Goal: Find contact information: Find contact information

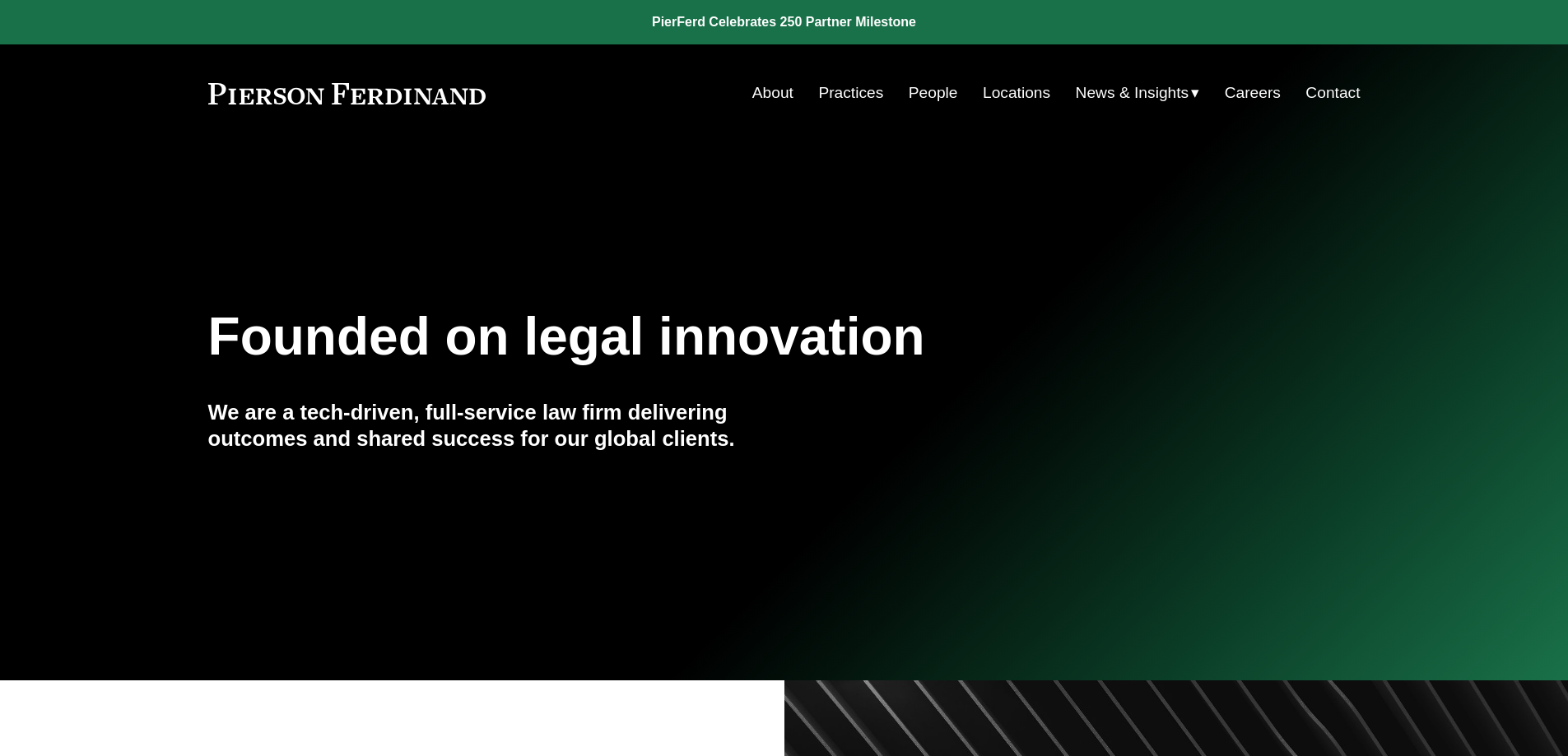
drag, startPoint x: 926, startPoint y: 91, endPoint x: 495, endPoint y: 177, distance: 439.5
click at [926, 91] on link "People" at bounding box center [933, 93] width 50 height 32
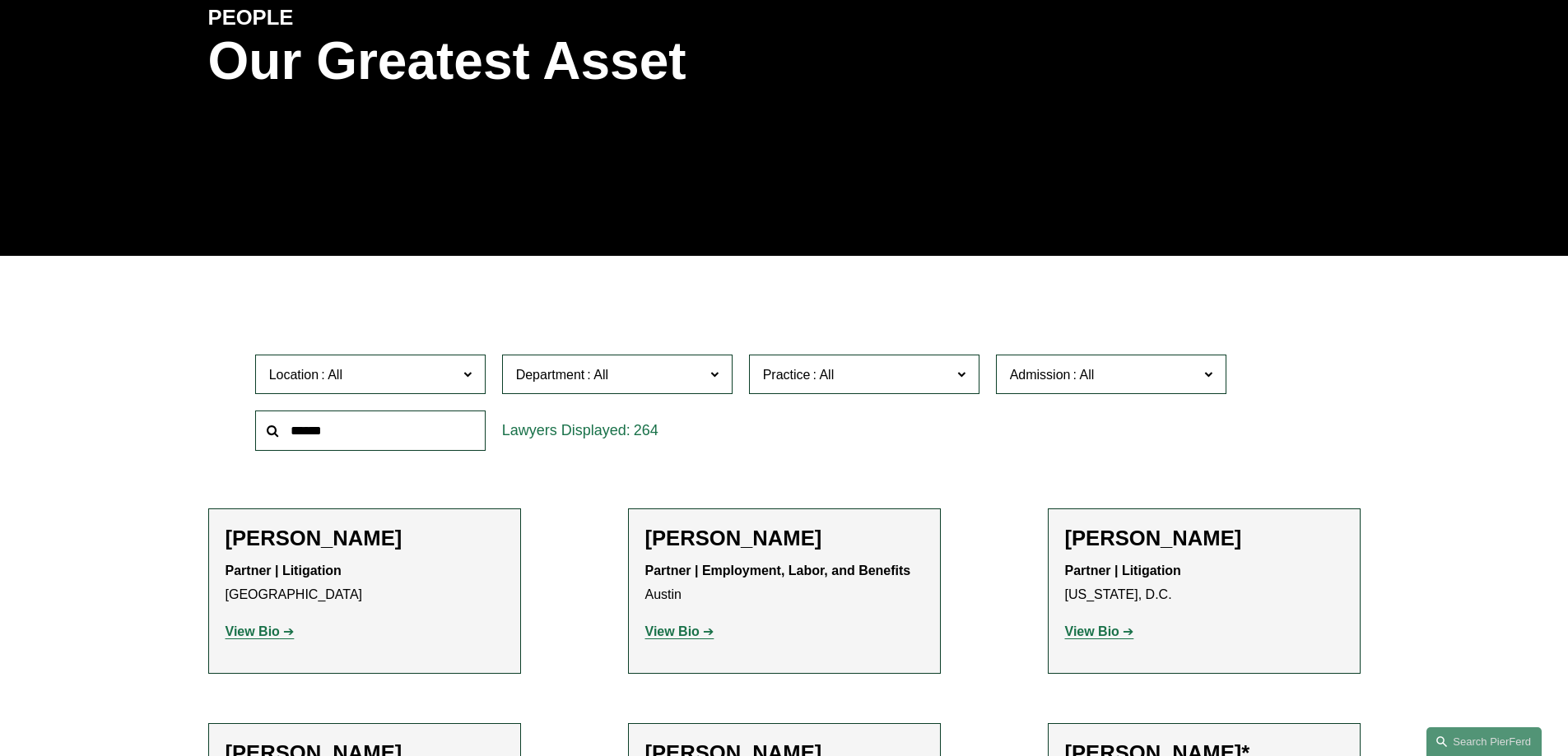
scroll to position [247, 0]
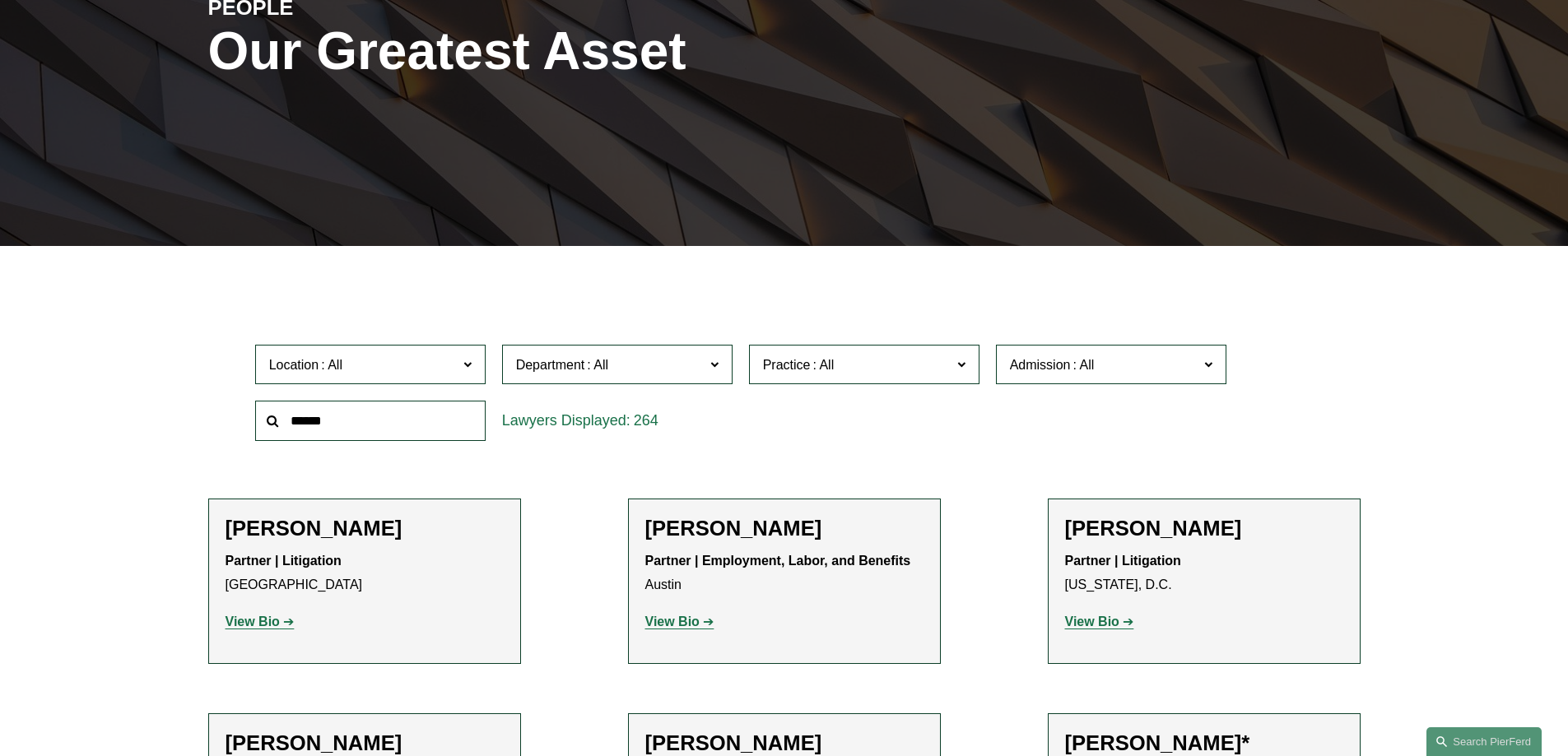
click at [385, 430] on input "text" at bounding box center [369, 421] width 230 height 40
paste input "*****"
type input "*****"
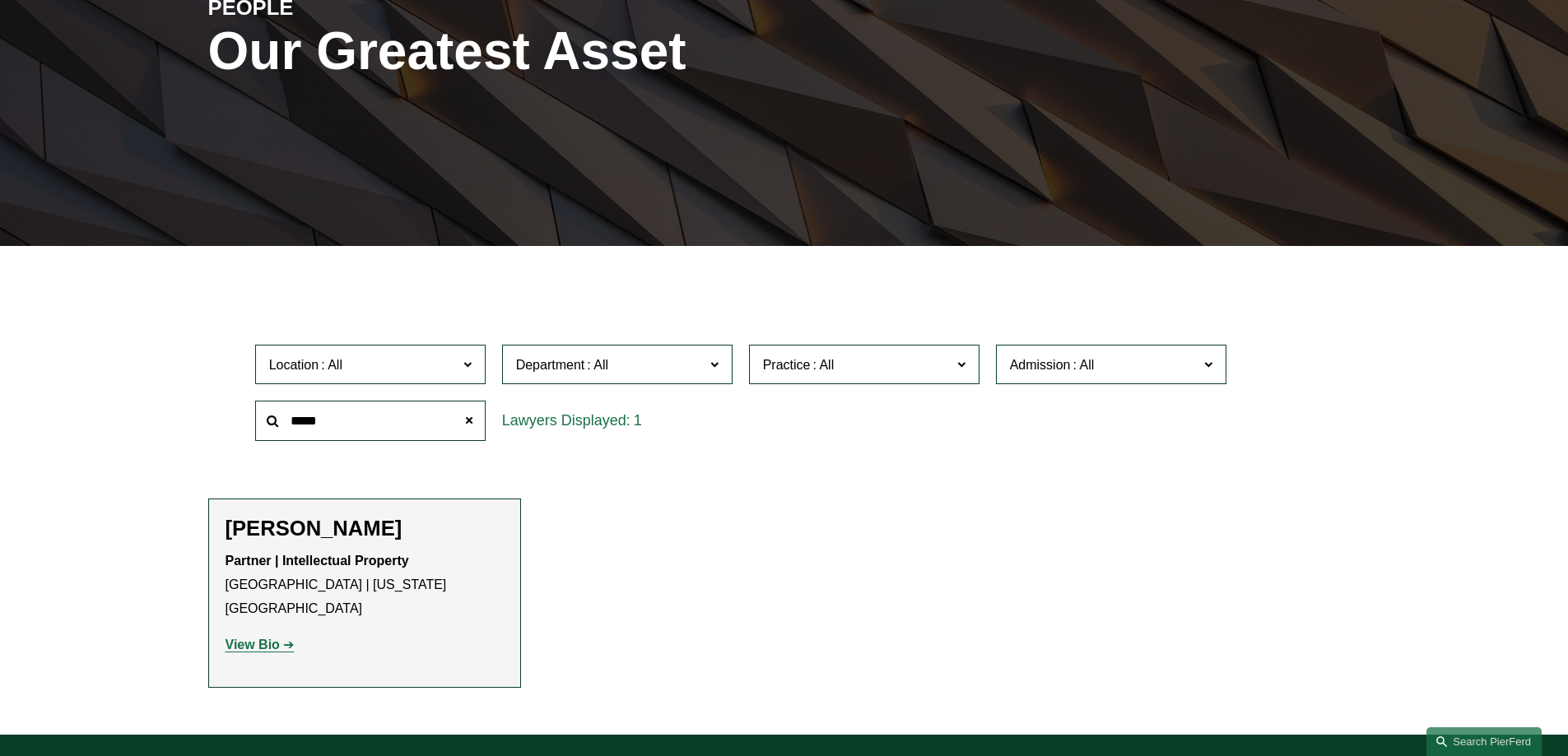
click at [272, 535] on h2 "[PERSON_NAME]" at bounding box center [364, 529] width 278 height 26
click at [257, 638] on strong "View Bio" at bounding box center [252, 644] width 54 height 14
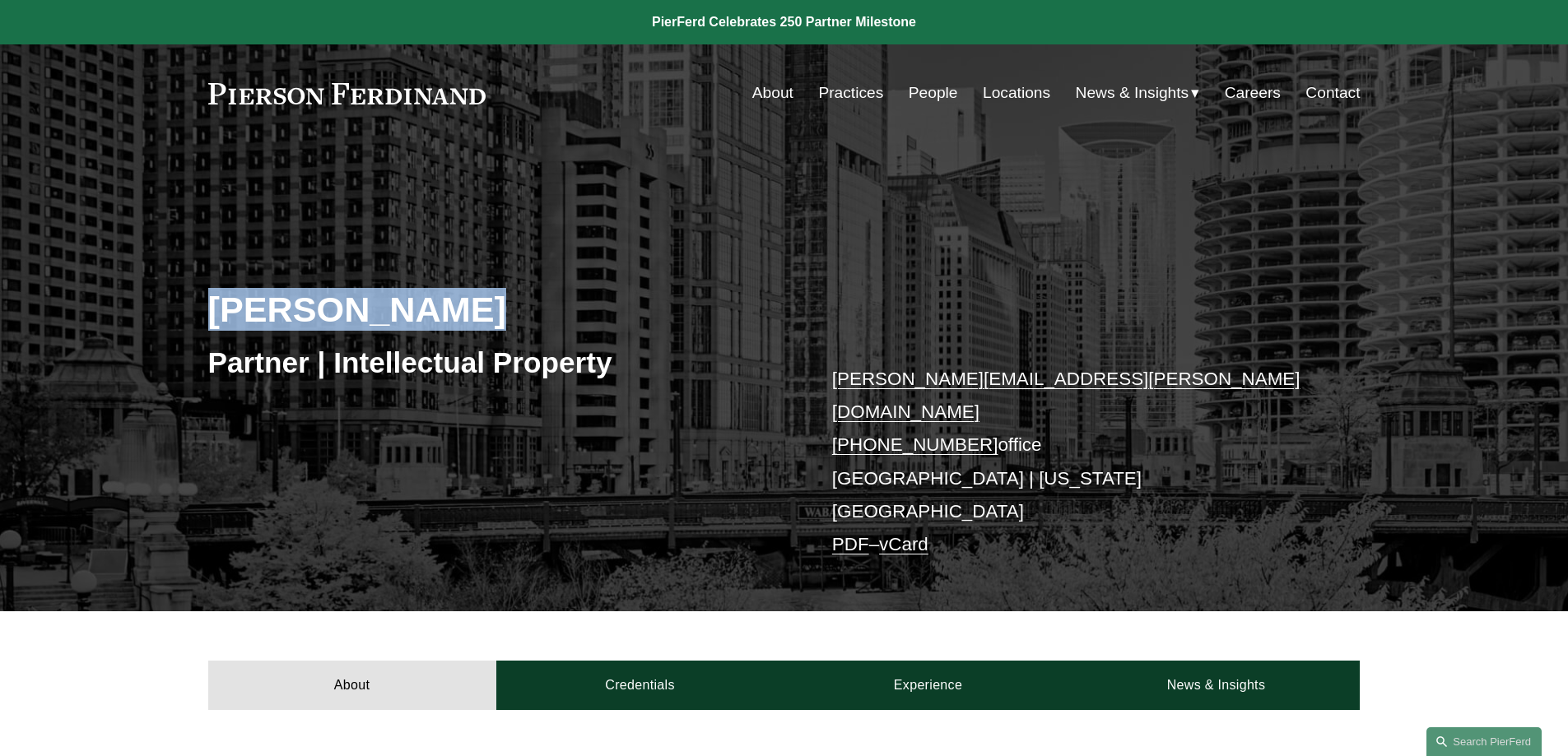
drag, startPoint x: 471, startPoint y: 318, endPoint x: 211, endPoint y: 326, distance: 260.1
click at [211, 326] on h2 "[PERSON_NAME]" at bounding box center [496, 309] width 576 height 43
copy h2 "[PERSON_NAME]"
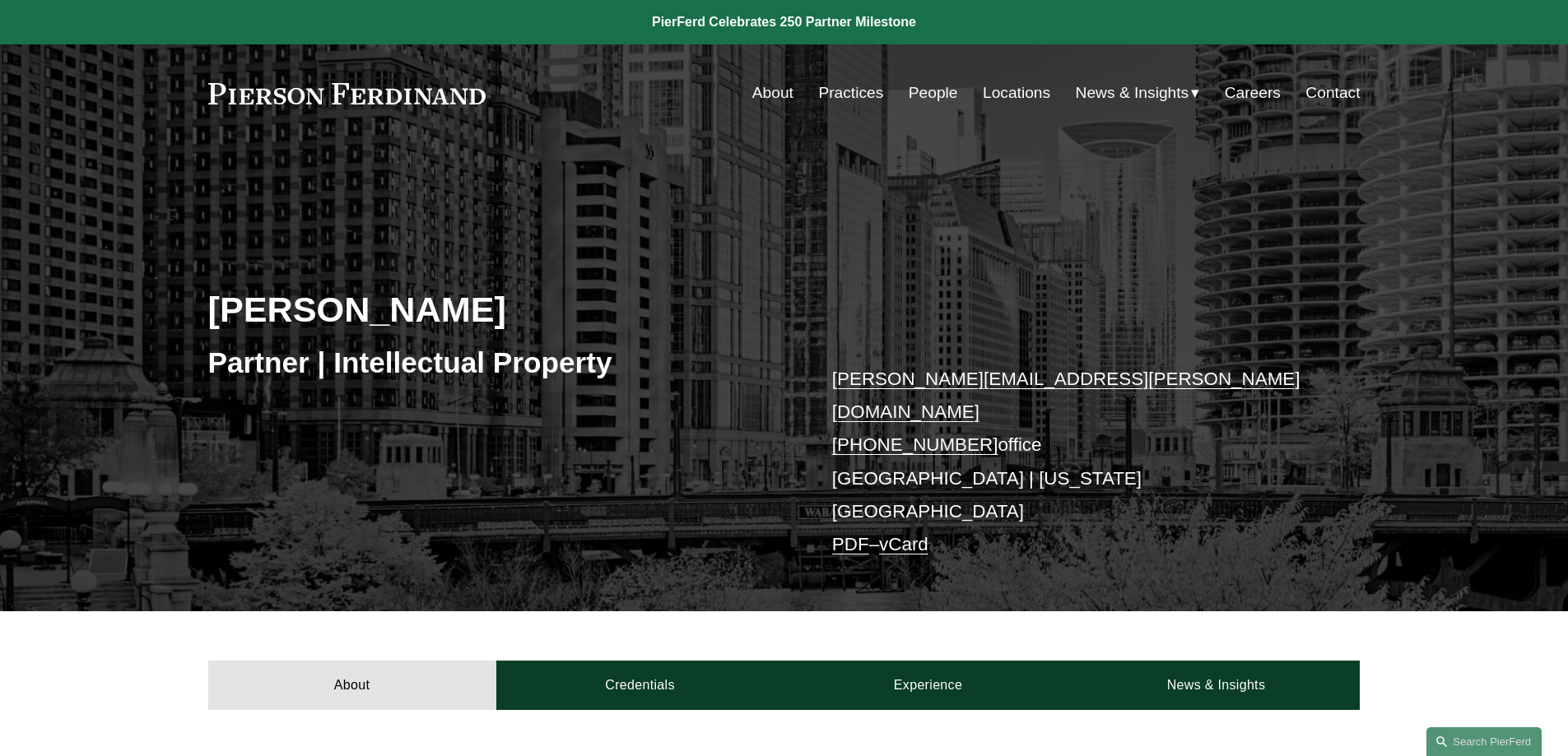
click at [217, 365] on h3 "Partner | Intellectual Property" at bounding box center [496, 363] width 576 height 36
copy h3 "Partner"
drag, startPoint x: 820, startPoint y: 408, endPoint x: 969, endPoint y: 404, distance: 149.1
click at [969, 404] on div "Eric N. Kohli Partner | Intellectual Property eric.kohli@pierferd.com +1.702.41…" at bounding box center [784, 400] width 1568 height 422
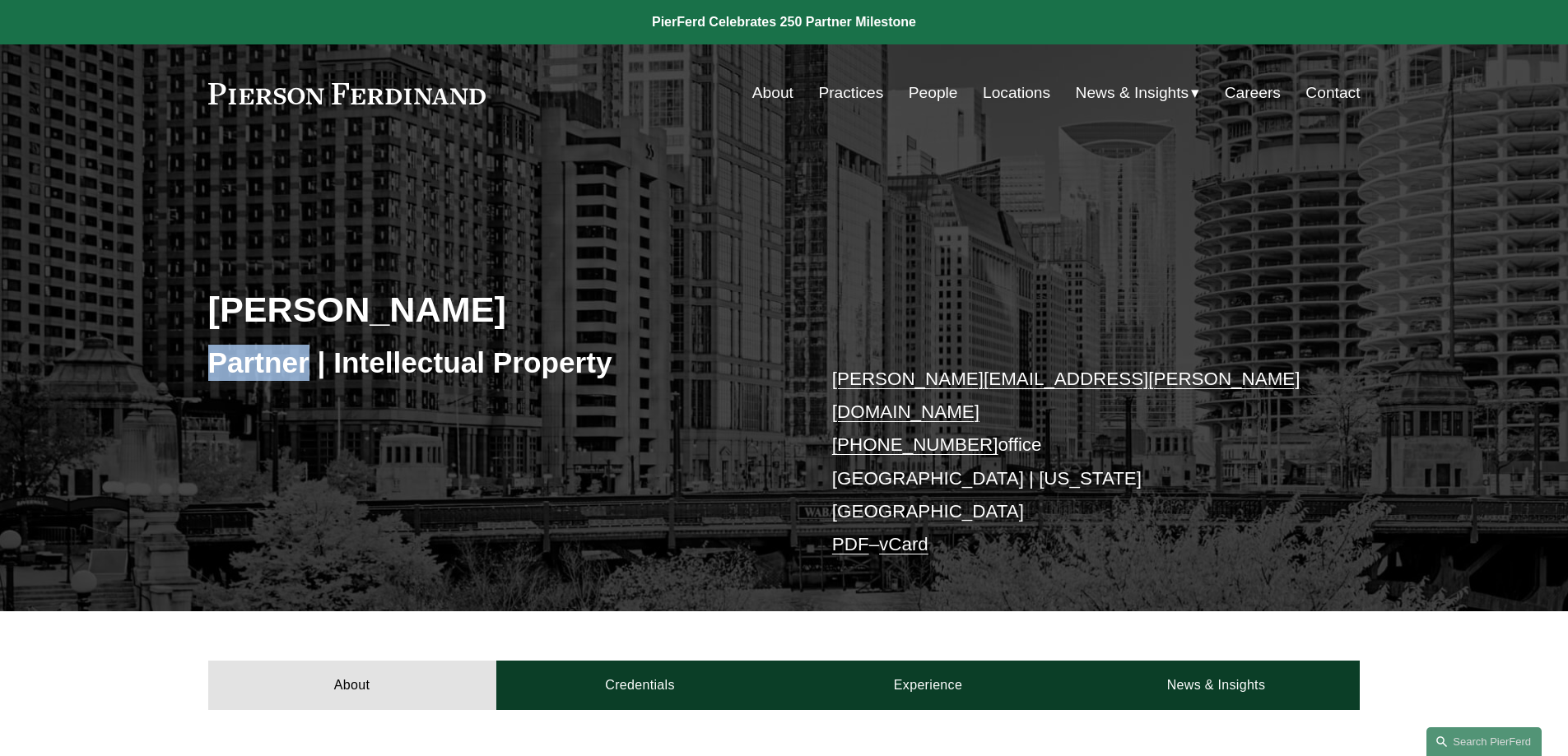
copy link "+1.702.410.8331"
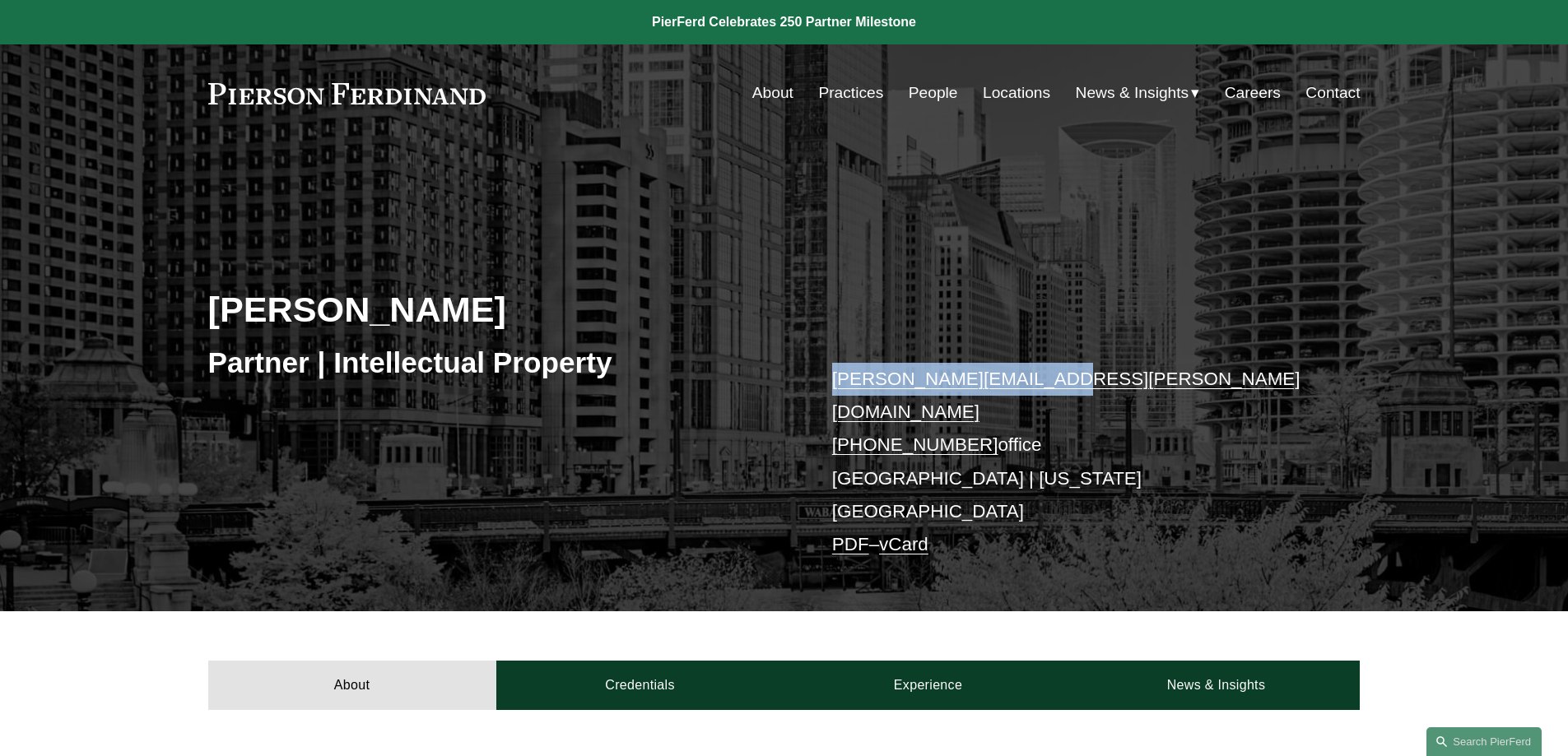
drag, startPoint x: 809, startPoint y: 373, endPoint x: 1122, endPoint y: 373, distance: 313.0
click at [1122, 373] on div "Eric N. Kohli Partner | Intellectual Property eric.kohli@pierferd.com +1.702.41…" at bounding box center [784, 400] width 1568 height 422
copy link "eric.kohli@pierferd.com"
drag, startPoint x: 798, startPoint y: 414, endPoint x: 972, endPoint y: 412, distance: 174.0
click at [972, 412] on div "Eric N. Kohli Partner | Intellectual Property eric.kohli@pierferd.com +1.702.41…" at bounding box center [784, 400] width 1568 height 422
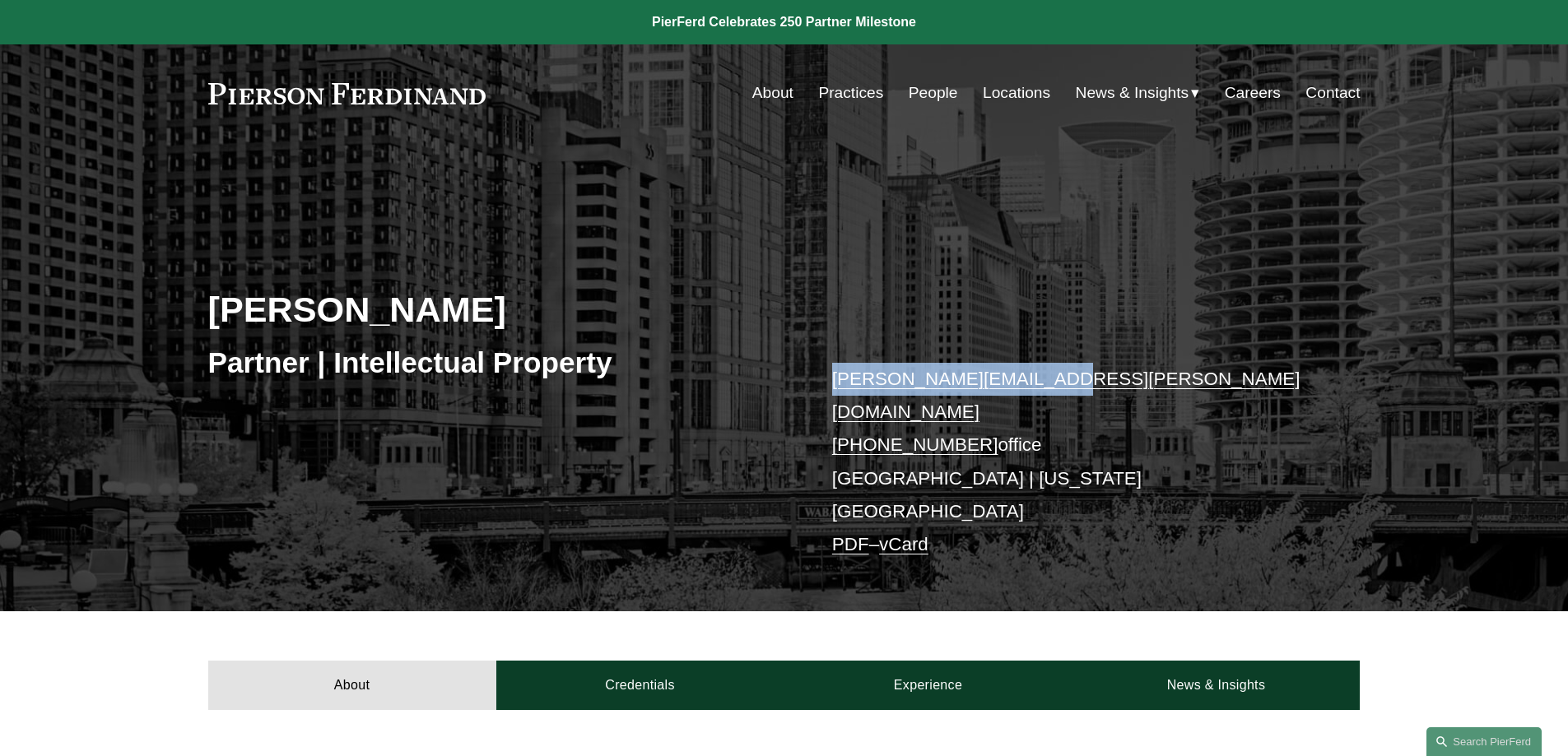
click at [812, 425] on div "Eric N. Kohli Partner | Intellectual Property eric.kohli@pierferd.com +1.702.41…" at bounding box center [784, 400] width 1568 height 422
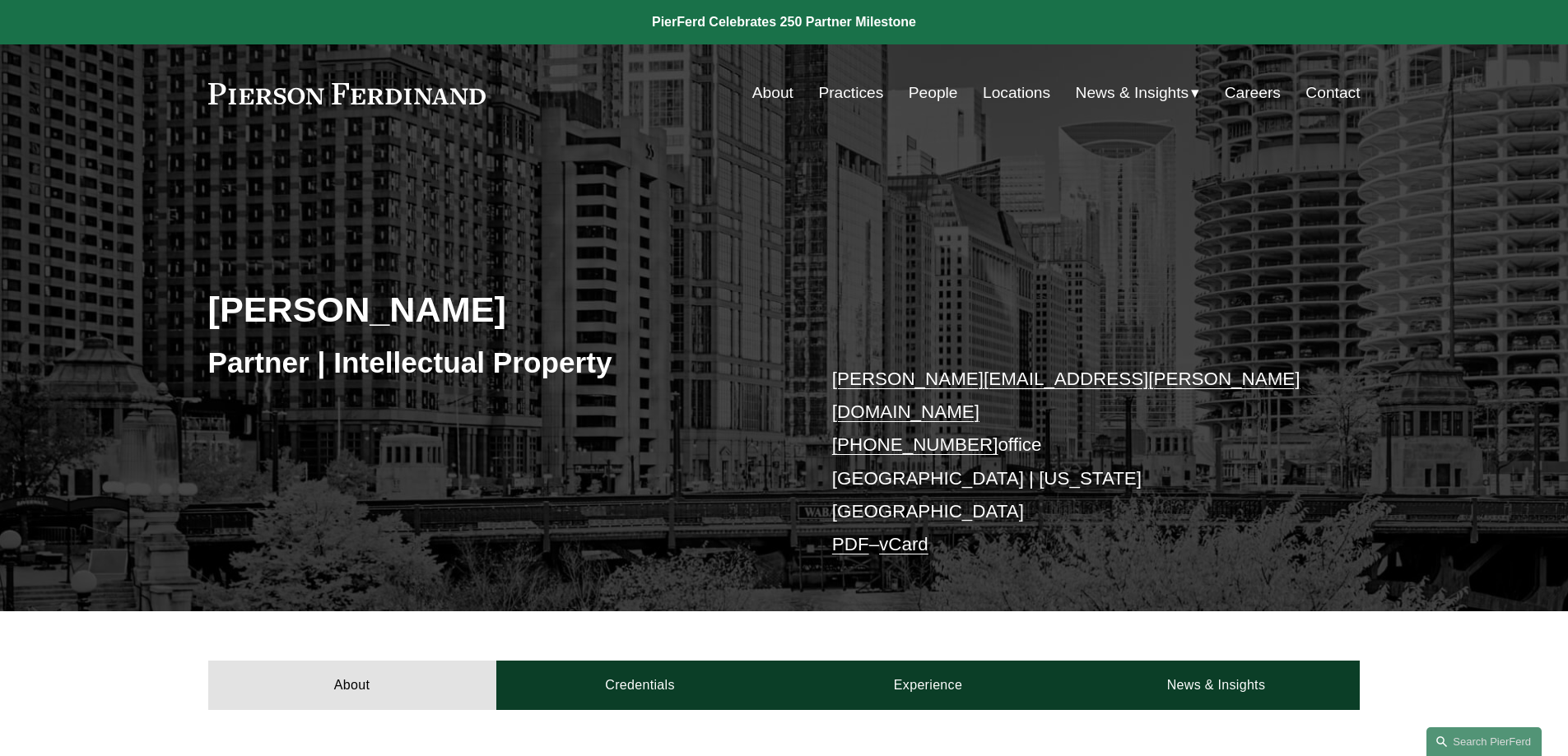
drag, startPoint x: 823, startPoint y: 411, endPoint x: 972, endPoint y: 413, distance: 149.0
click at [972, 413] on div "Eric N. Kohli Partner | Intellectual Property eric.kohli@pierferd.com +1.702.41…" at bounding box center [784, 400] width 1568 height 422
copy link "+1.702.410.8331"
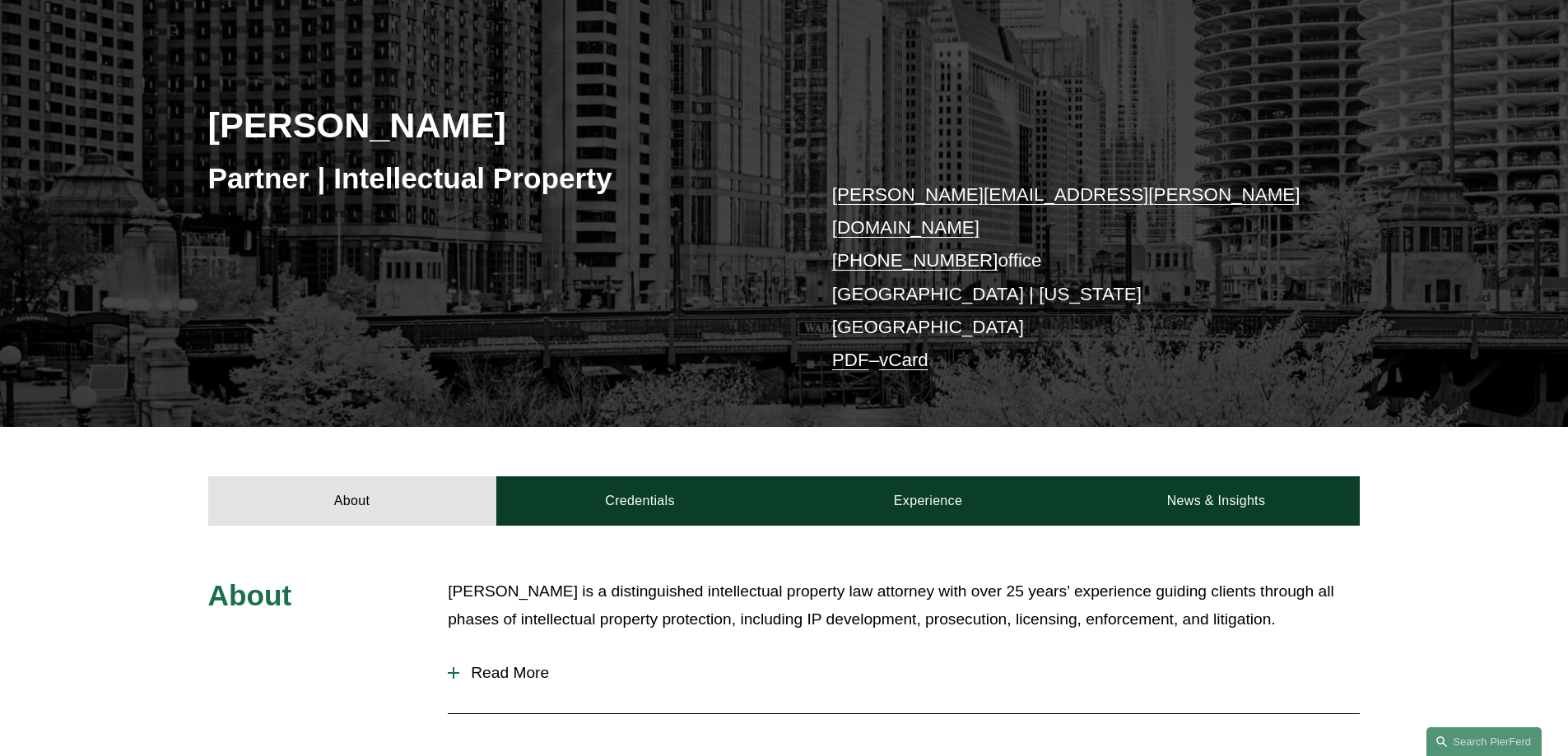
scroll to position [411, 0]
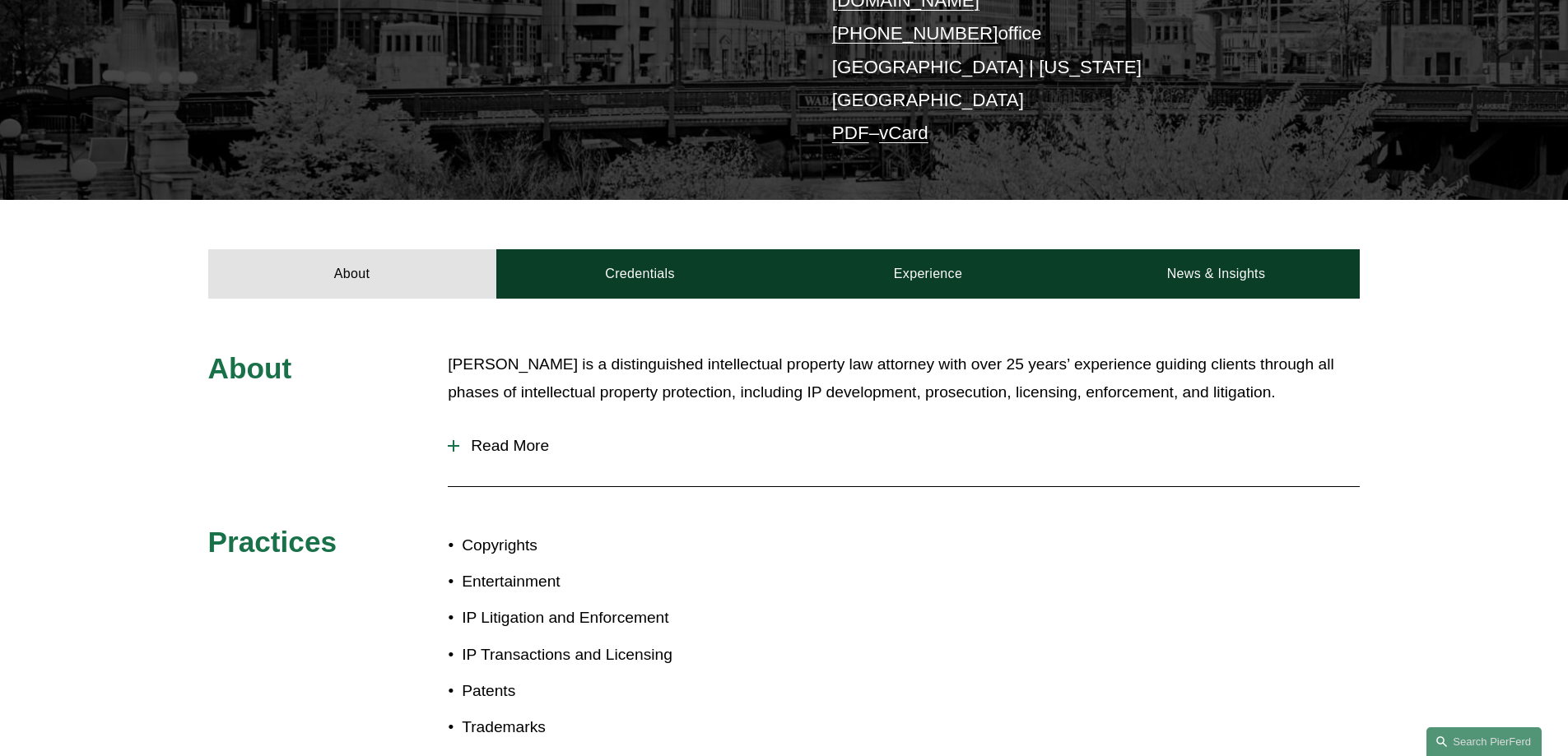
click at [494, 437] on span "Read More" at bounding box center [909, 446] width 900 height 18
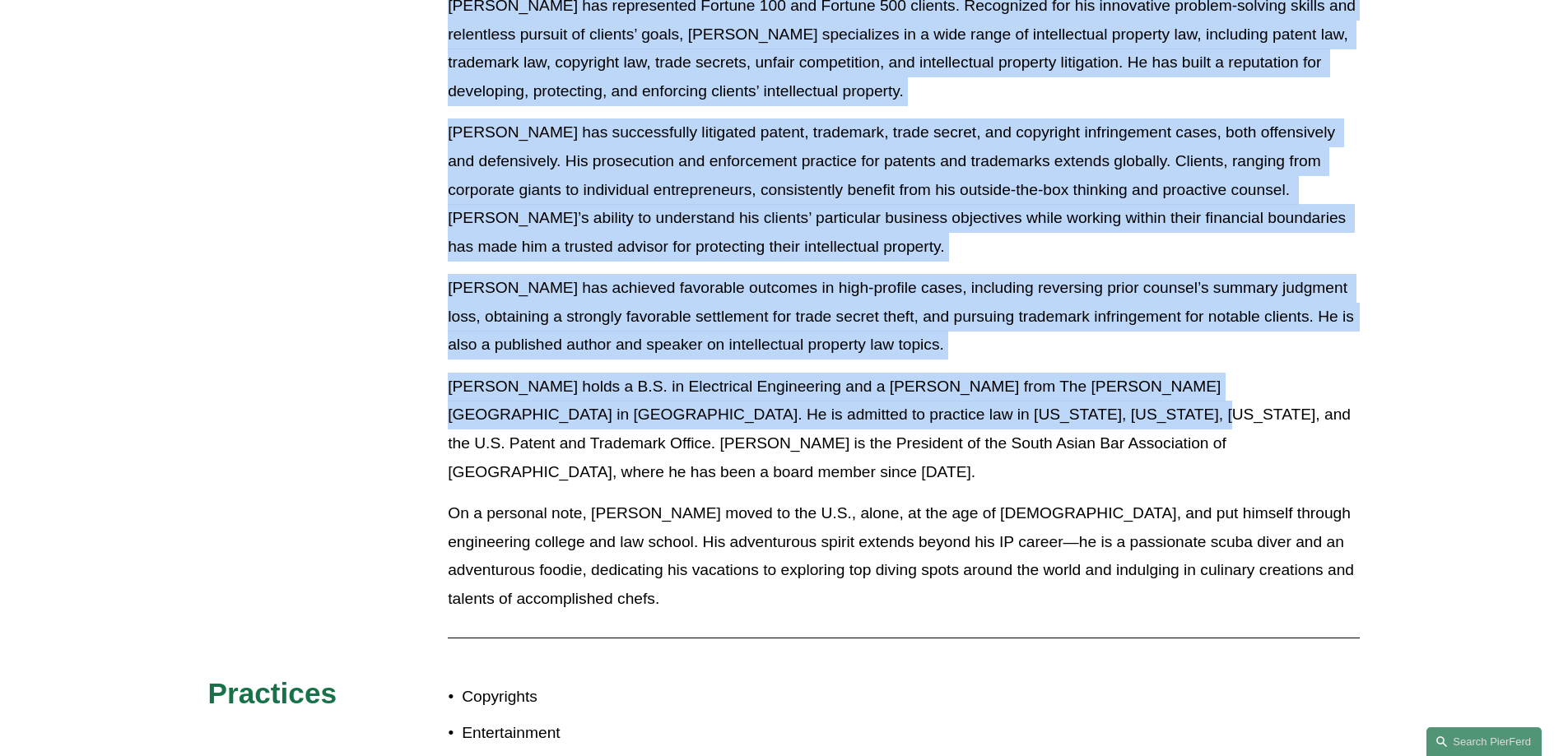
scroll to position [906, 0]
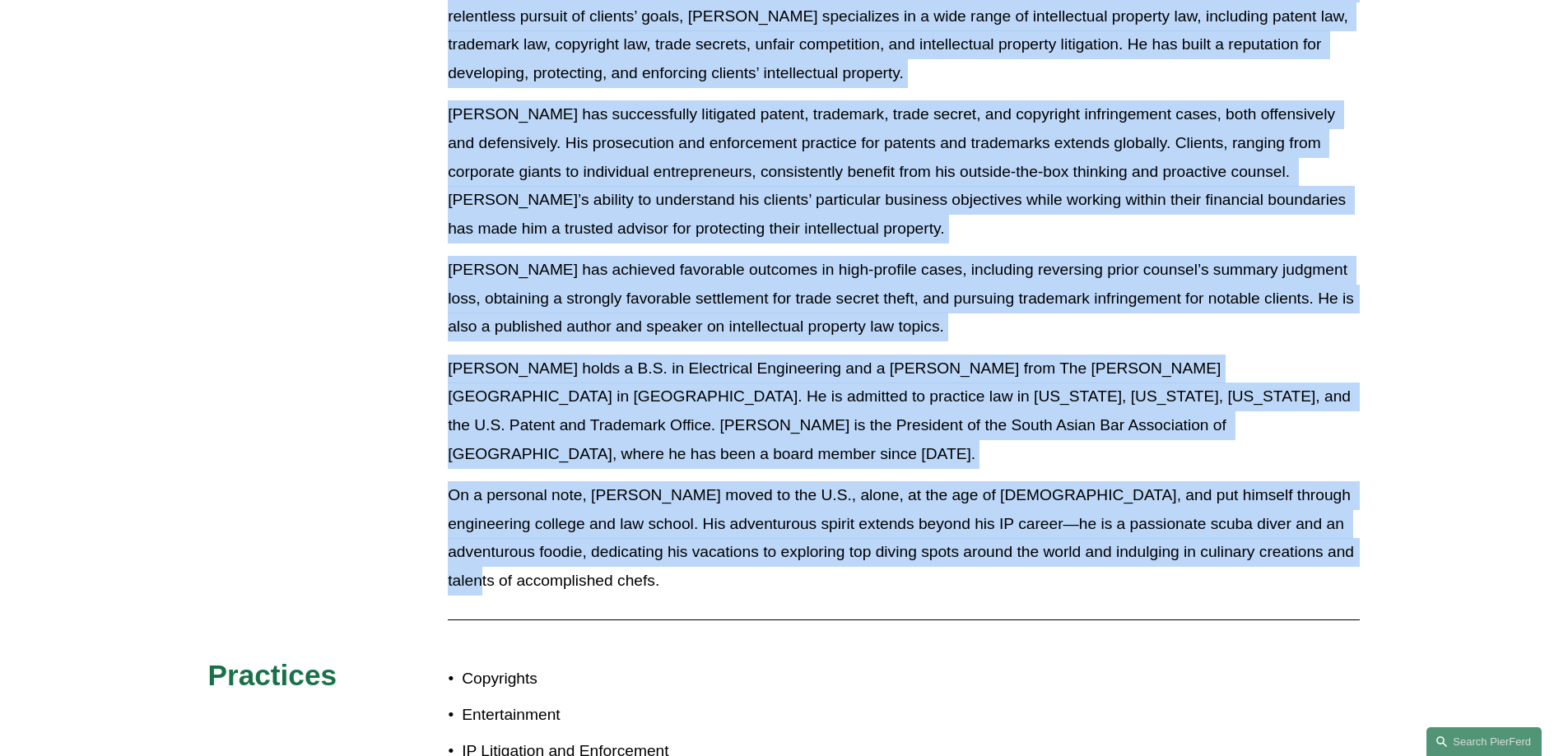
drag, startPoint x: 446, startPoint y: 314, endPoint x: 1380, endPoint y: 480, distance: 948.6
click at [1380, 480] on div "About Eric Kohli is a distinguished intellectual property law attorney with ove…" at bounding box center [784, 393] width 1568 height 1073
copy div "Eric Kohli is a distinguished intellectual property law attorney with over 25 y…"
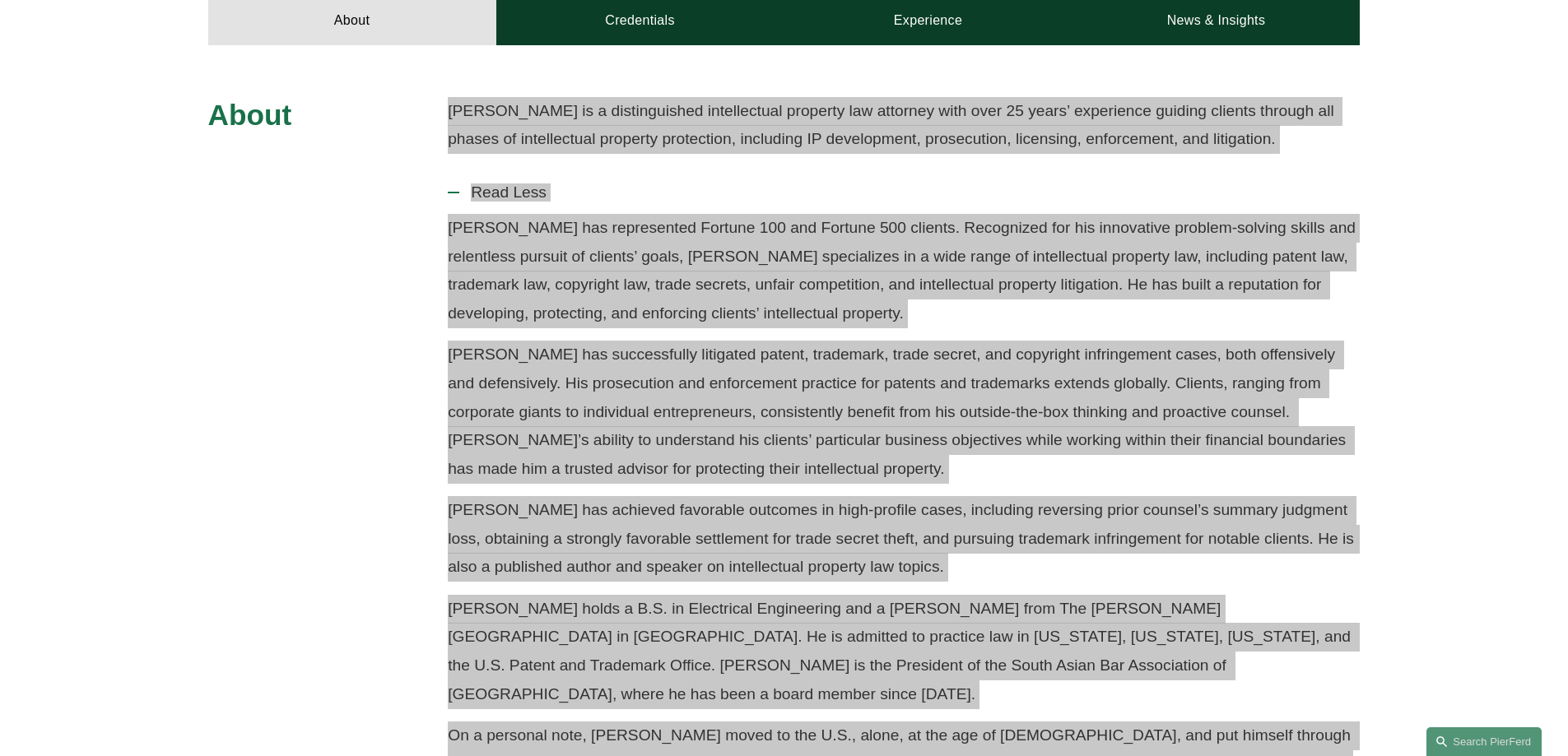
scroll to position [411, 0]
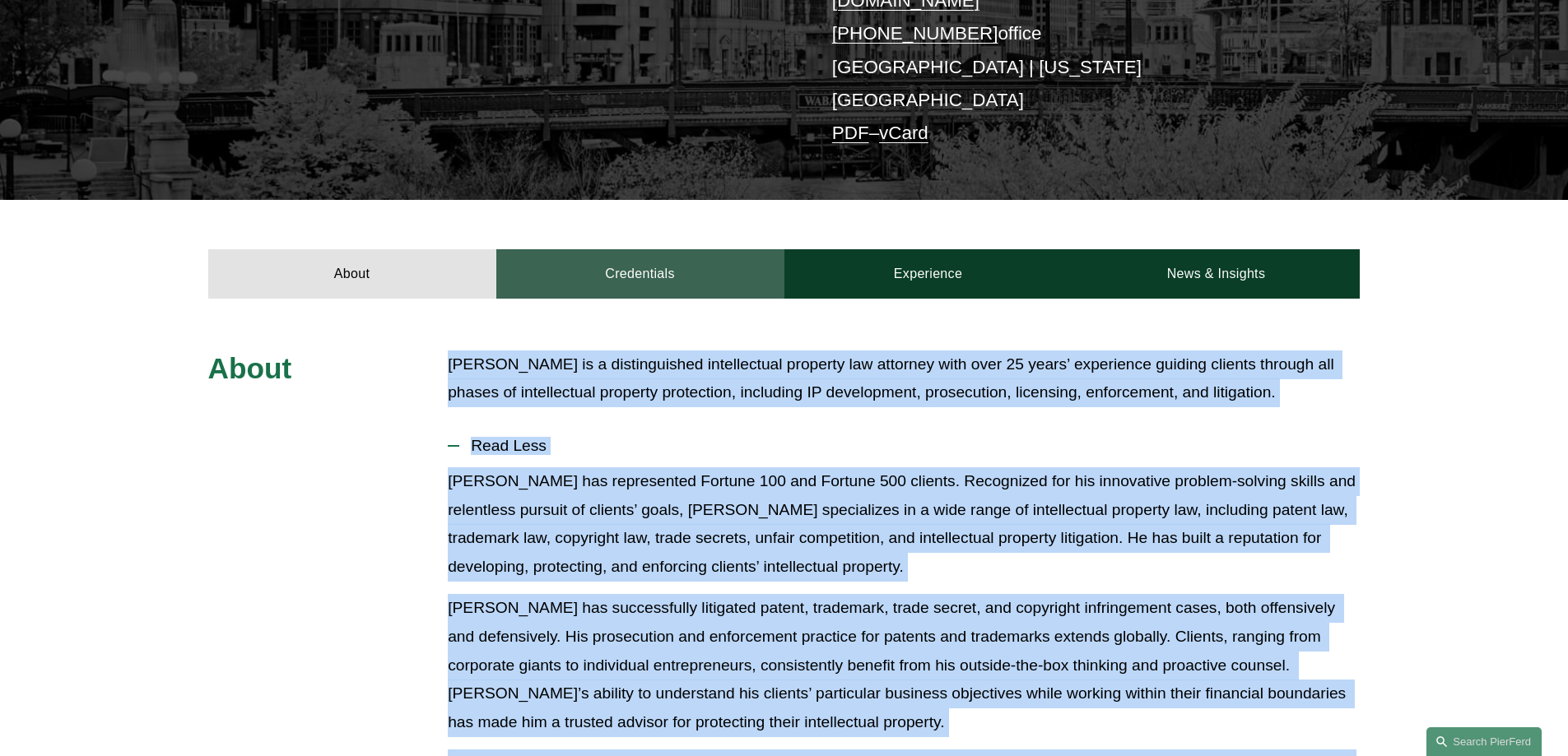
click at [664, 249] on link "Credentials" at bounding box center [640, 274] width 288 height 50
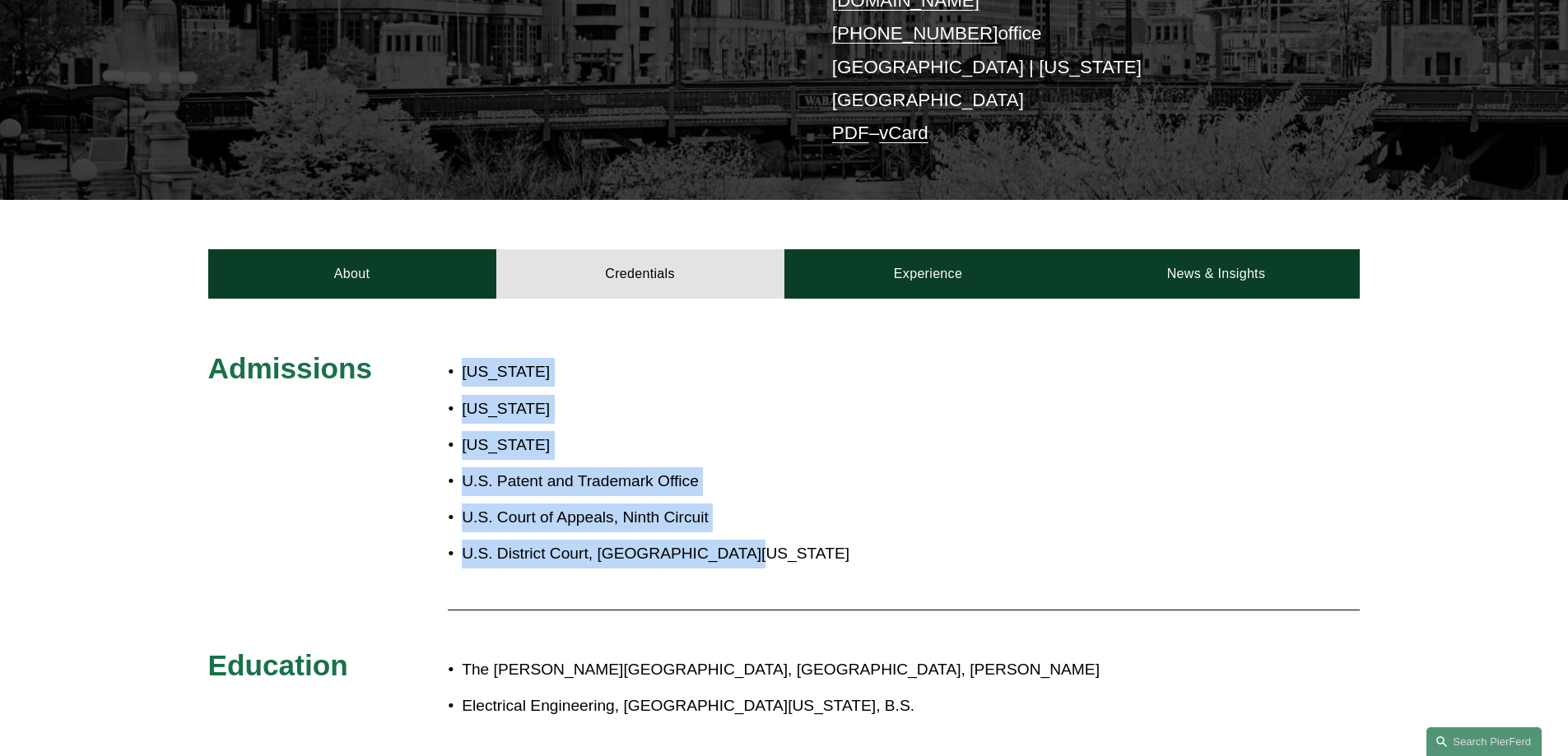
copy div "Illinois Missouri Nevada U.S. Patent and Trademark Office U.S. Court of Appeals…"
drag, startPoint x: 447, startPoint y: 317, endPoint x: 754, endPoint y: 488, distance: 351.4
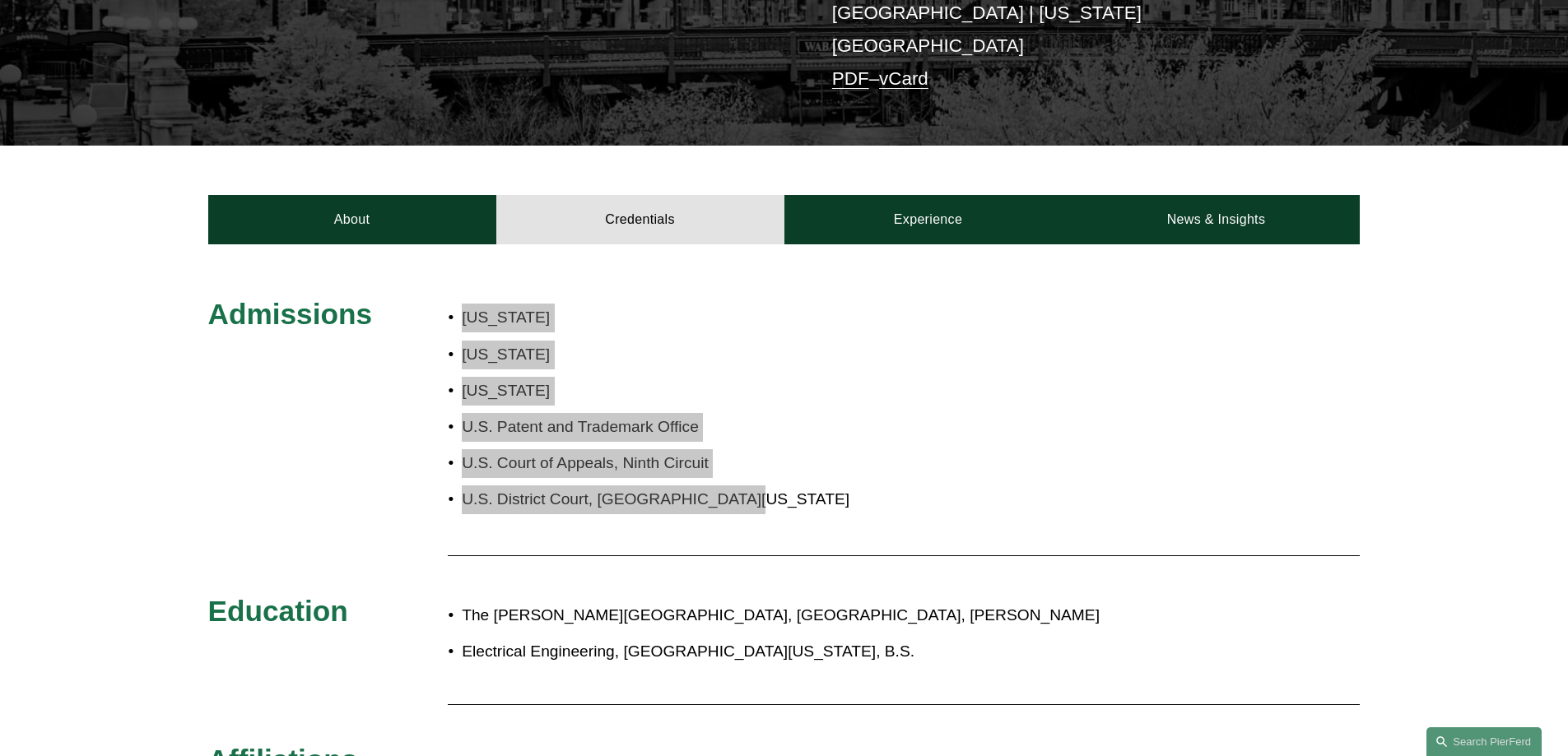
scroll to position [494, 0]
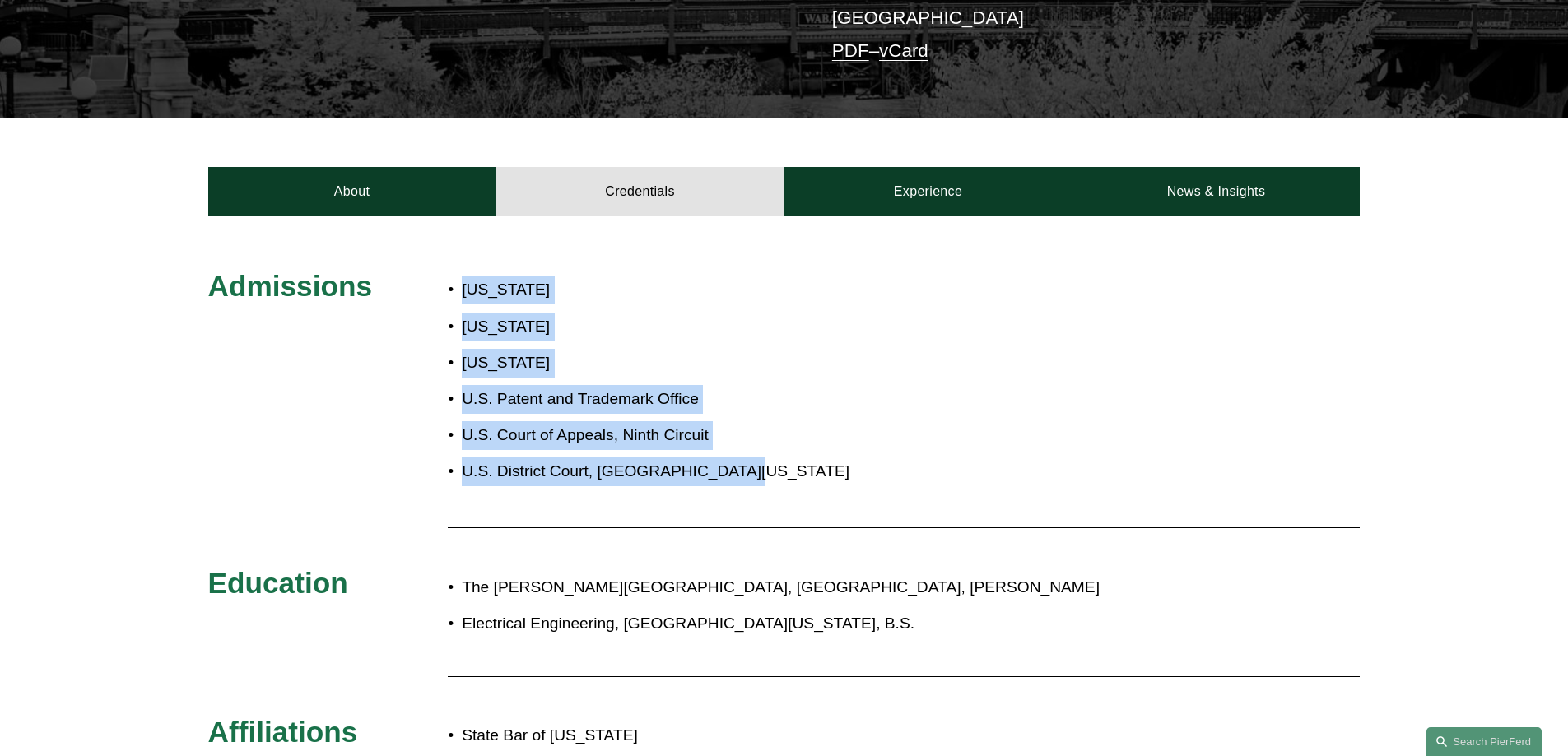
drag, startPoint x: 850, startPoint y: 569, endPoint x: 442, endPoint y: 535, distance: 409.4
click at [442, 535] on div "Admissions Illinois Missouri Nevada U.S. Patent and Trademark Office U.S. Court…" at bounding box center [784, 714] width 1568 height 892
copy div "The John Marshall Law School, Chicago, J.D. Electrical Engineering, Northern Il…"
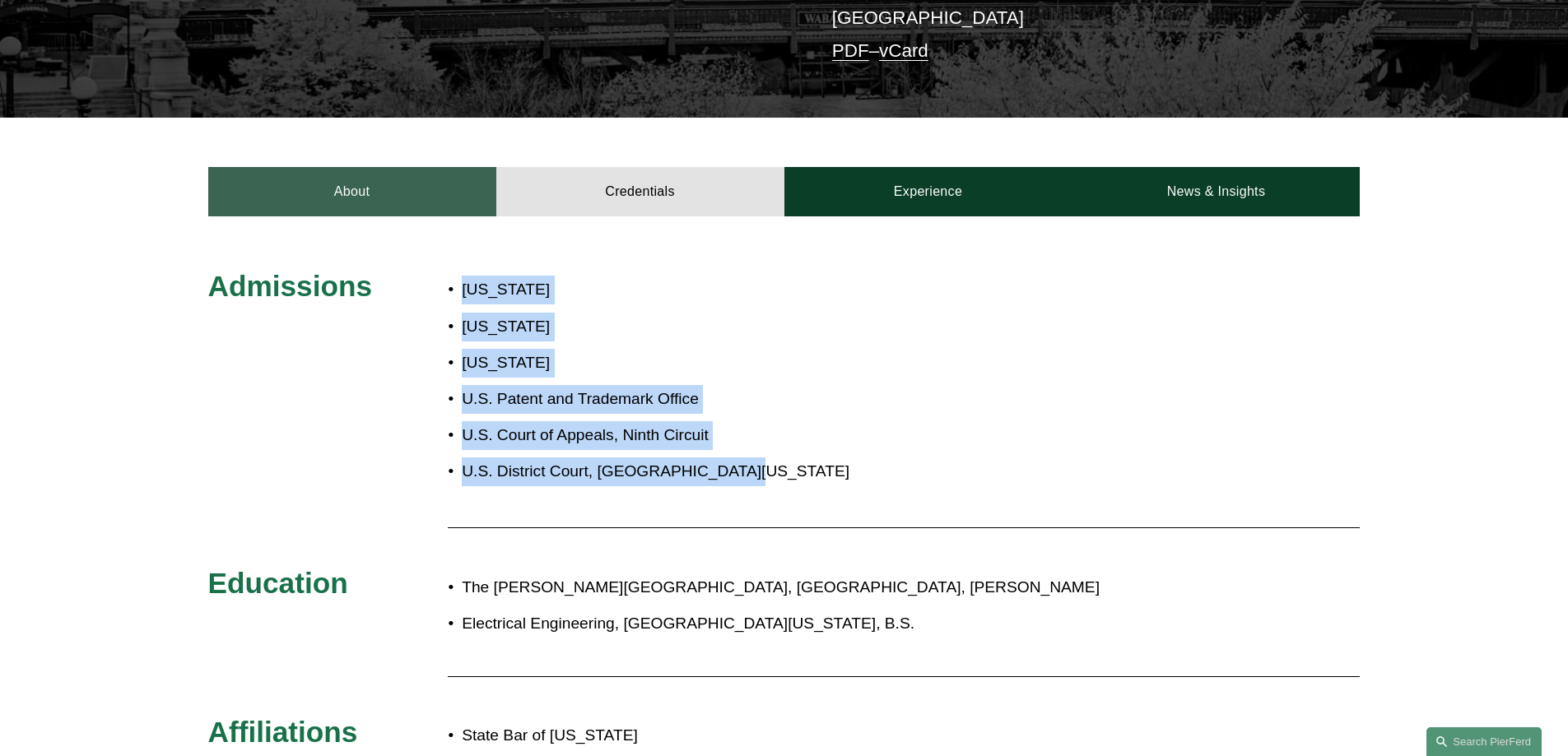
click at [356, 167] on link "About" at bounding box center [352, 192] width 288 height 50
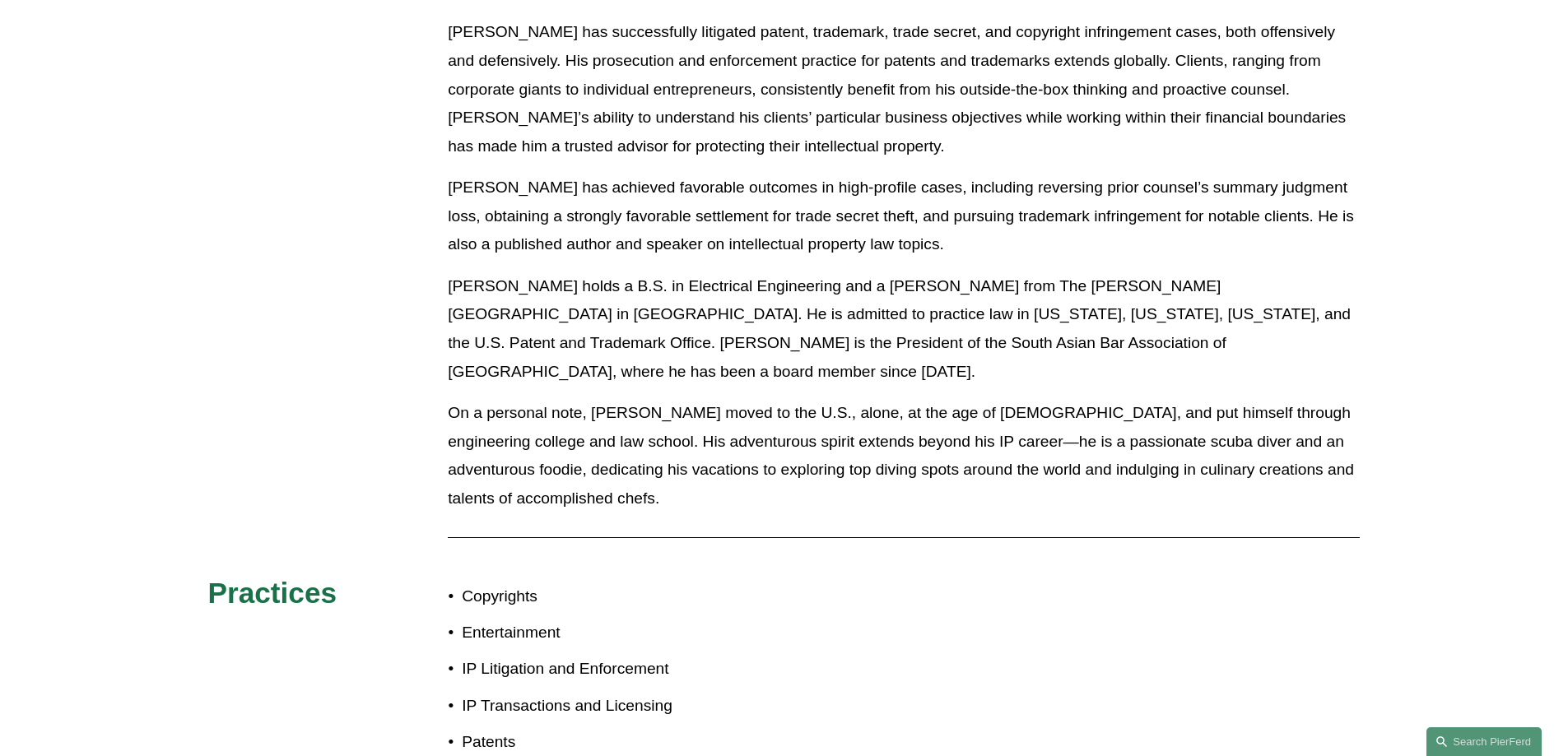
scroll to position [1317, 0]
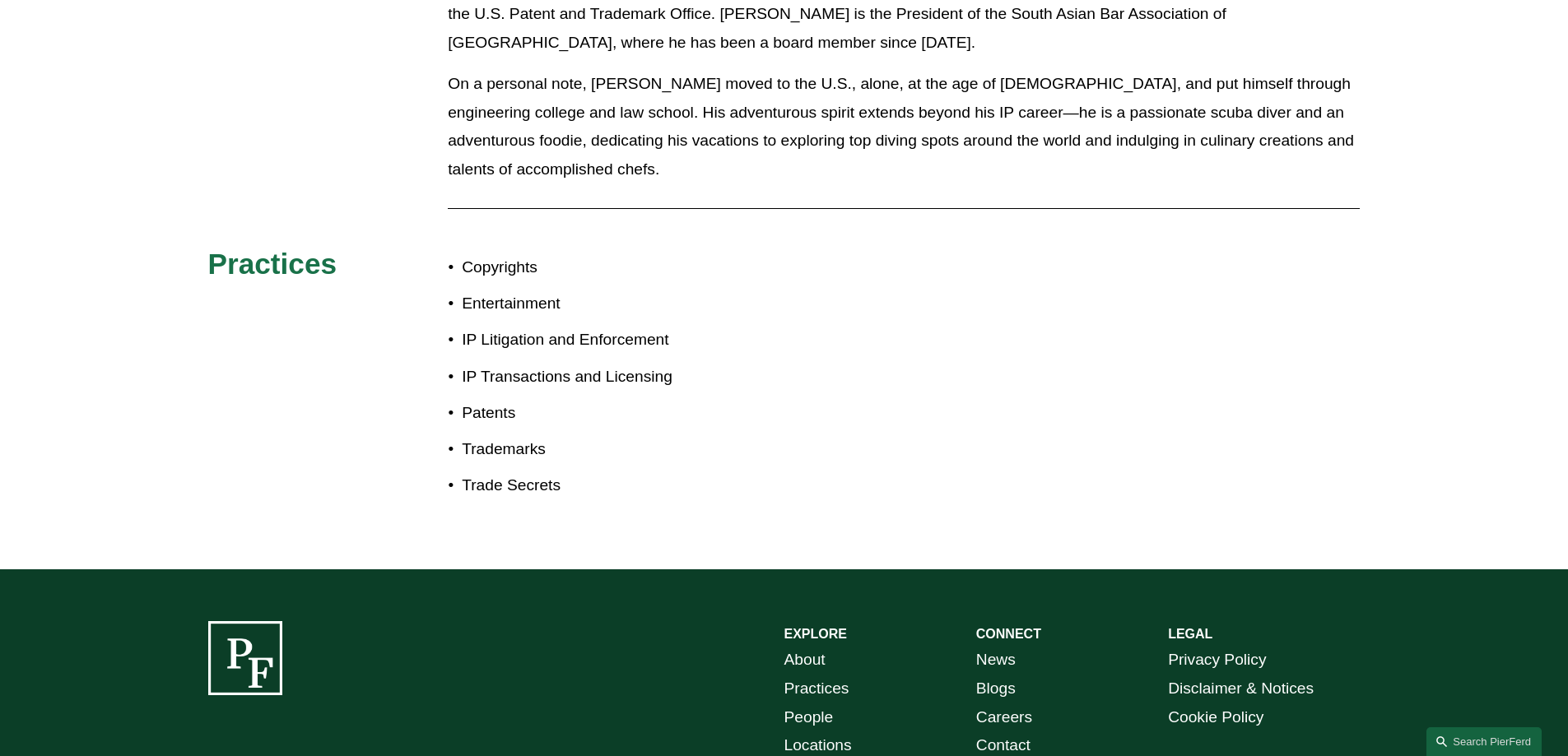
click at [486, 472] on p "Trade Secrets" at bounding box center [622, 486] width 322 height 29
click at [485, 472] on p "Trade Secrets" at bounding box center [622, 486] width 322 height 29
copy p "Trade"
drag, startPoint x: 511, startPoint y: 301, endPoint x: 460, endPoint y: 299, distance: 51.0
click at [462, 399] on p "Patents" at bounding box center [622, 413] width 322 height 29
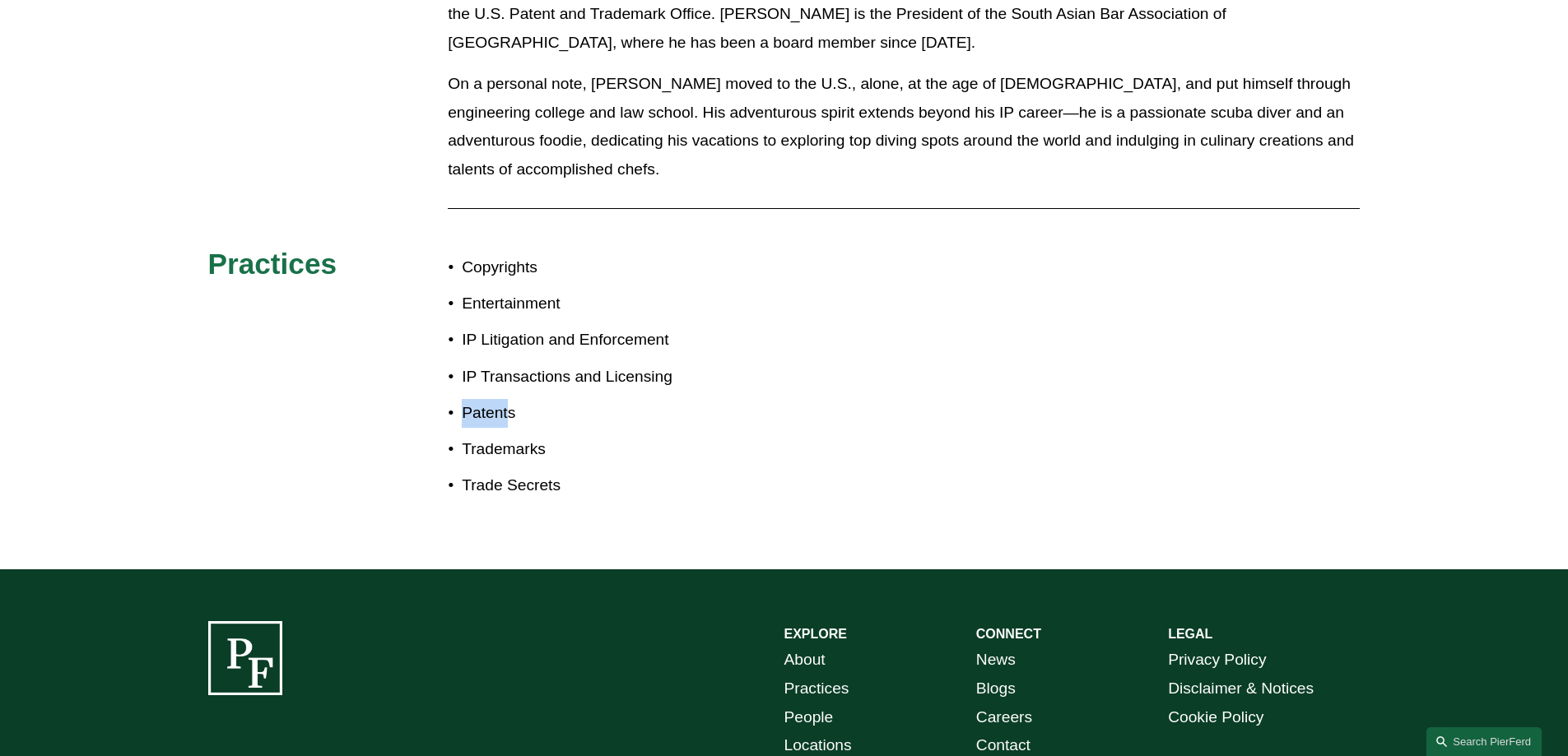
copy p "Patent"
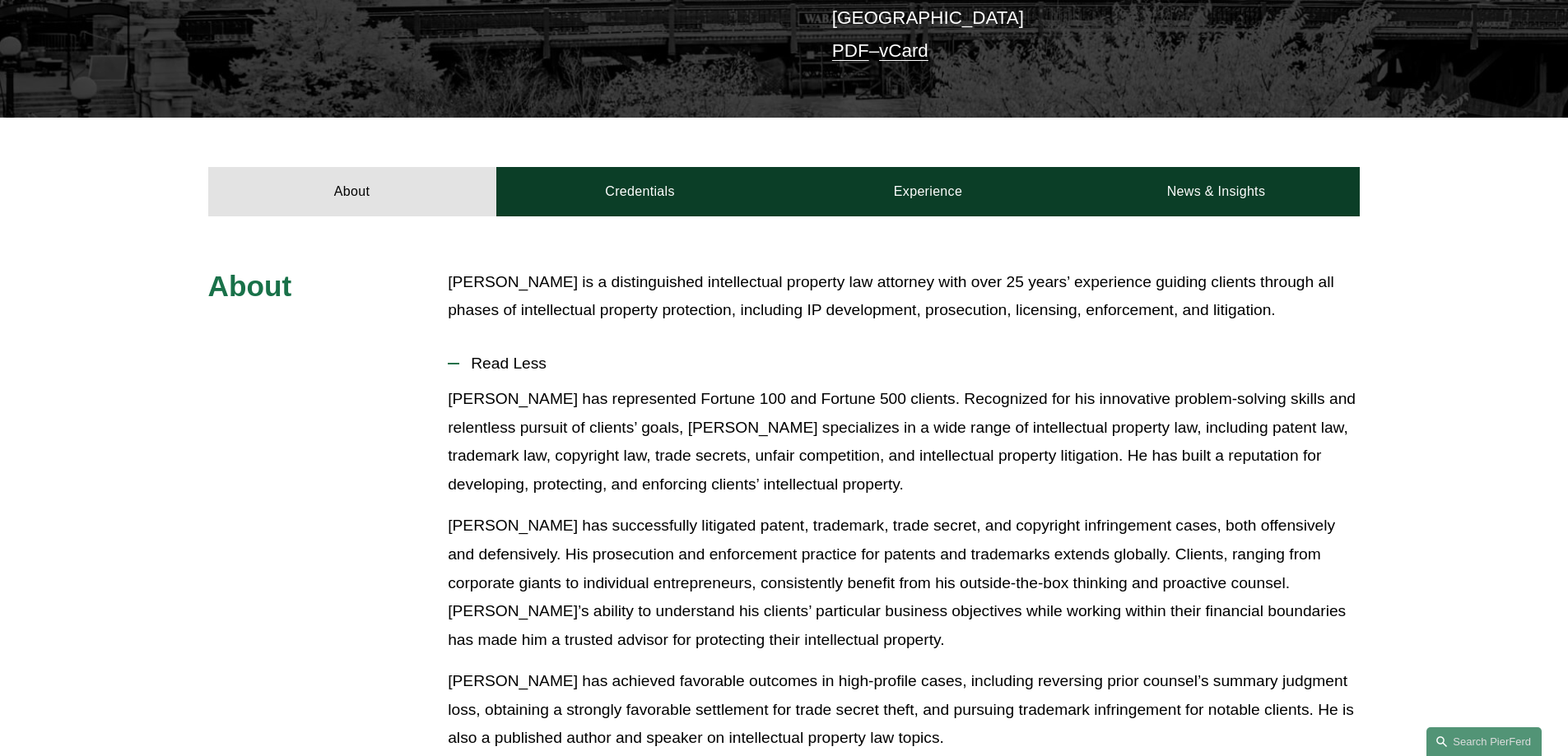
drag, startPoint x: 1345, startPoint y: 307, endPoint x: 1342, endPoint y: 318, distance: 11.4
click at [1344, 355] on span "Read Less" at bounding box center [909, 364] width 900 height 18
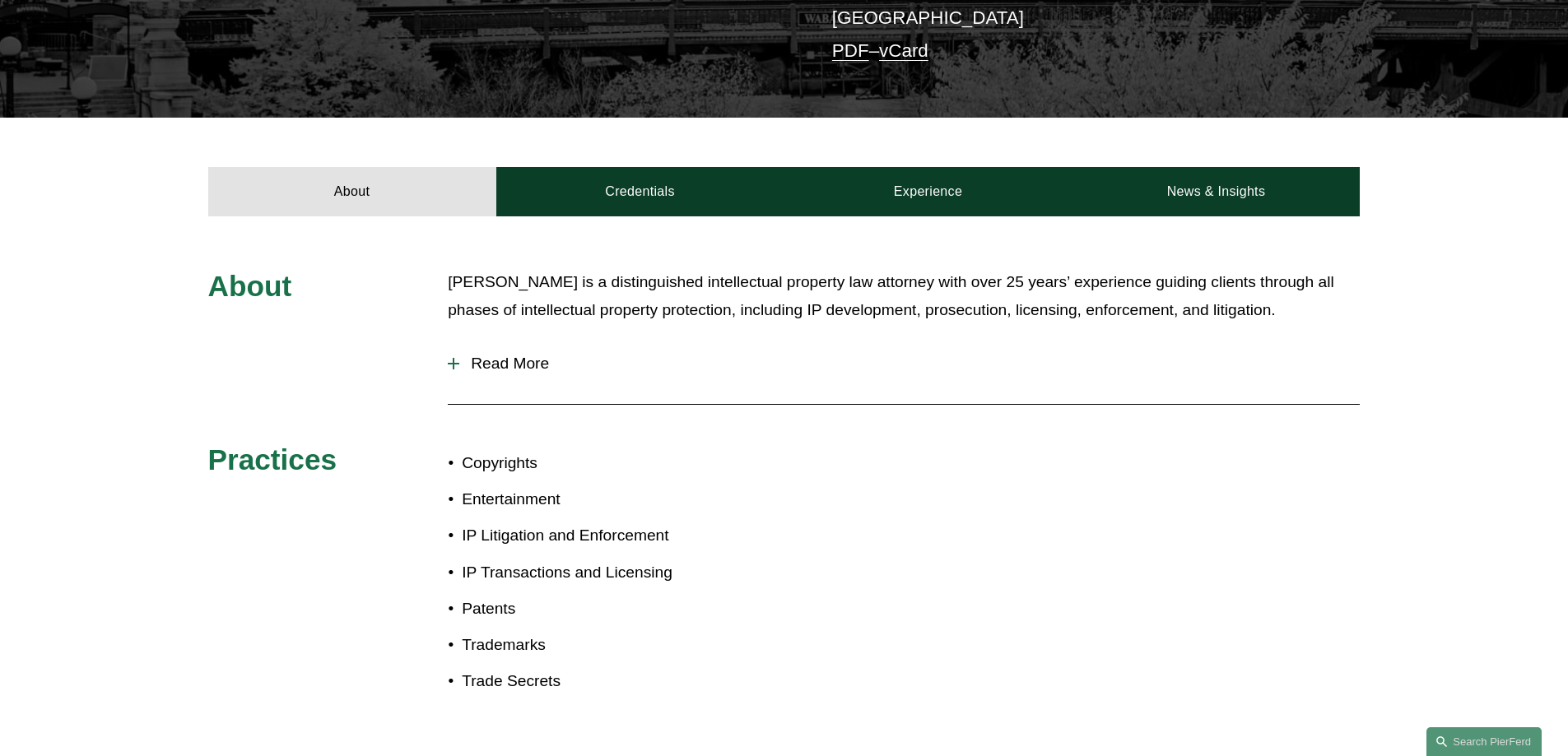
click at [1055, 272] on p "Eric Kohli is a distinguished intellectual property law attorney with over 25 y…" at bounding box center [903, 296] width 911 height 56
click at [734, 355] on span "Read More" at bounding box center [909, 364] width 900 height 18
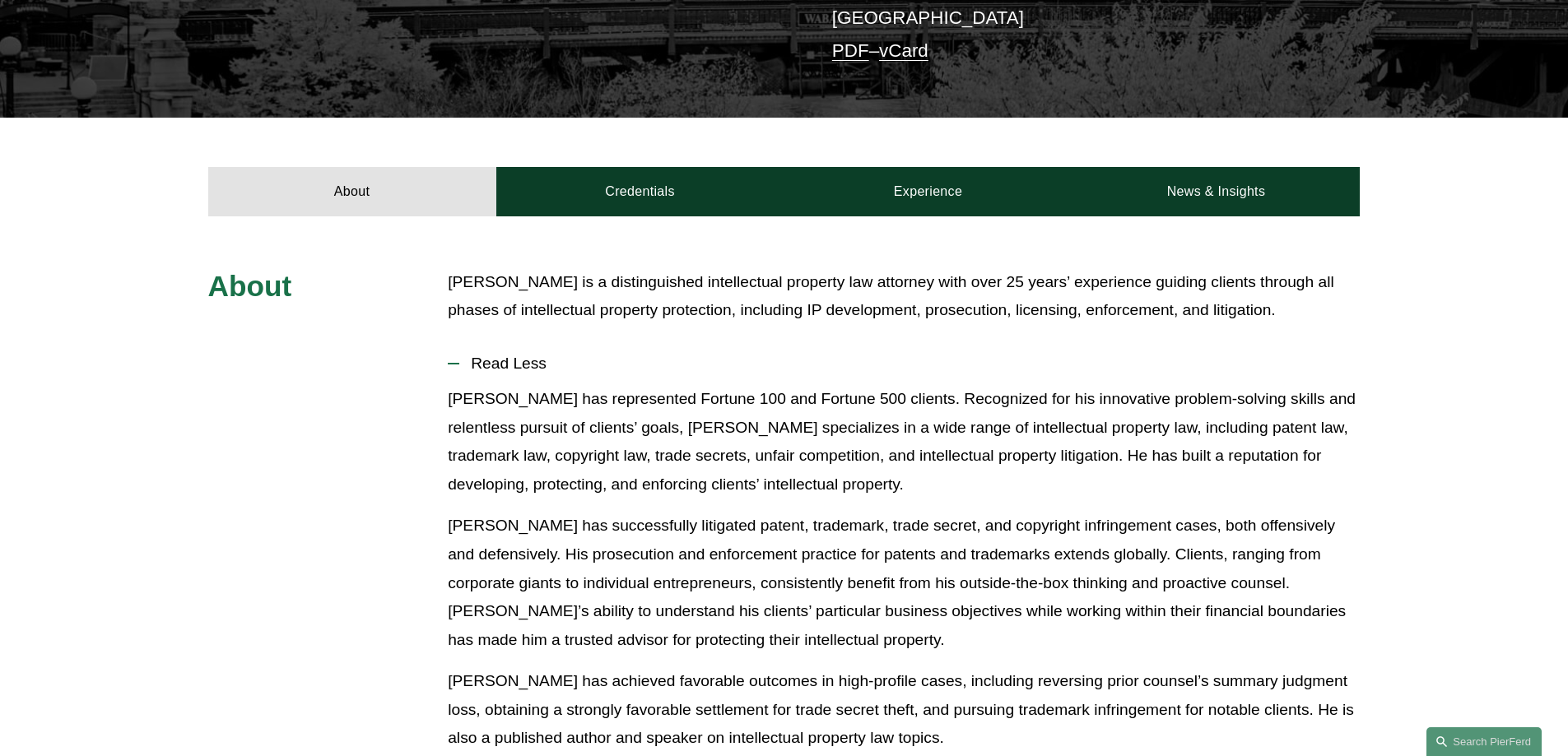
click at [1082, 386] on p "Eric has represented Fortune 100 and Fortune 500 clients. Recognized for his in…" at bounding box center [903, 442] width 911 height 114
click at [601, 404] on p "Eric has represented Fortune 100 and Fortune 500 clients. Recognized for his in…" at bounding box center [903, 442] width 911 height 114
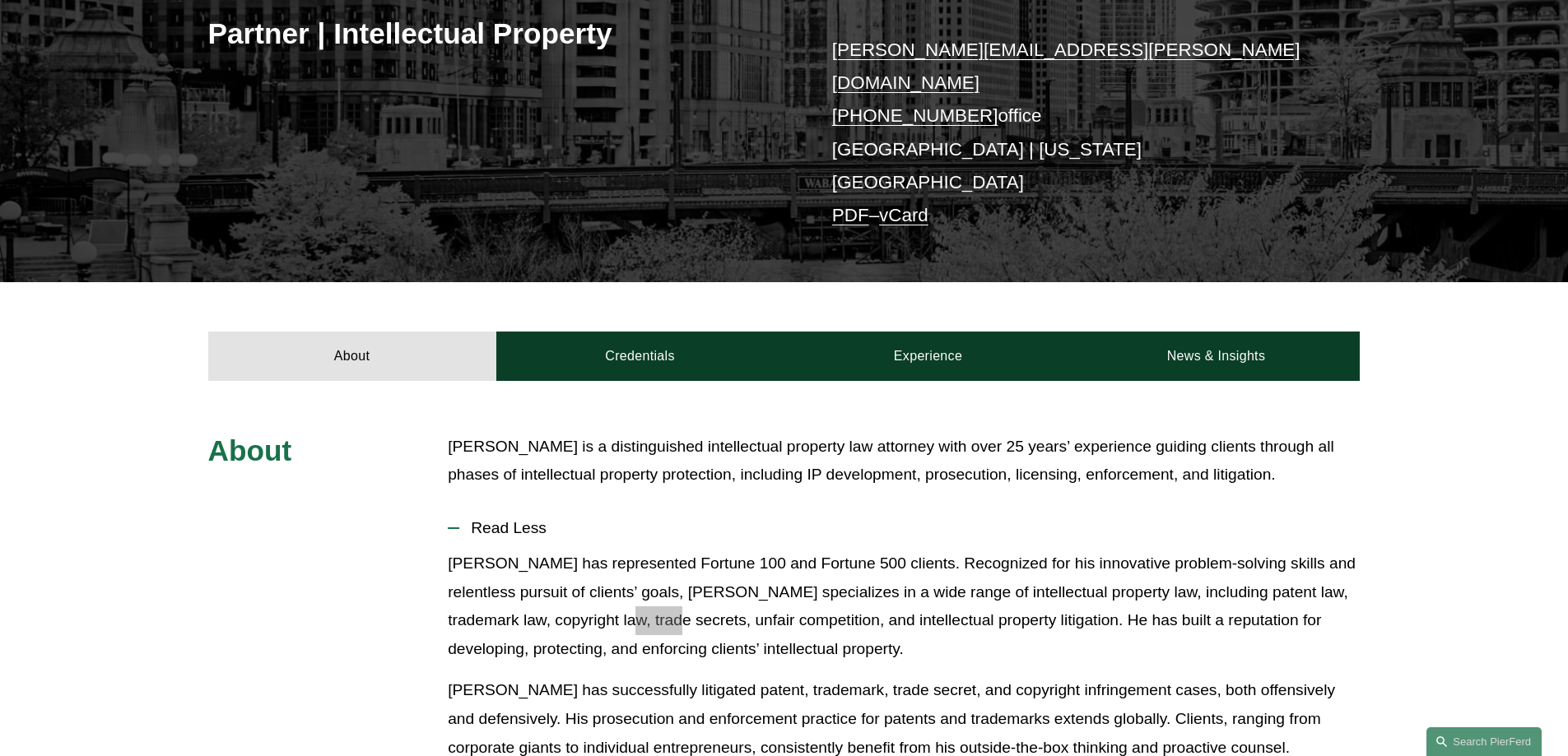
scroll to position [0, 0]
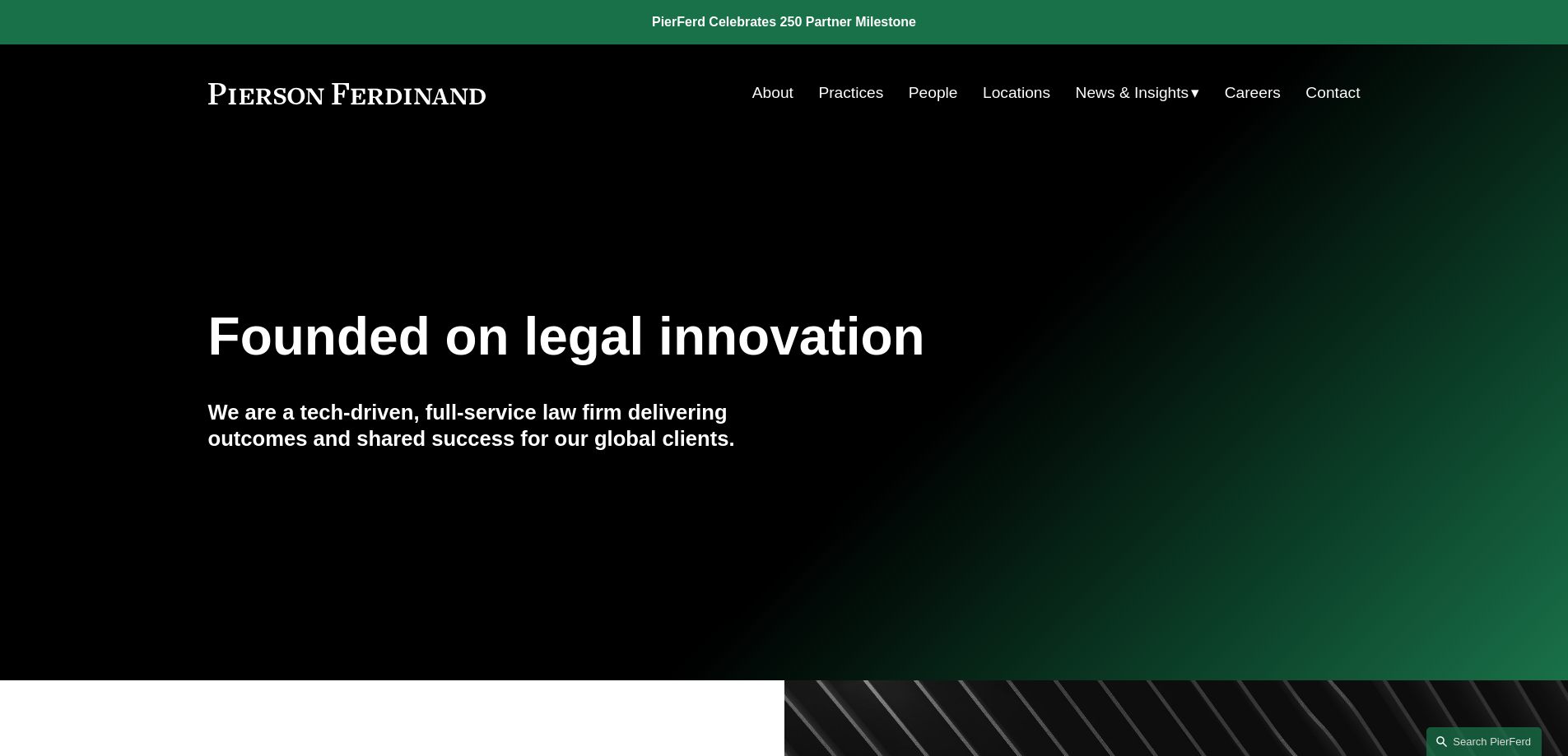
click at [913, 93] on link "People" at bounding box center [933, 93] width 50 height 32
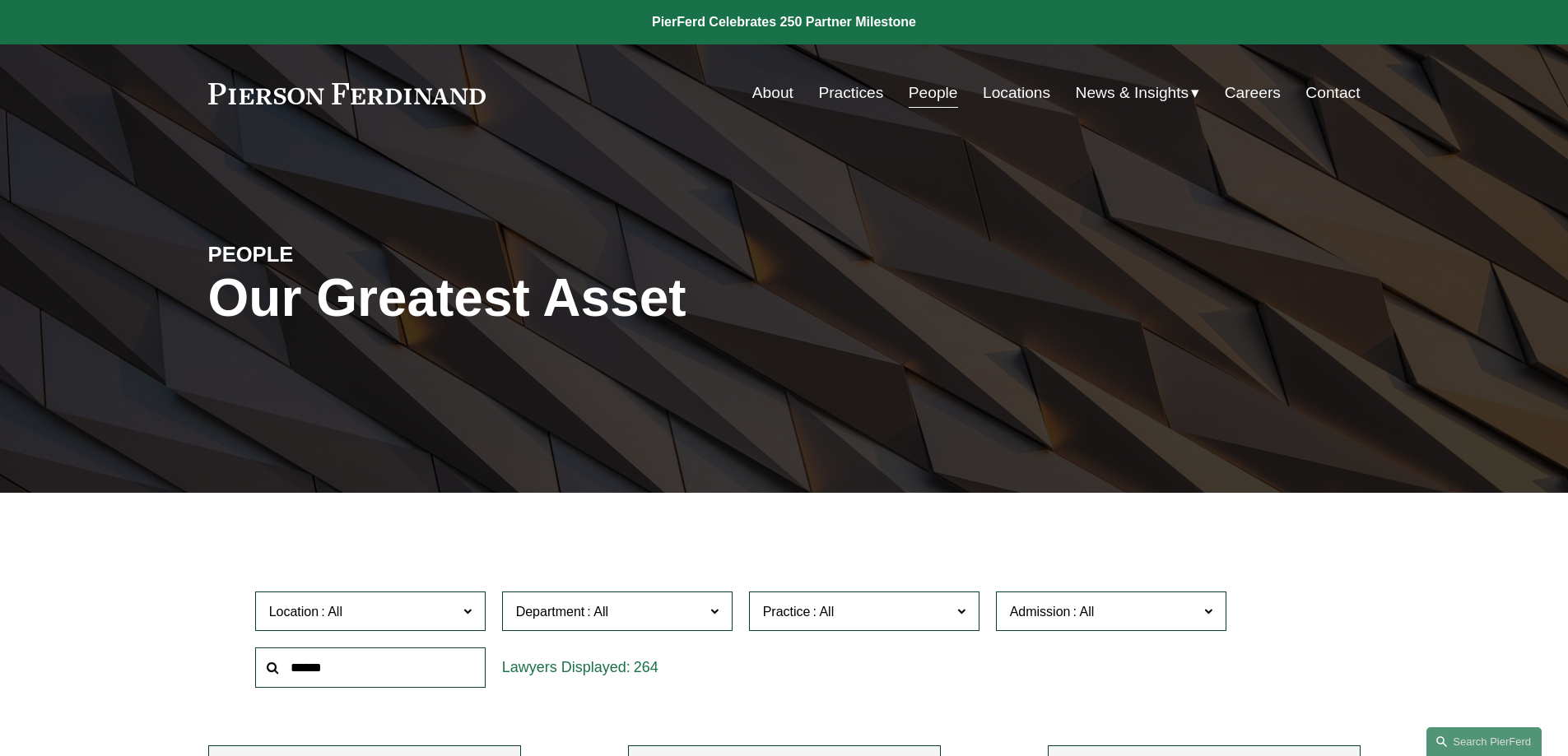
click at [395, 677] on input "text" at bounding box center [369, 668] width 230 height 40
paste input "*********"
drag, startPoint x: 394, startPoint y: 661, endPoint x: 405, endPoint y: 640, distance: 23.7
click at [408, 629] on div "Location All Atlanta Austin Bellevue Boston Charlotte Chicago Cincinnati Clevel…" at bounding box center [784, 640] width 1075 height 113
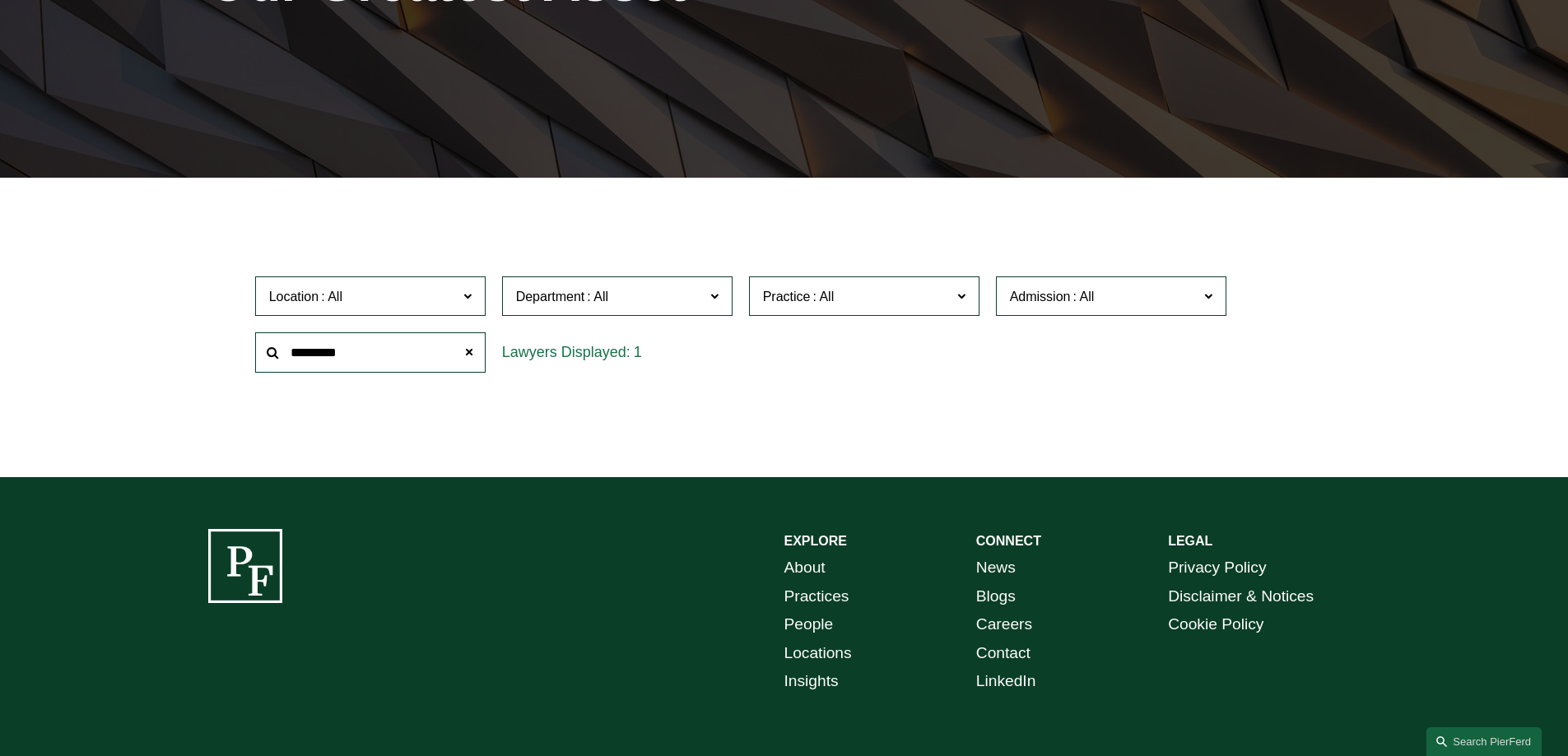
scroll to position [329, 0]
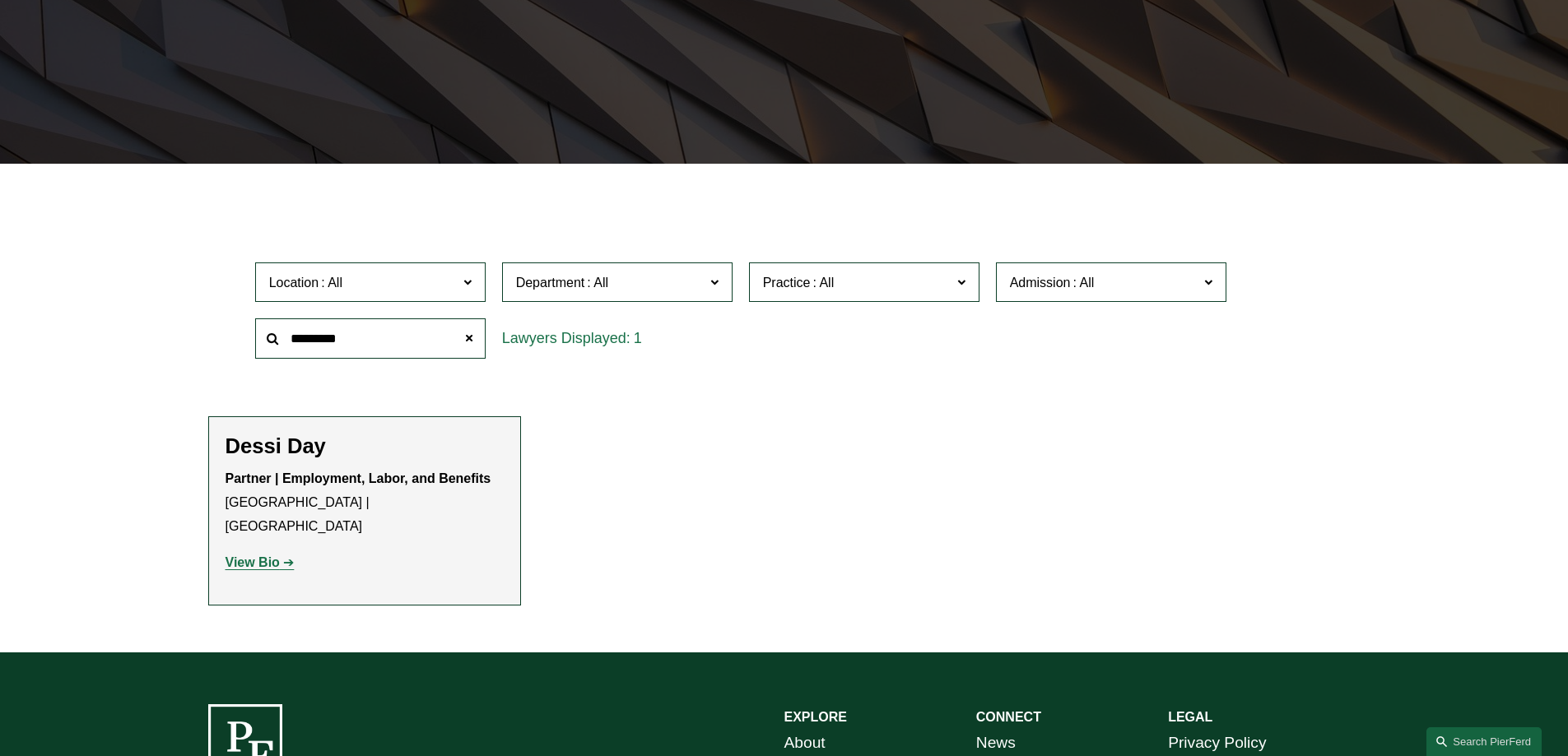
click at [259, 556] on strong "View Bio" at bounding box center [252, 562] width 54 height 14
click at [332, 332] on input "*********" at bounding box center [369, 339] width 230 height 40
paste input "******"
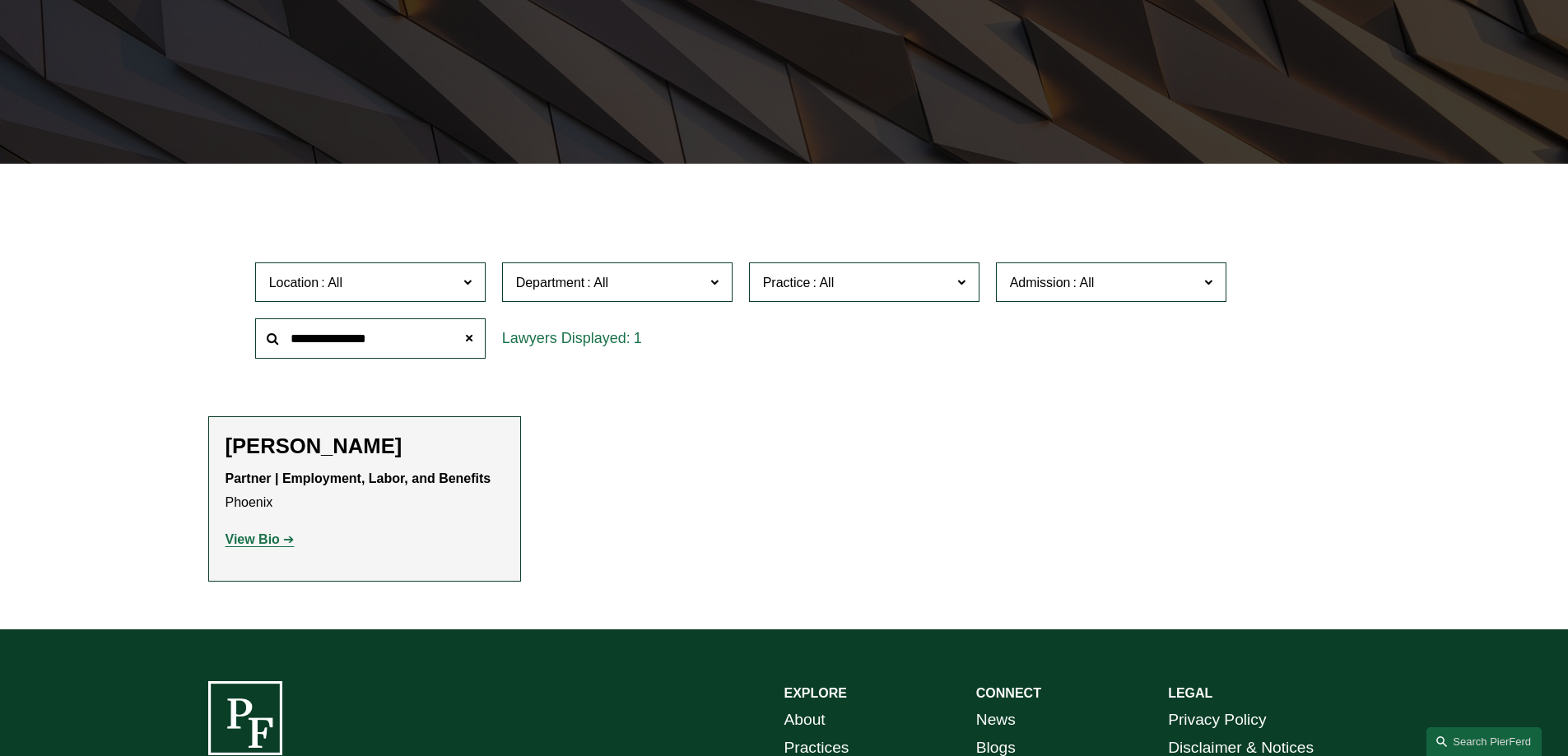
type input "**********"
click at [278, 535] on strong "View Bio" at bounding box center [252, 539] width 54 height 14
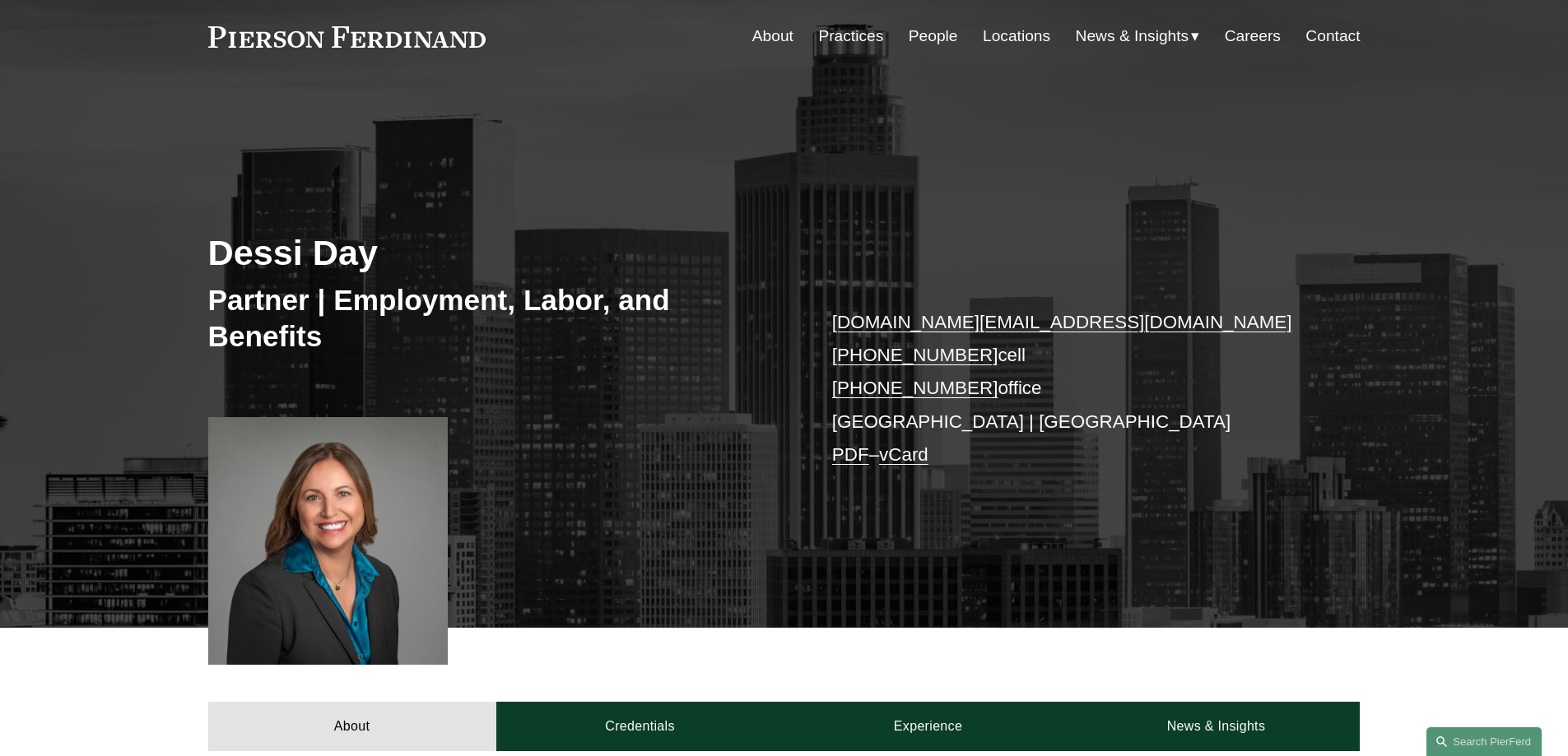
scroll to position [164, 0]
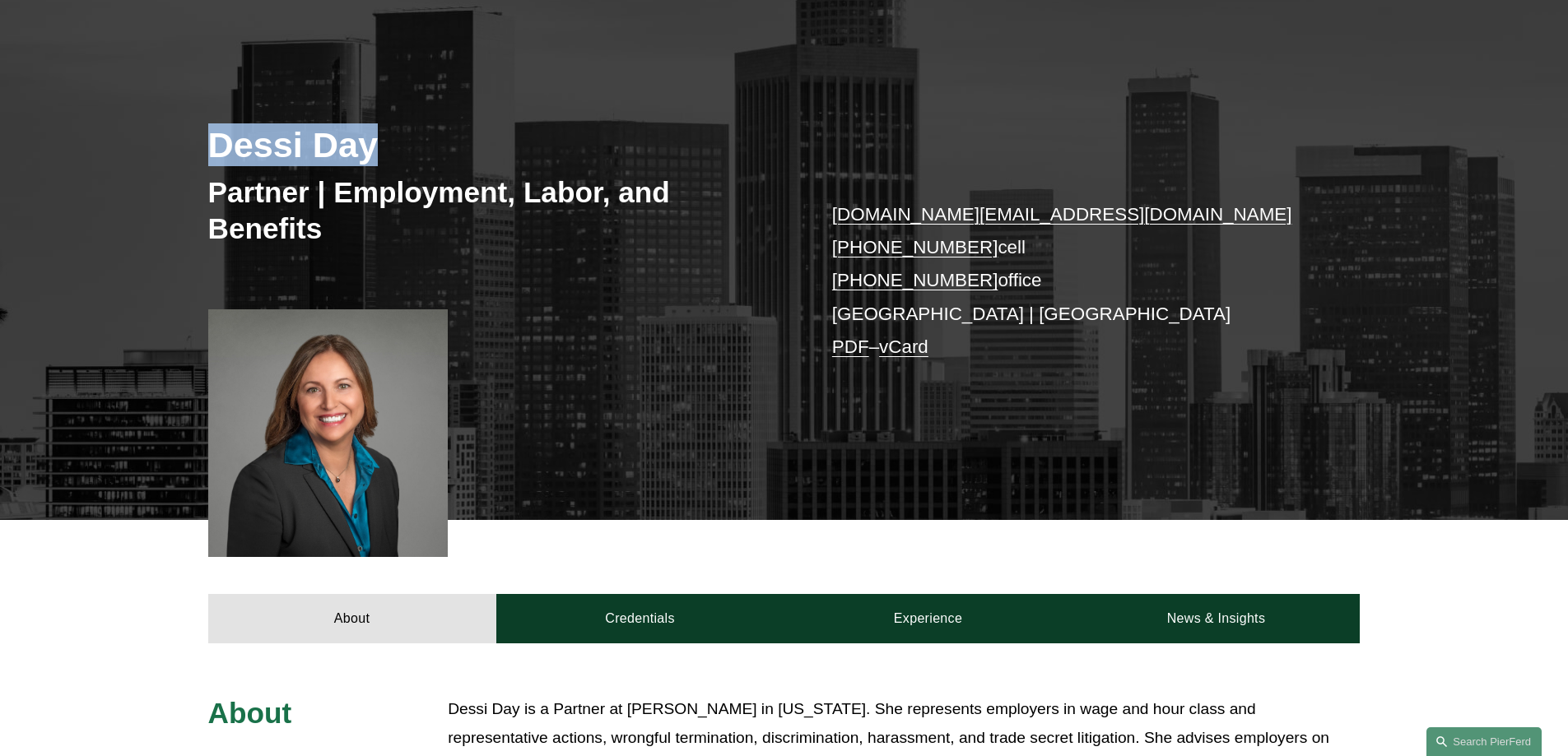
drag, startPoint x: 415, startPoint y: 143, endPoint x: 110, endPoint y: 136, distance: 305.1
click at [110, 138] on div "Dessi Day Partner | Employment, Labor, and Benefits [DOMAIN_NAME][EMAIL_ADDRESS…" at bounding box center [784, 272] width 1568 height 495
copy h2 "Dessi Day"
click at [248, 200] on h3 "Partner | Employment, Labor, and Benefits" at bounding box center [496, 210] width 576 height 72
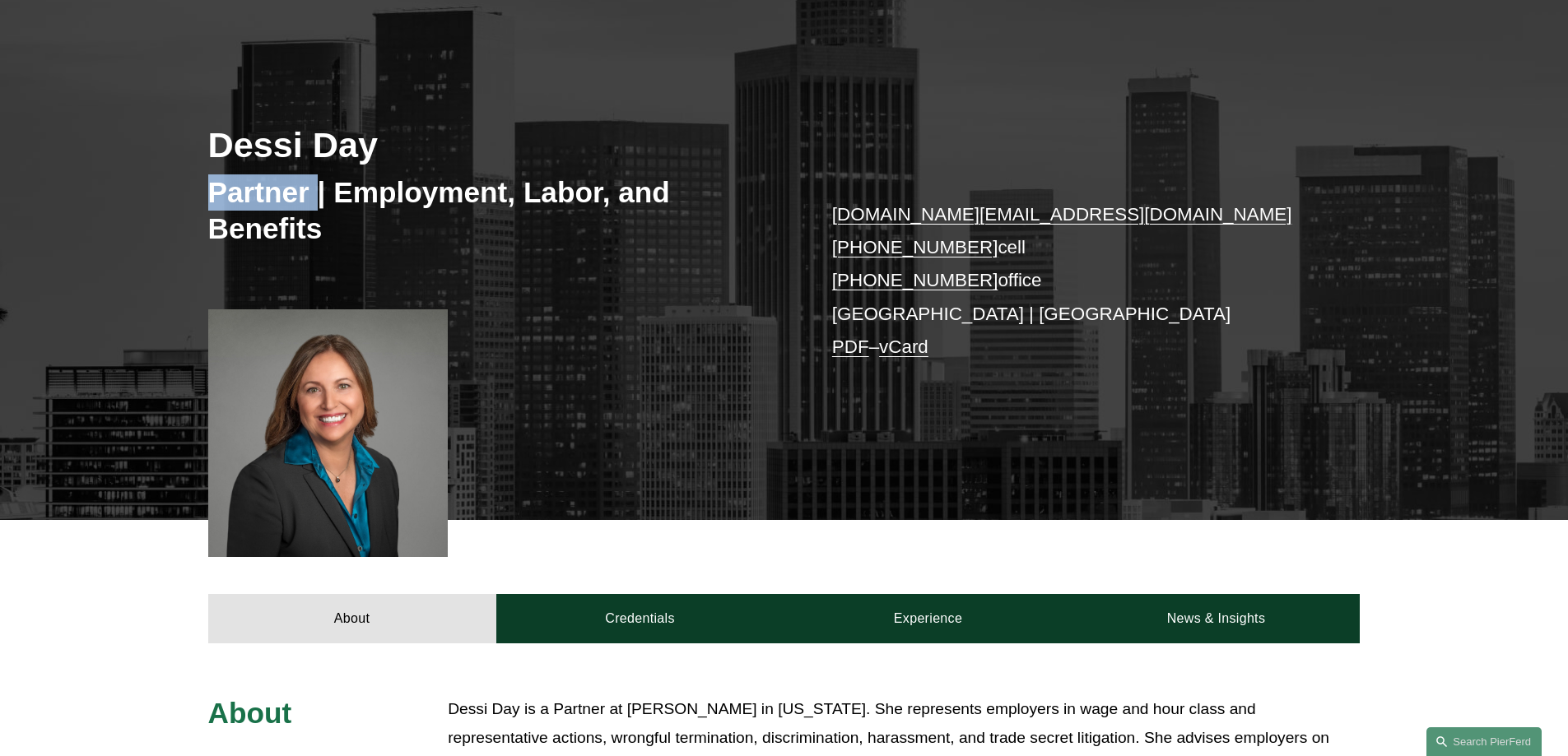
click at [248, 200] on h3 "Partner | Employment, Labor, and Benefits" at bounding box center [496, 210] width 576 height 72
copy h3 "Partner"
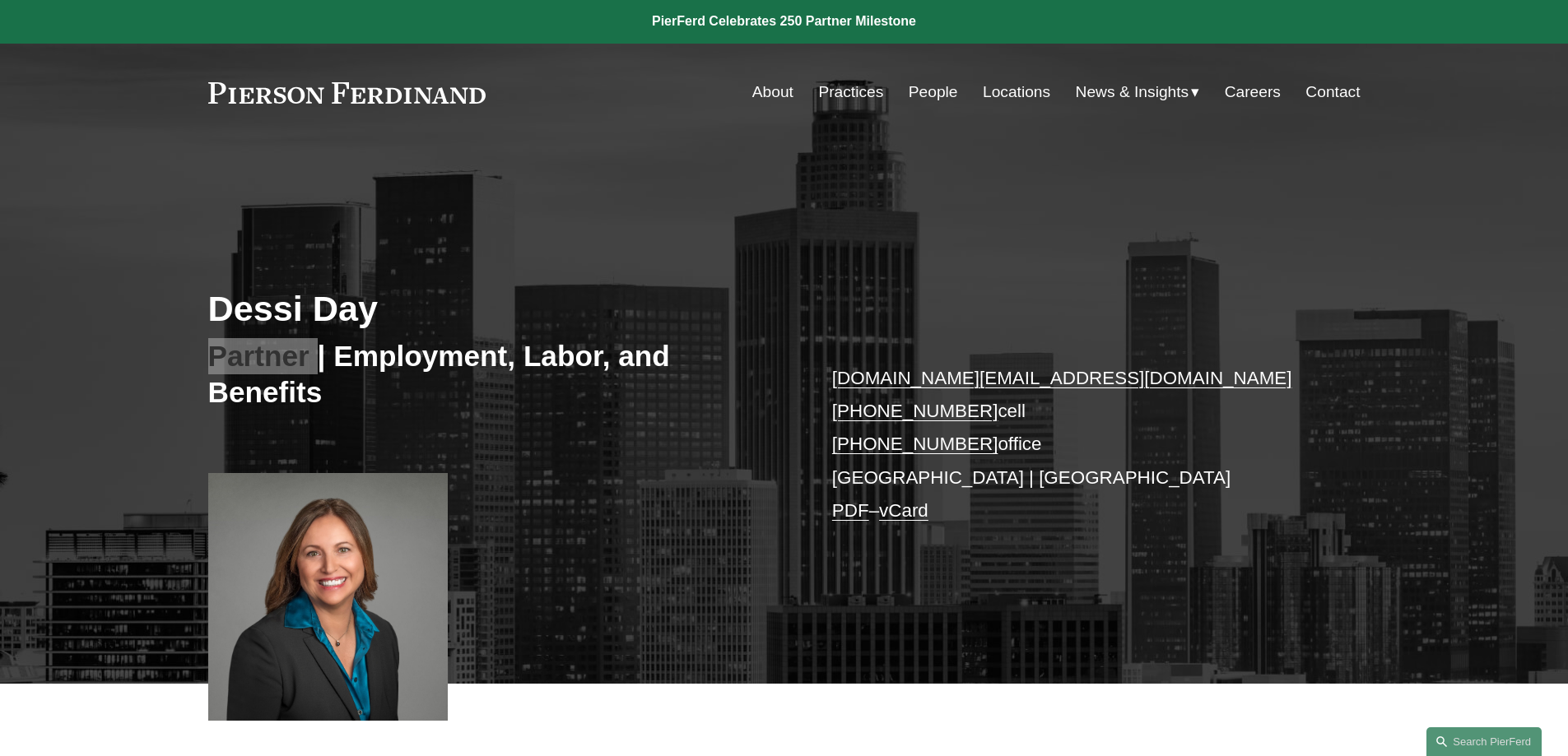
scroll to position [0, 0]
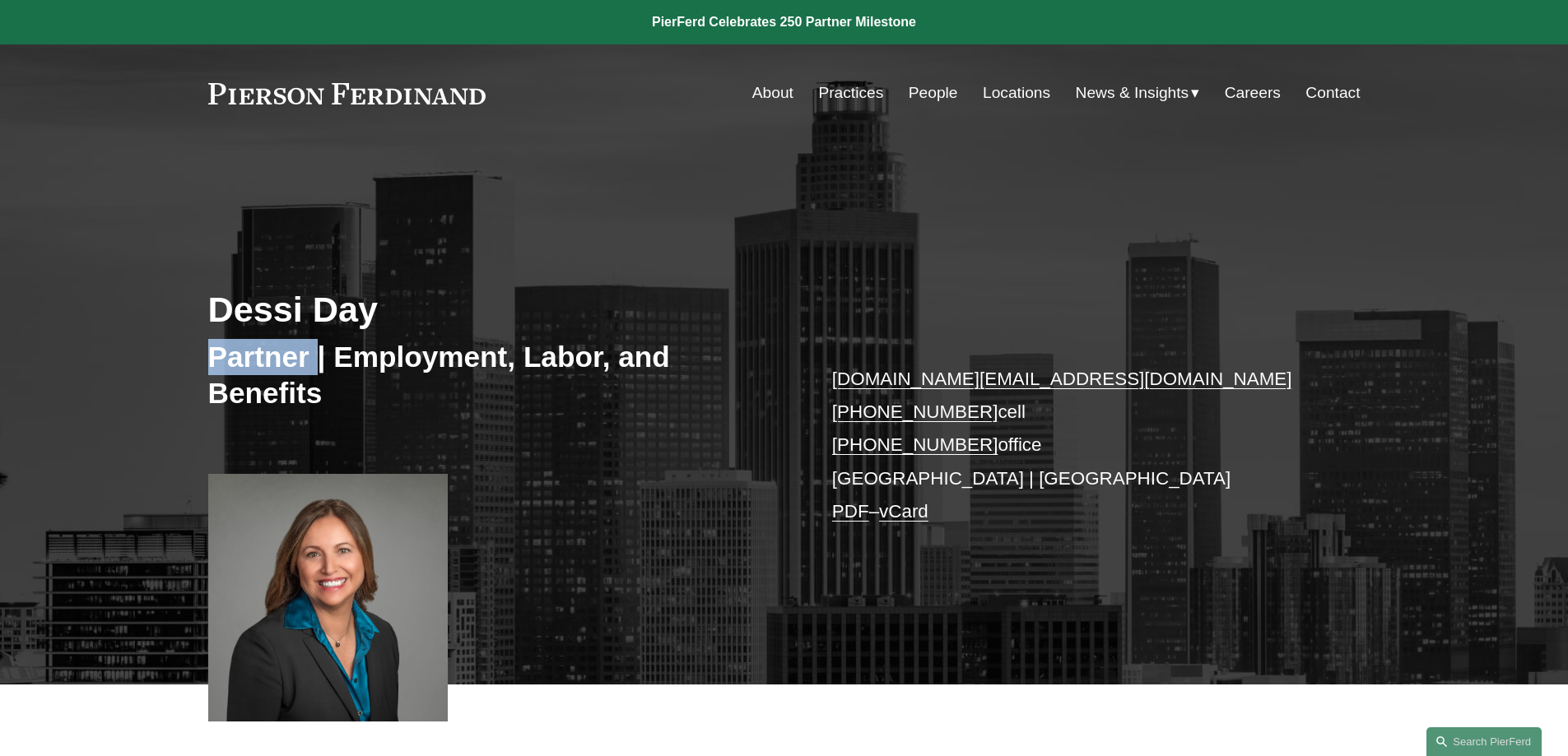
copy link "+1.619.784.8894"
drag, startPoint x: 822, startPoint y: 415, endPoint x: 971, endPoint y: 414, distance: 149.0
click at [971, 414] on div "Dessi Day Partner | Employment, Labor, and Benefits dessi.day@pierferd.com +1.6…" at bounding box center [784, 436] width 1568 height 495
drag, startPoint x: 822, startPoint y: 445, endPoint x: 971, endPoint y: 437, distance: 149.2
click at [971, 437] on div "Dessi Day Partner | Employment, Labor, and Benefits dessi.day@pierferd.com +1.6…" at bounding box center [784, 436] width 1568 height 495
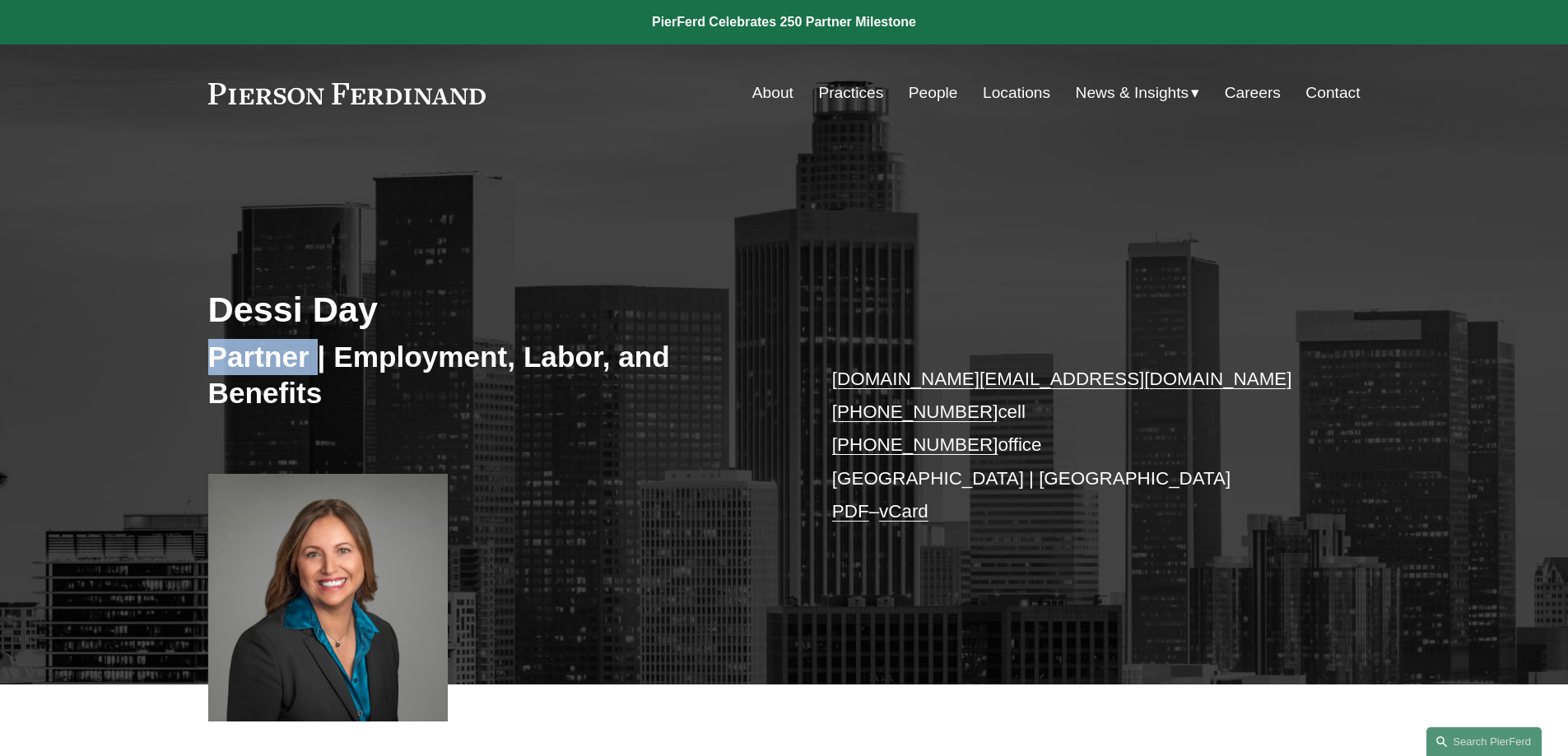
copy link "+1.629.278.4515"
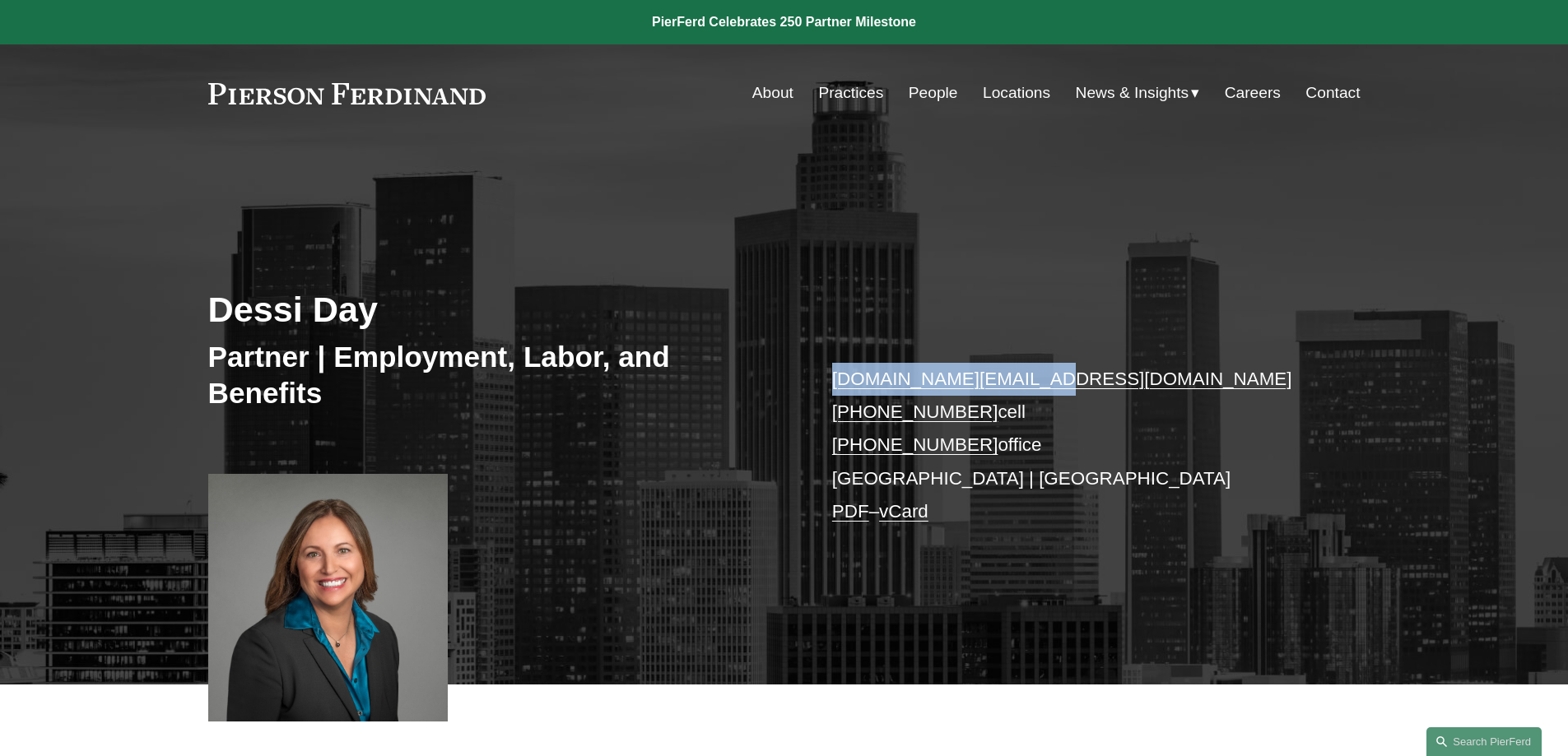
drag, startPoint x: 823, startPoint y: 389, endPoint x: 1054, endPoint y: 381, distance: 231.1
click at [1054, 381] on div "Dessi Day Partner | Employment, Labor, and Benefits dessi.day@pierferd.com +1.6…" at bounding box center [784, 436] width 1568 height 495
copy link "dessi.day@pierferd.com"
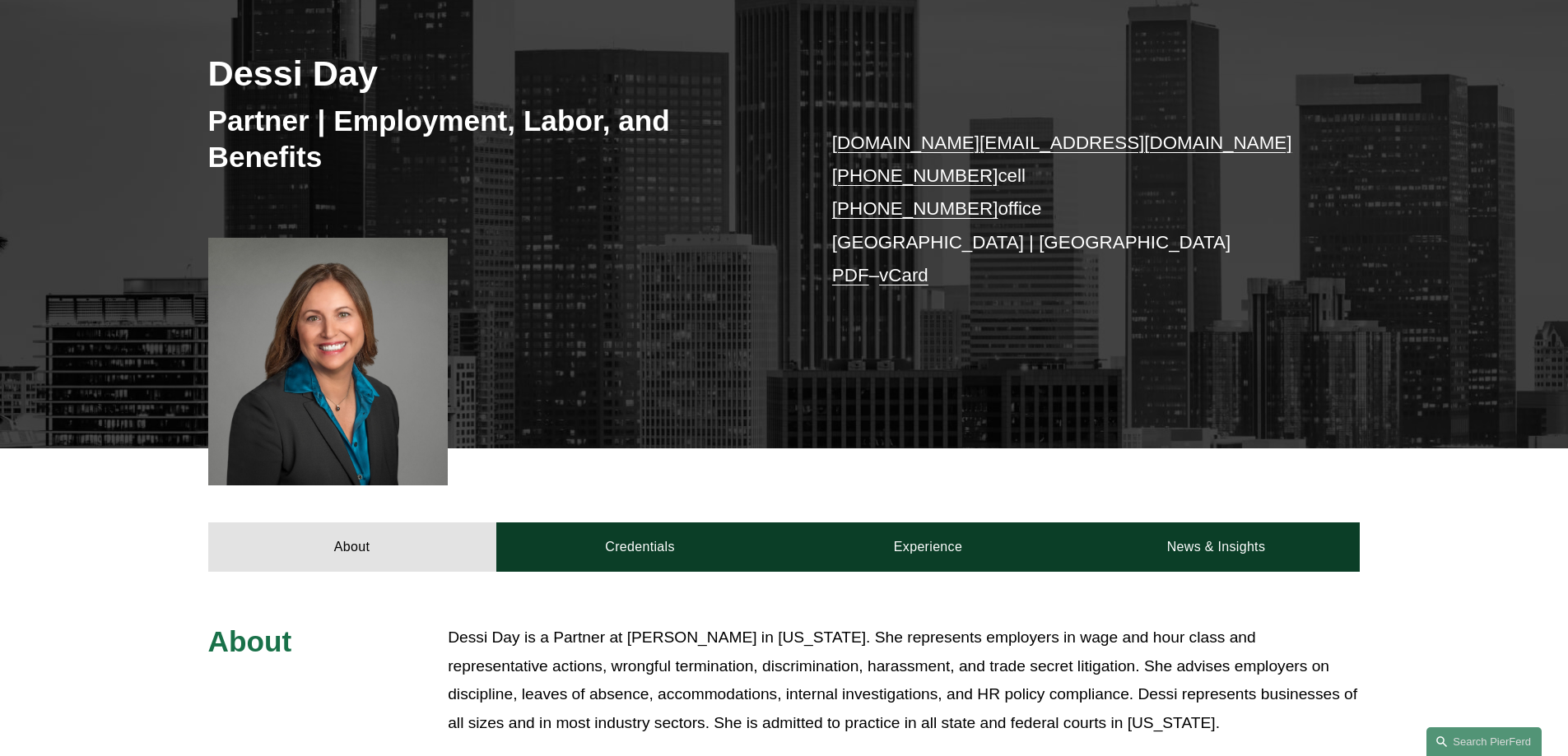
scroll to position [494, 0]
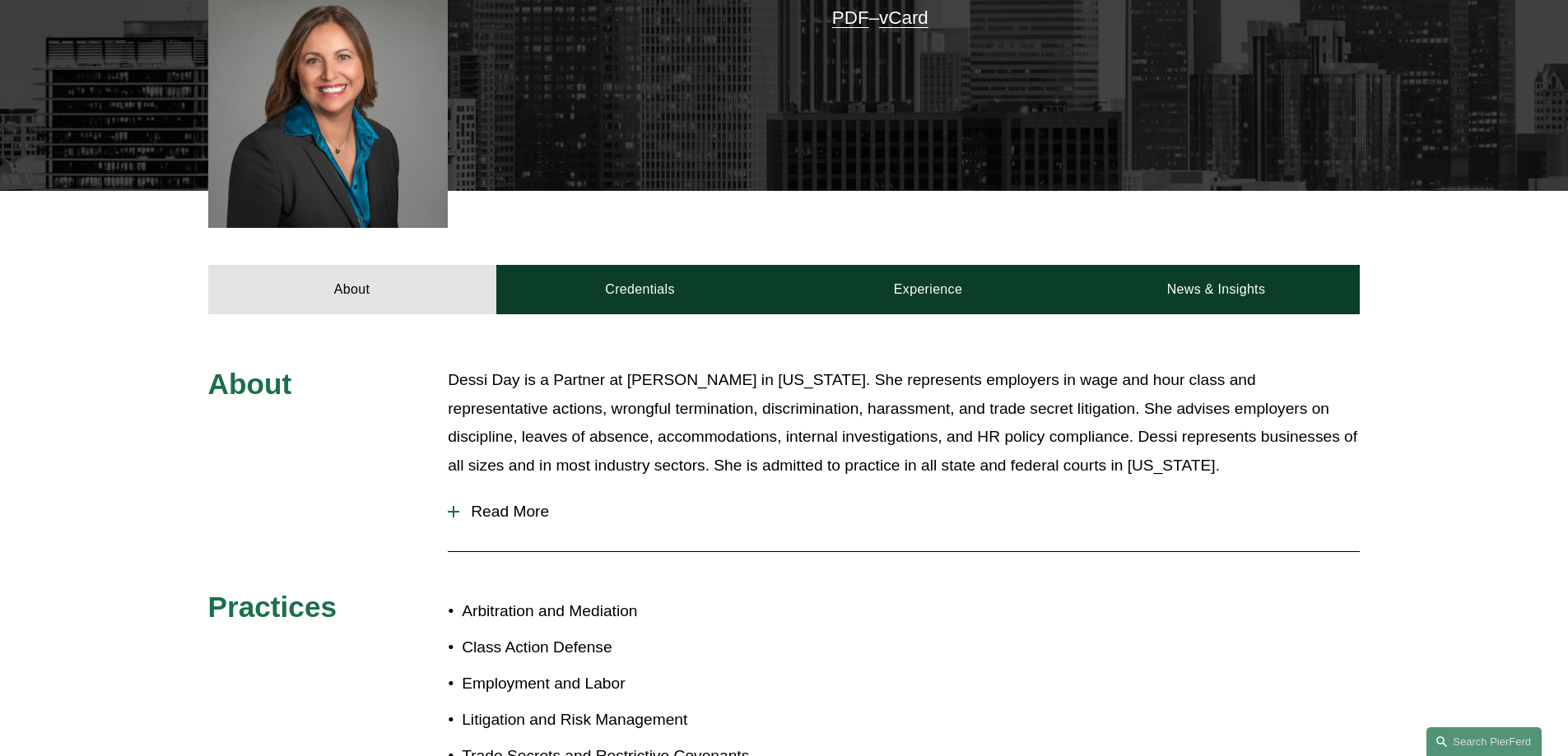
click at [512, 531] on button "Read More" at bounding box center [903, 512] width 911 height 43
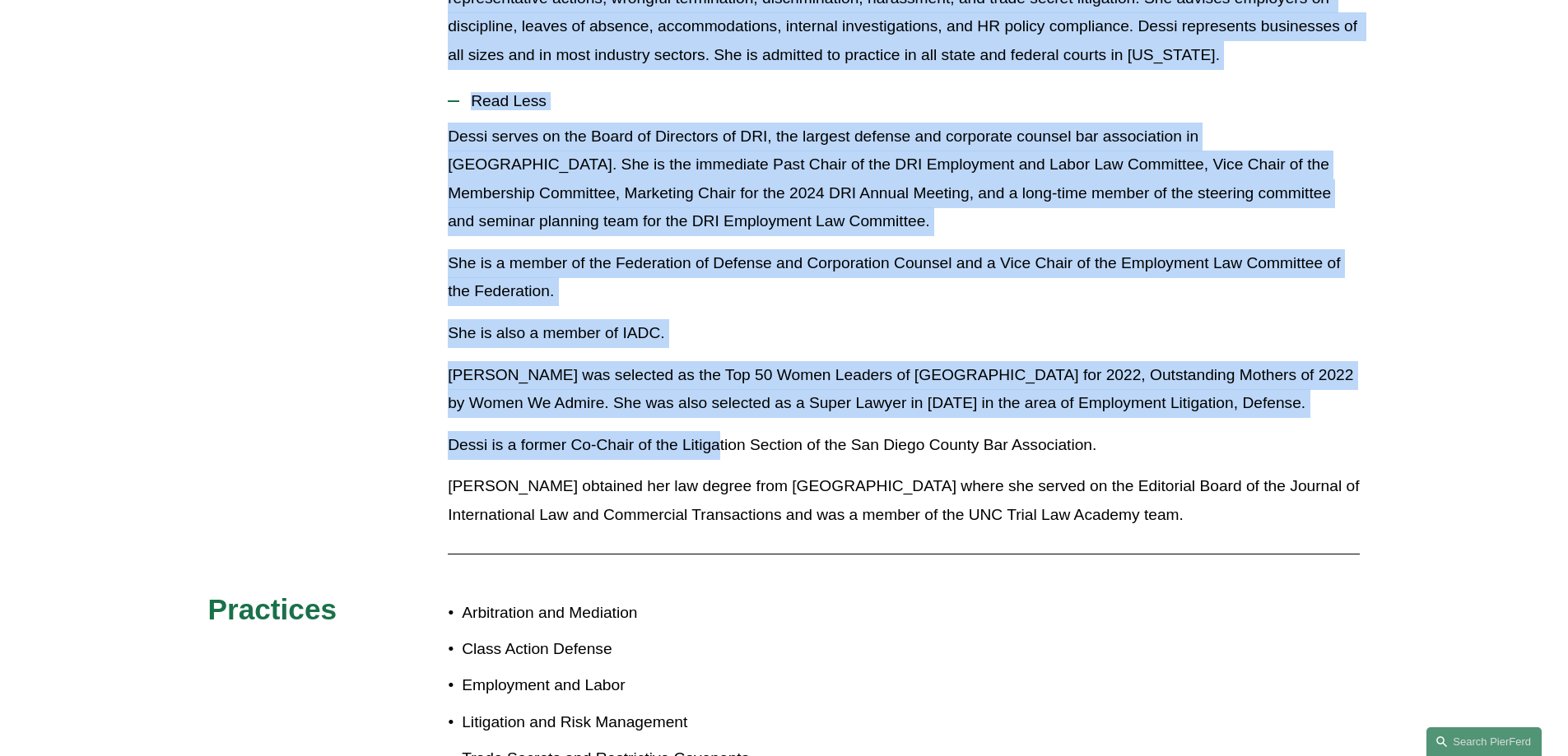
scroll to position [906, 0]
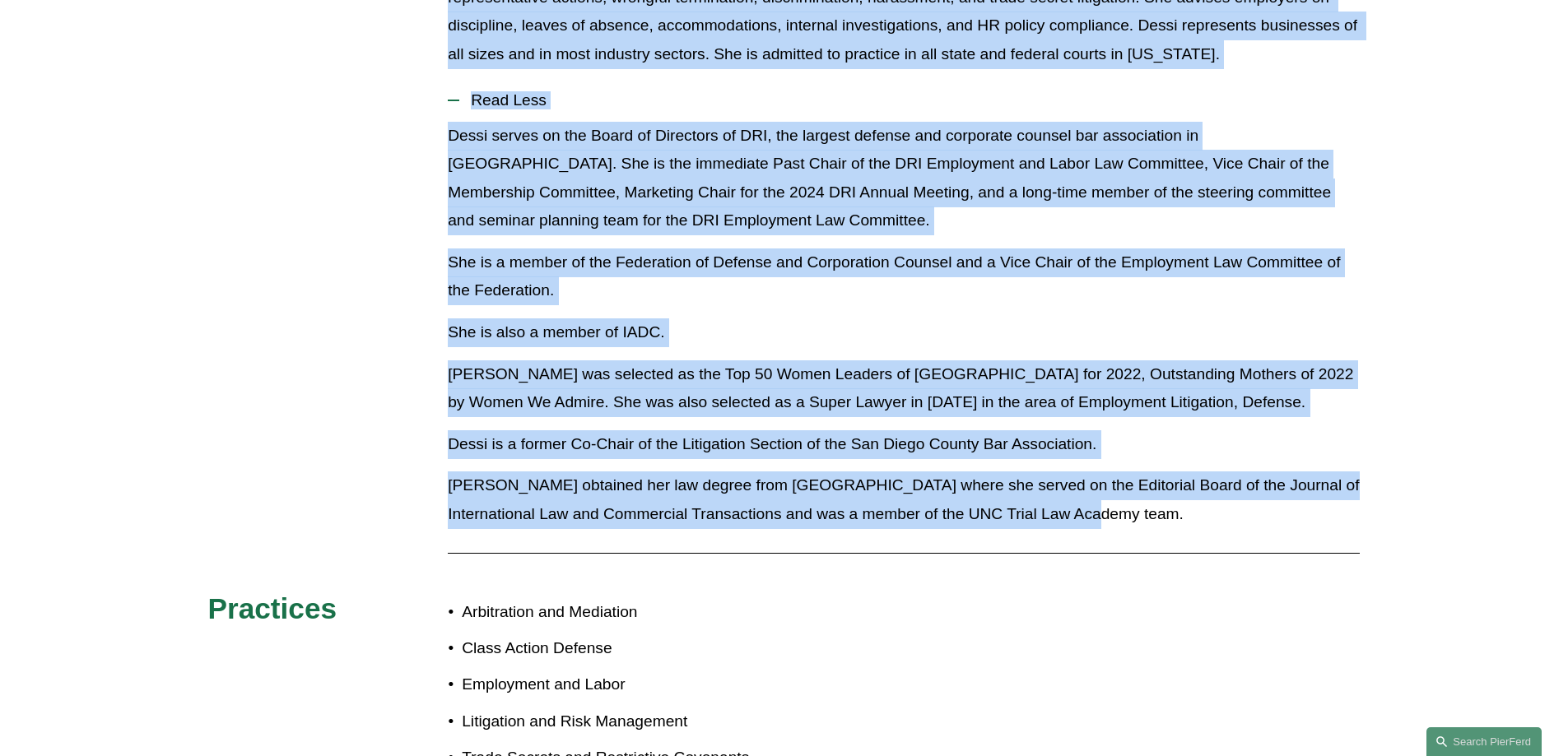
drag, startPoint x: 451, startPoint y: 378, endPoint x: 1132, endPoint y: 529, distance: 697.5
click at [1132, 529] on div "About Dessi Day is a Partner at Pierson Ferdinand in California. She represents…" at bounding box center [784, 372] width 1568 height 834
copy div "Dessi Day is a Partner at Pierson Ferdinand in California. She represents emplo…"
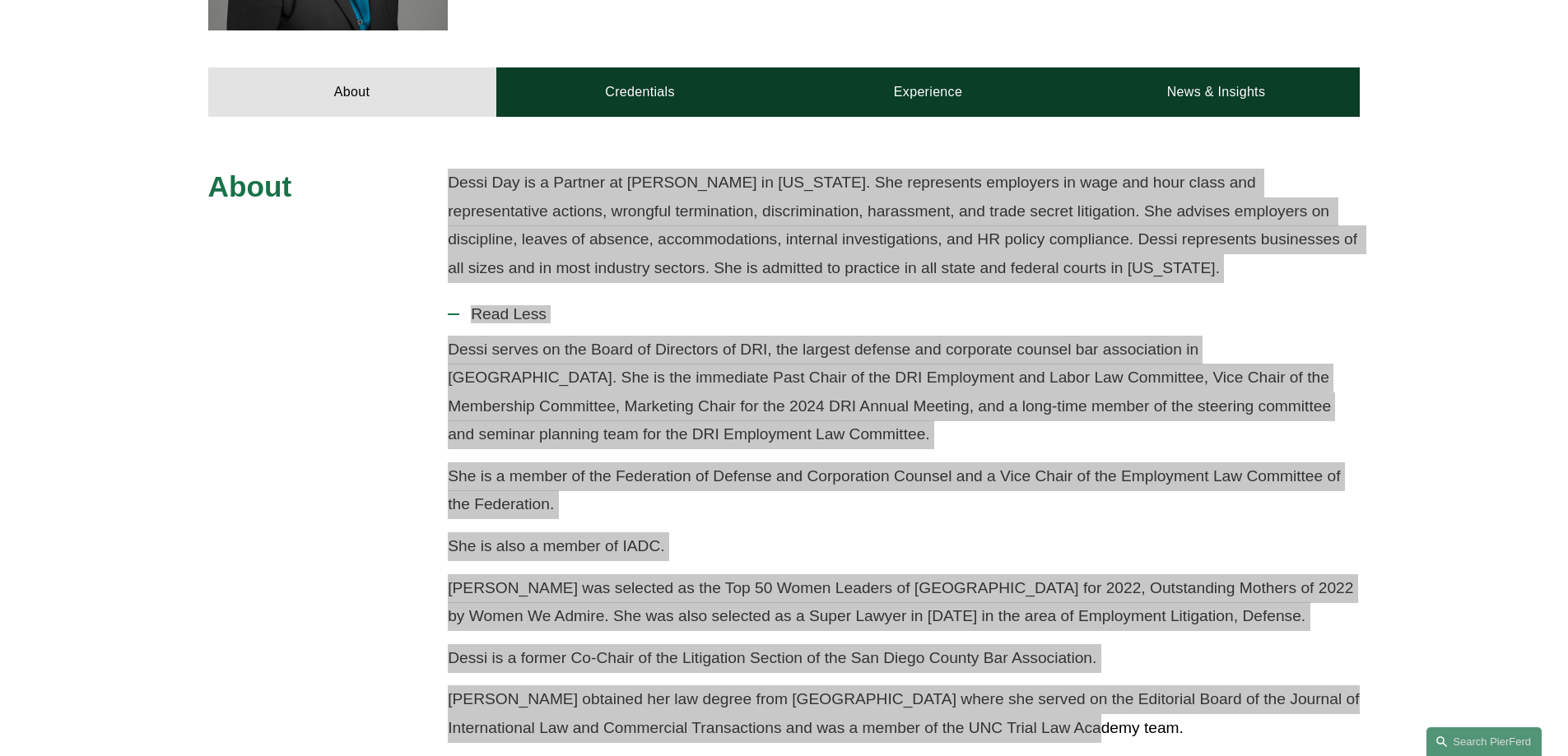
scroll to position [411, 0]
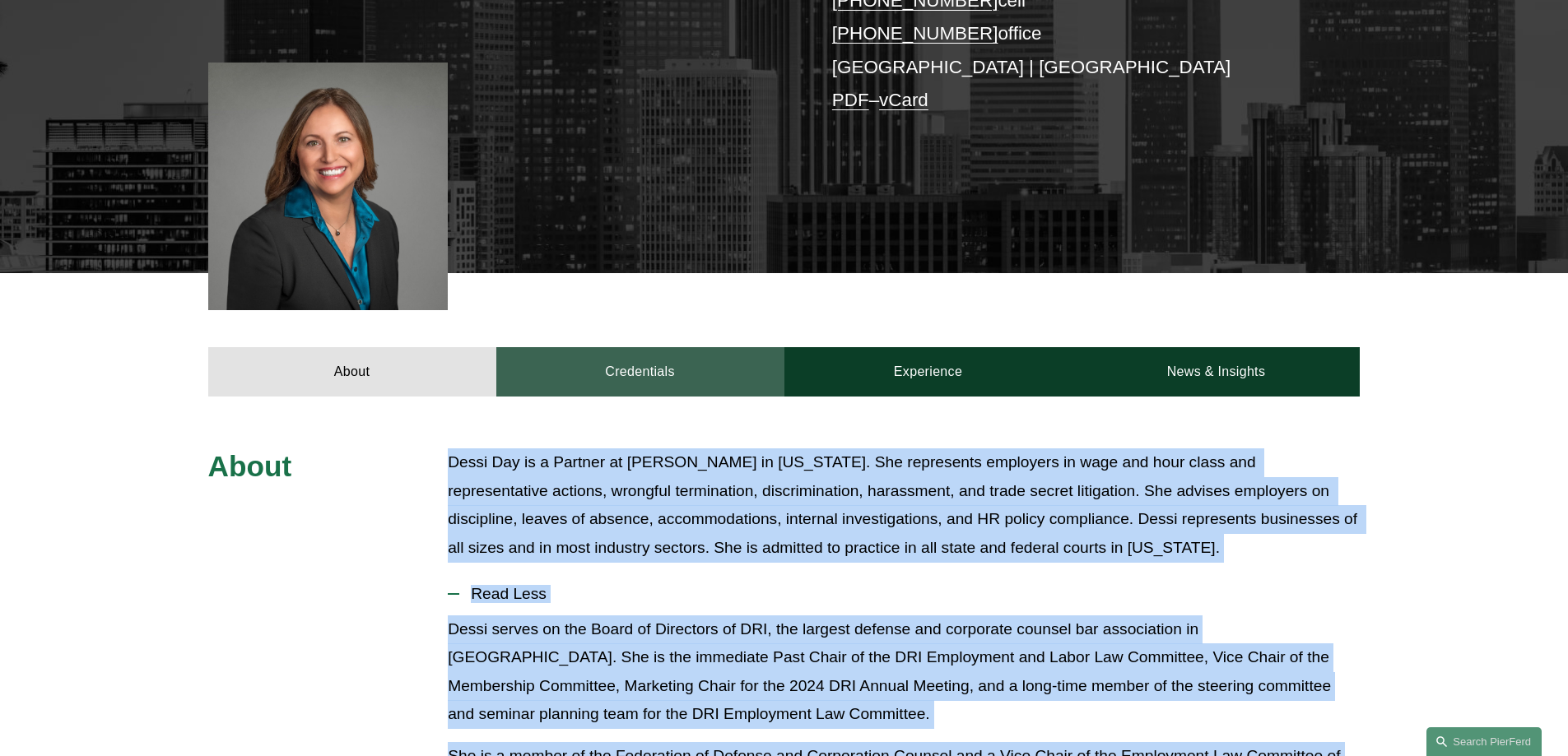
click at [661, 368] on link "Credentials" at bounding box center [640, 372] width 288 height 50
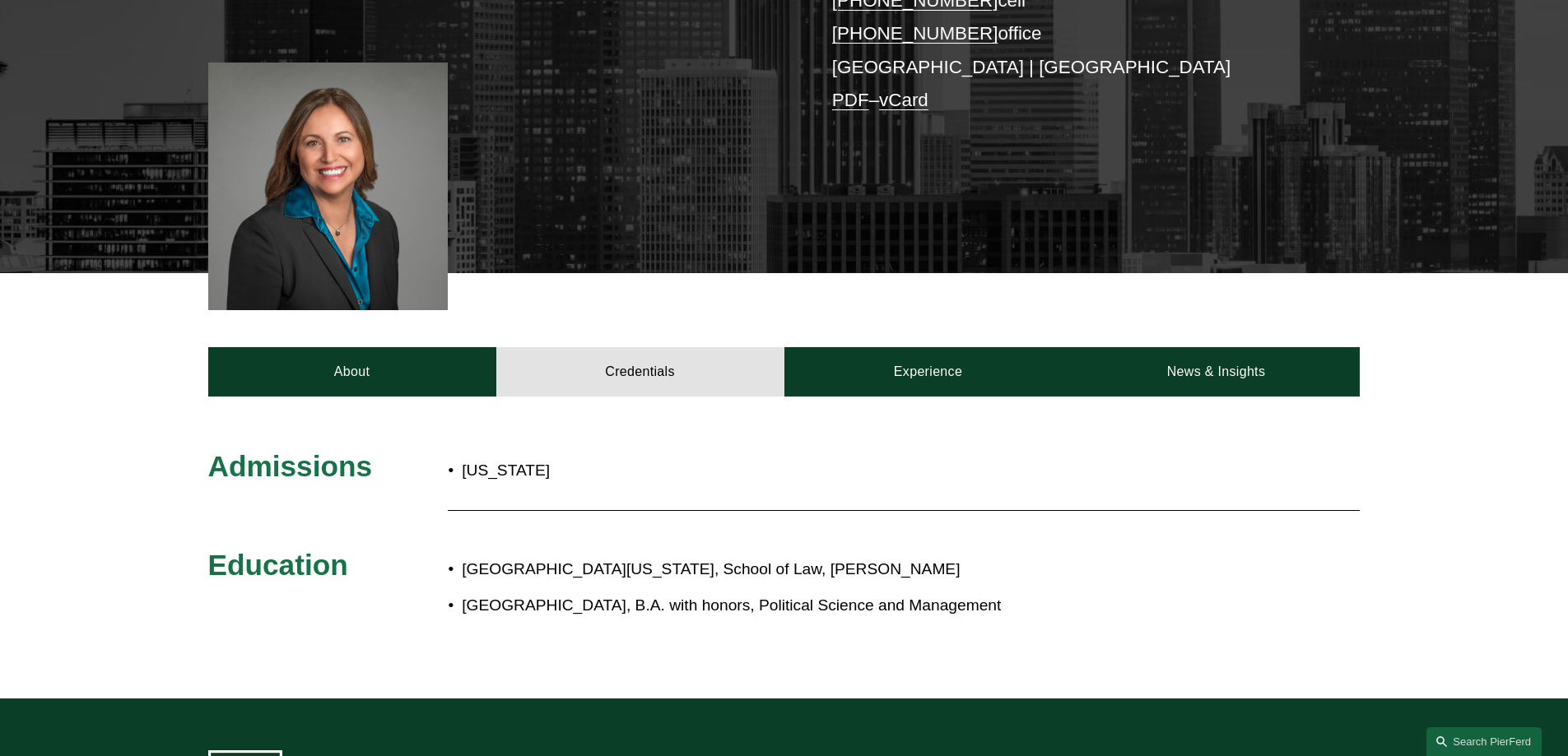
click at [513, 472] on p "California" at bounding box center [671, 472] width 418 height 29
copy p "California"
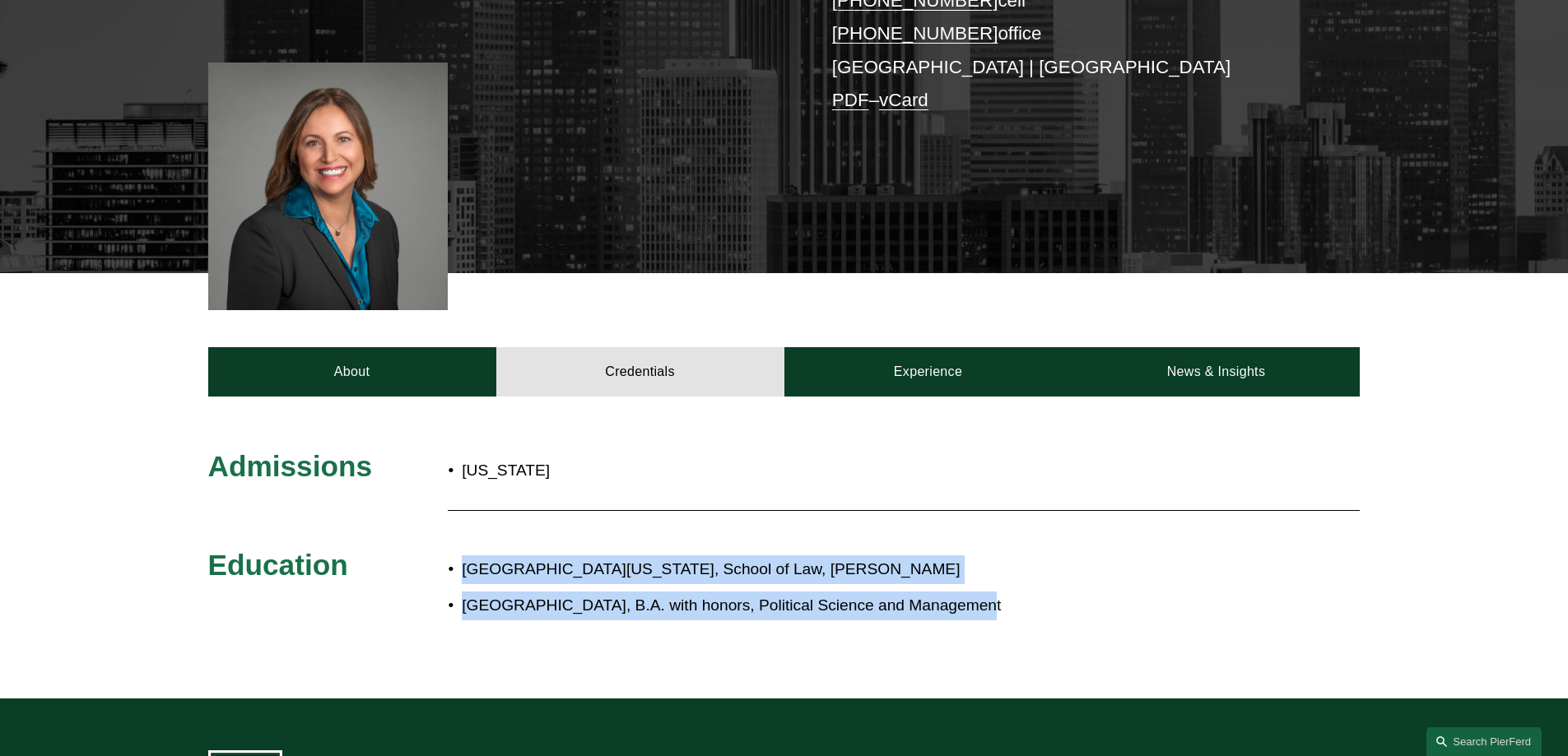
drag, startPoint x: 970, startPoint y: 613, endPoint x: 464, endPoint y: 559, distance: 508.9
click at [464, 559] on ul "University of North Carolina, School of Law, J.D. Guilford College, B.A. with h…" at bounding box center [831, 588] width 768 height 65
copy ul "University of North Carolina, School of Law, J.D. Guilford College, B.A. with h…"
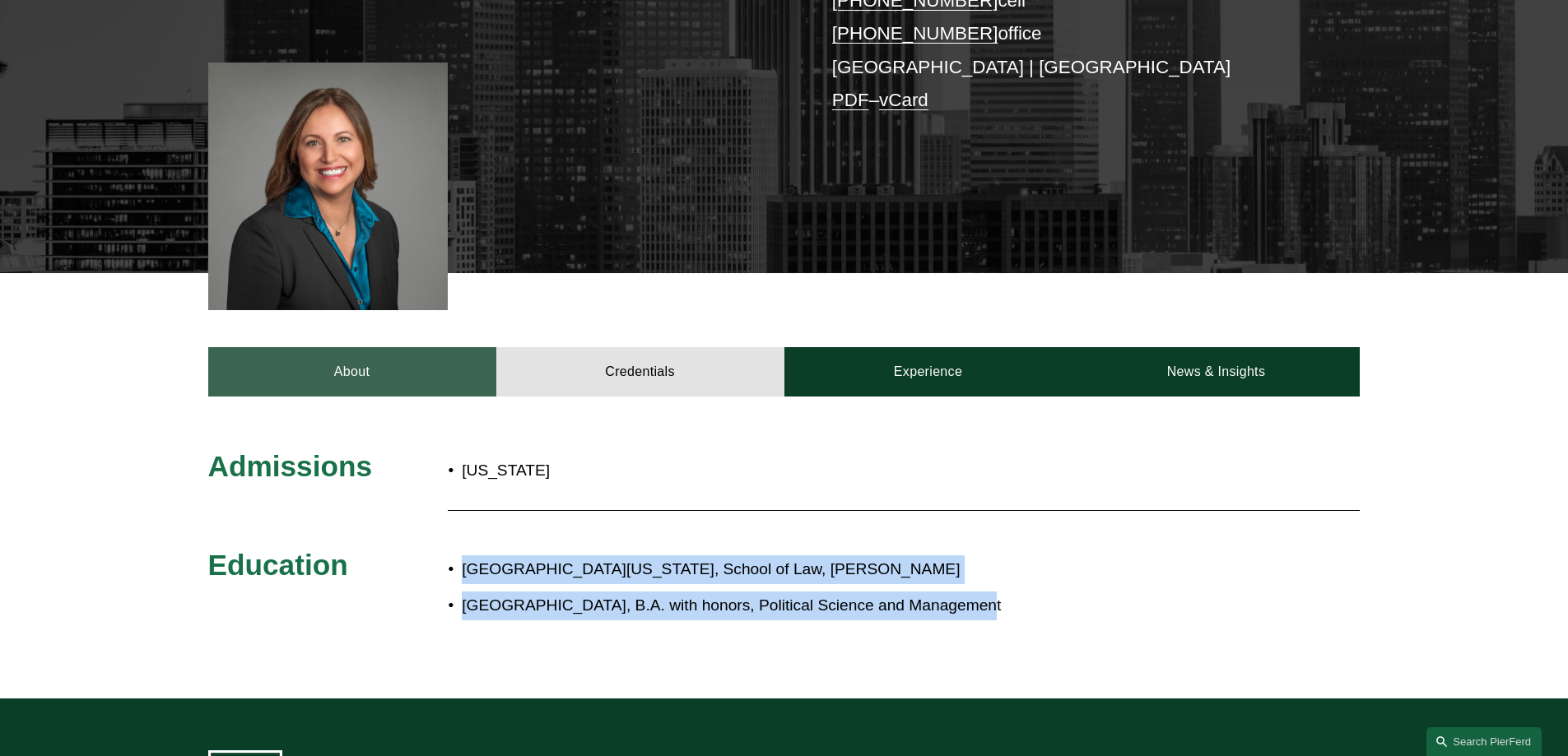
click at [330, 386] on link "About" at bounding box center [352, 372] width 288 height 50
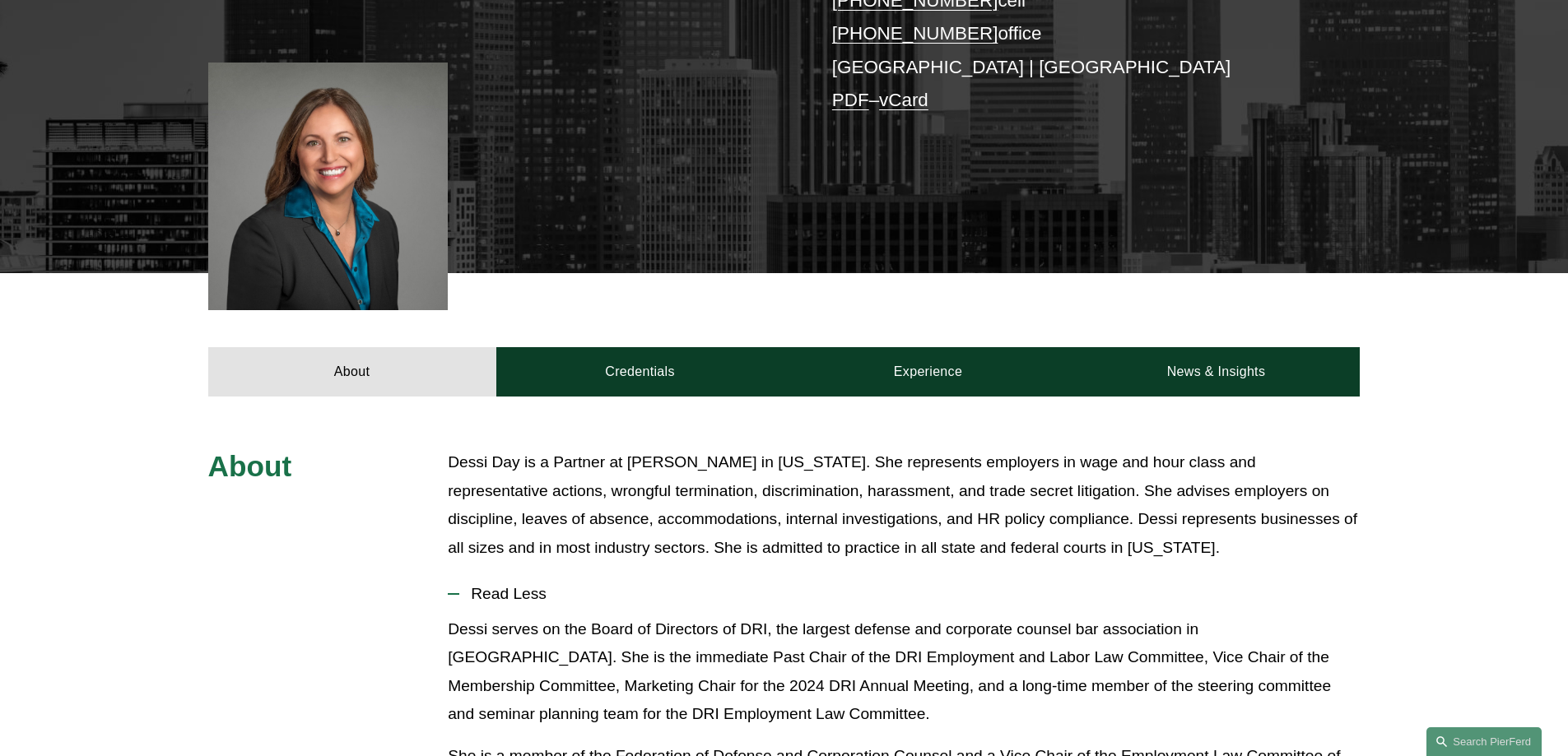
click at [1185, 464] on p "Dessi Day is a Partner at Pierson Ferdinand in California. She represents emplo…" at bounding box center [903, 505] width 911 height 114
copy p "class"
click at [897, 494] on p "Dessi Day is a Partner at Pierson Ferdinand in California. She represents emplo…" at bounding box center [903, 505] width 911 height 114
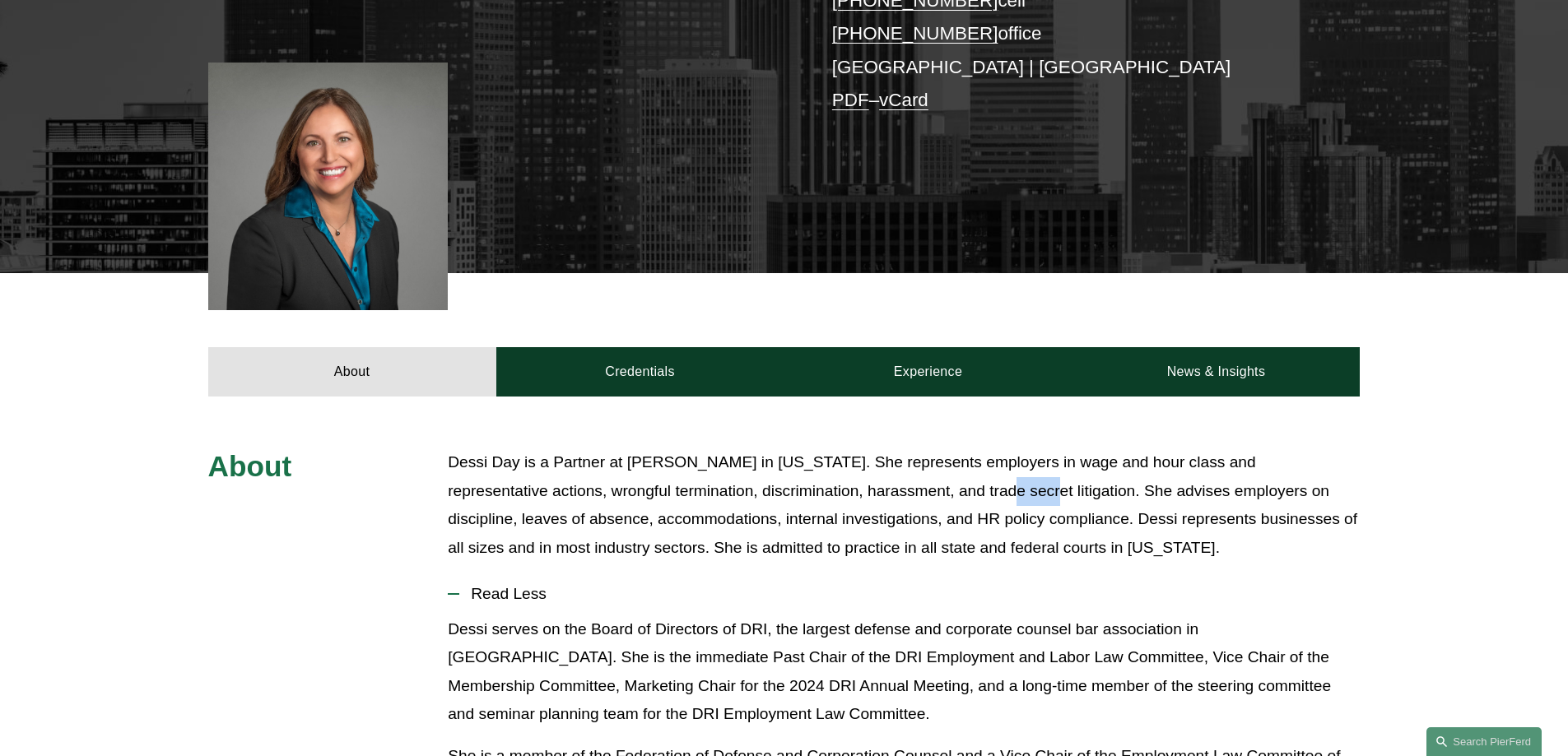
copy p "trade"
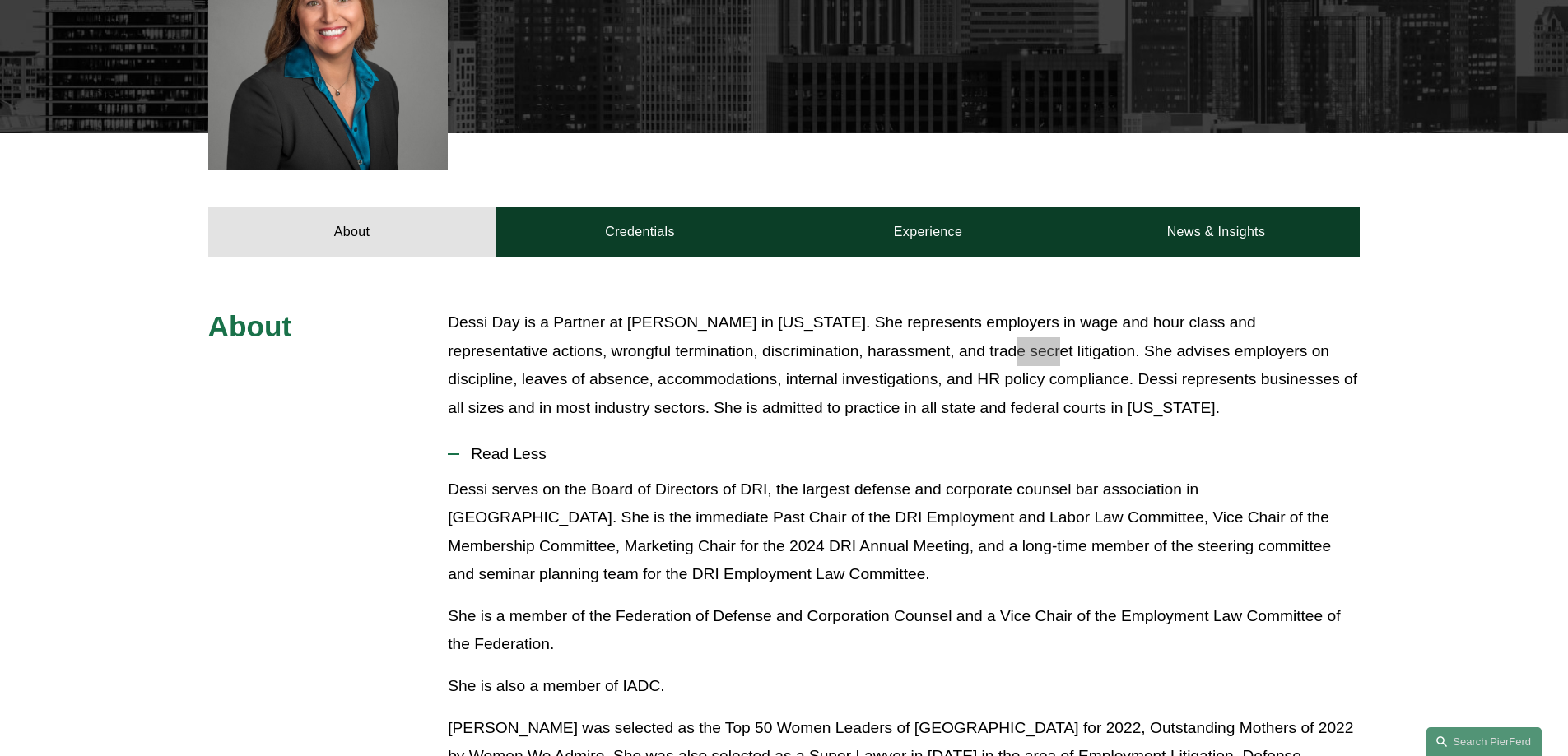
scroll to position [577, 0]
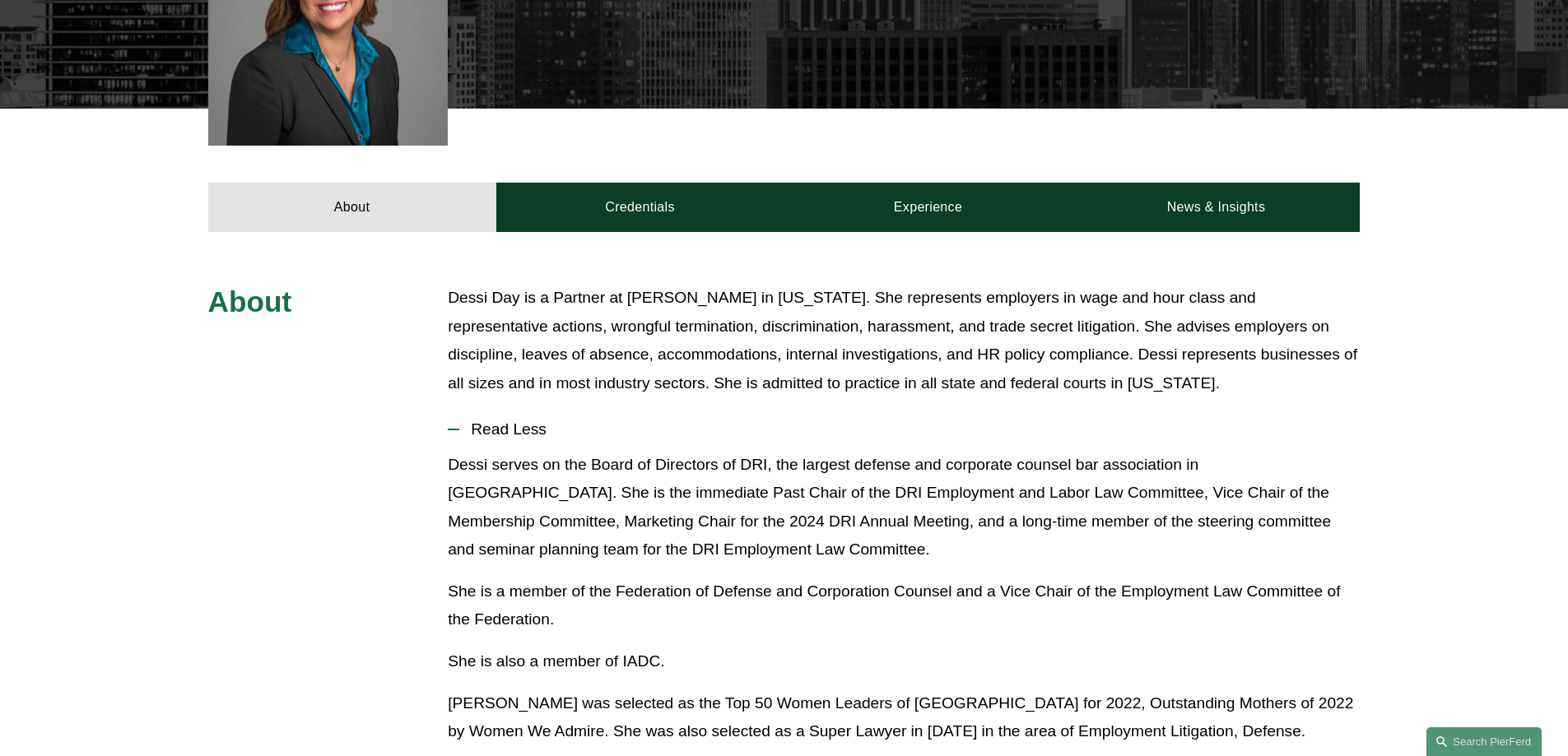
click at [560, 549] on p "Dessi serves on the Board of Directors of DRI, the largest defense and corporat…" at bounding box center [903, 508] width 911 height 114
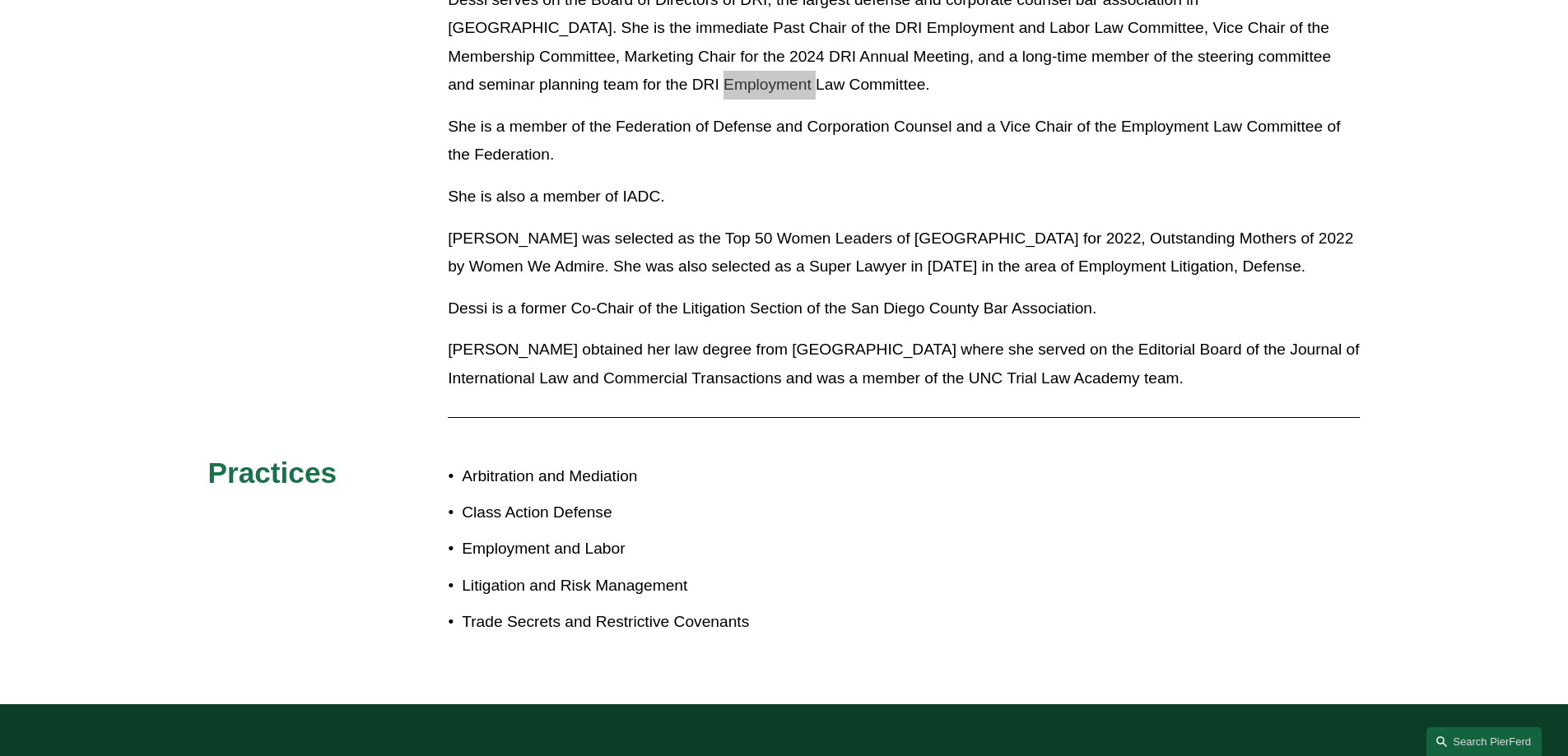
scroll to position [1070, 0]
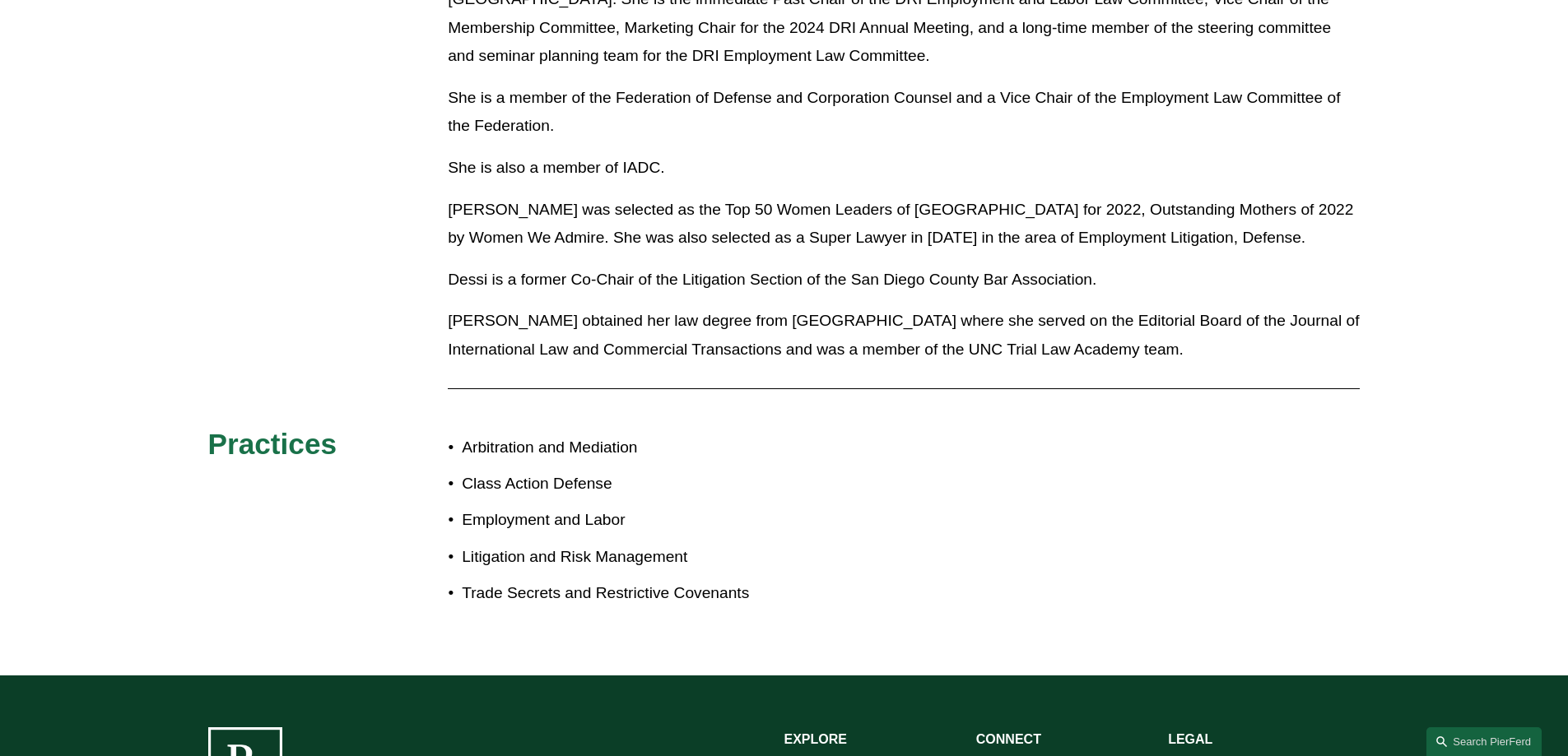
click at [474, 591] on p "Trade Secrets and Restrictive Covenants" at bounding box center [622, 594] width 322 height 29
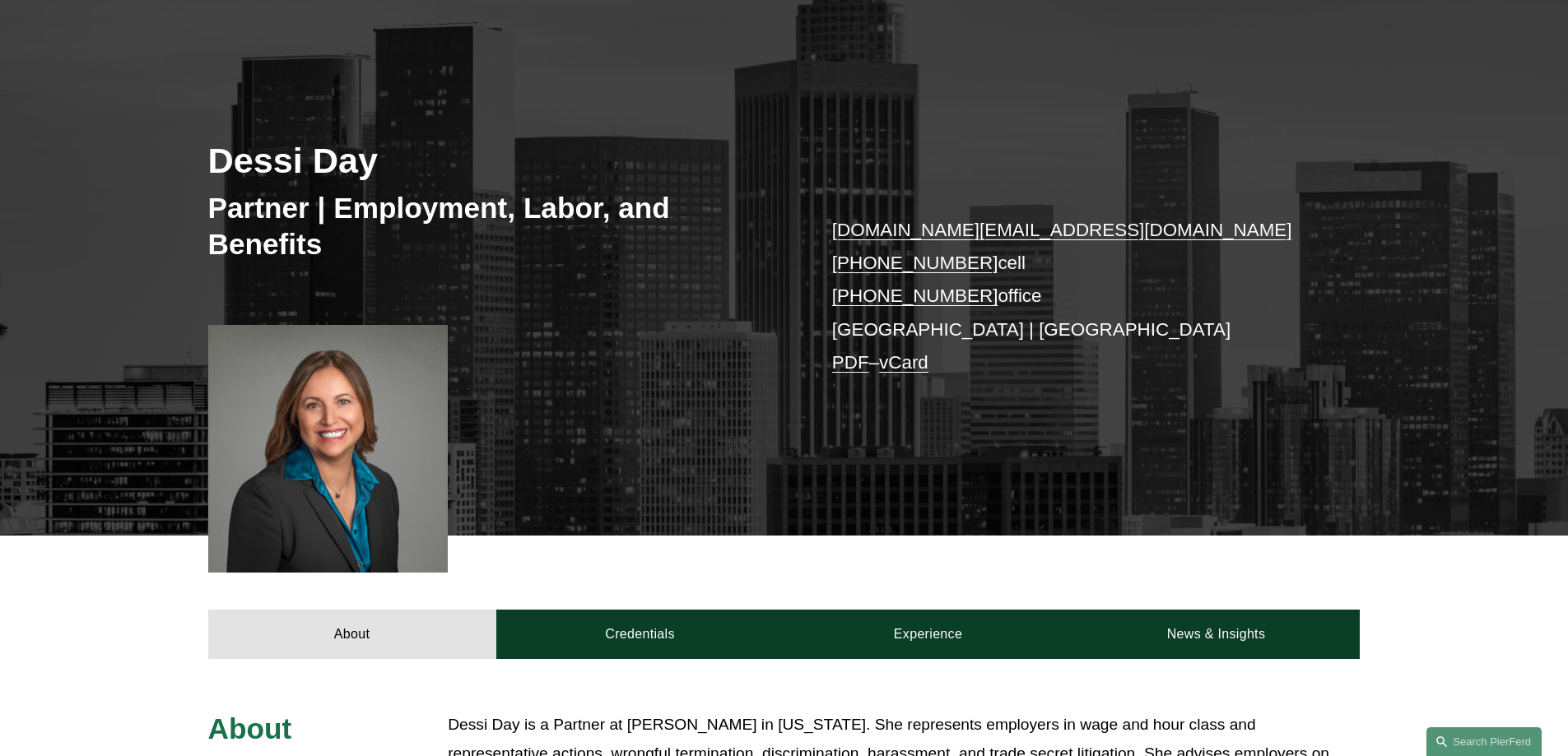
scroll to position [0, 0]
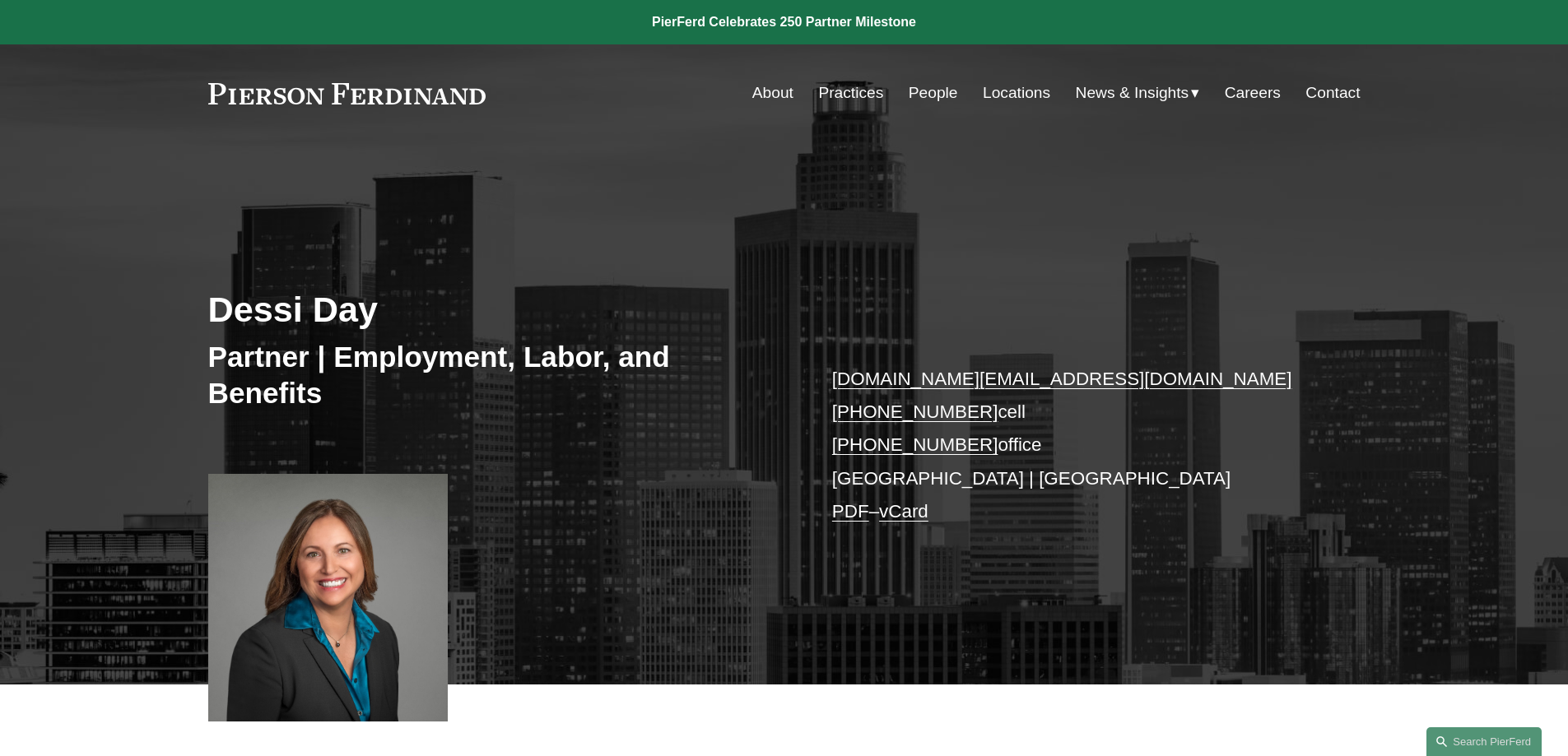
drag, startPoint x: 324, startPoint y: 572, endPoint x: 252, endPoint y: 573, distance: 72.0
click at [252, 573] on div at bounding box center [328, 598] width 240 height 248
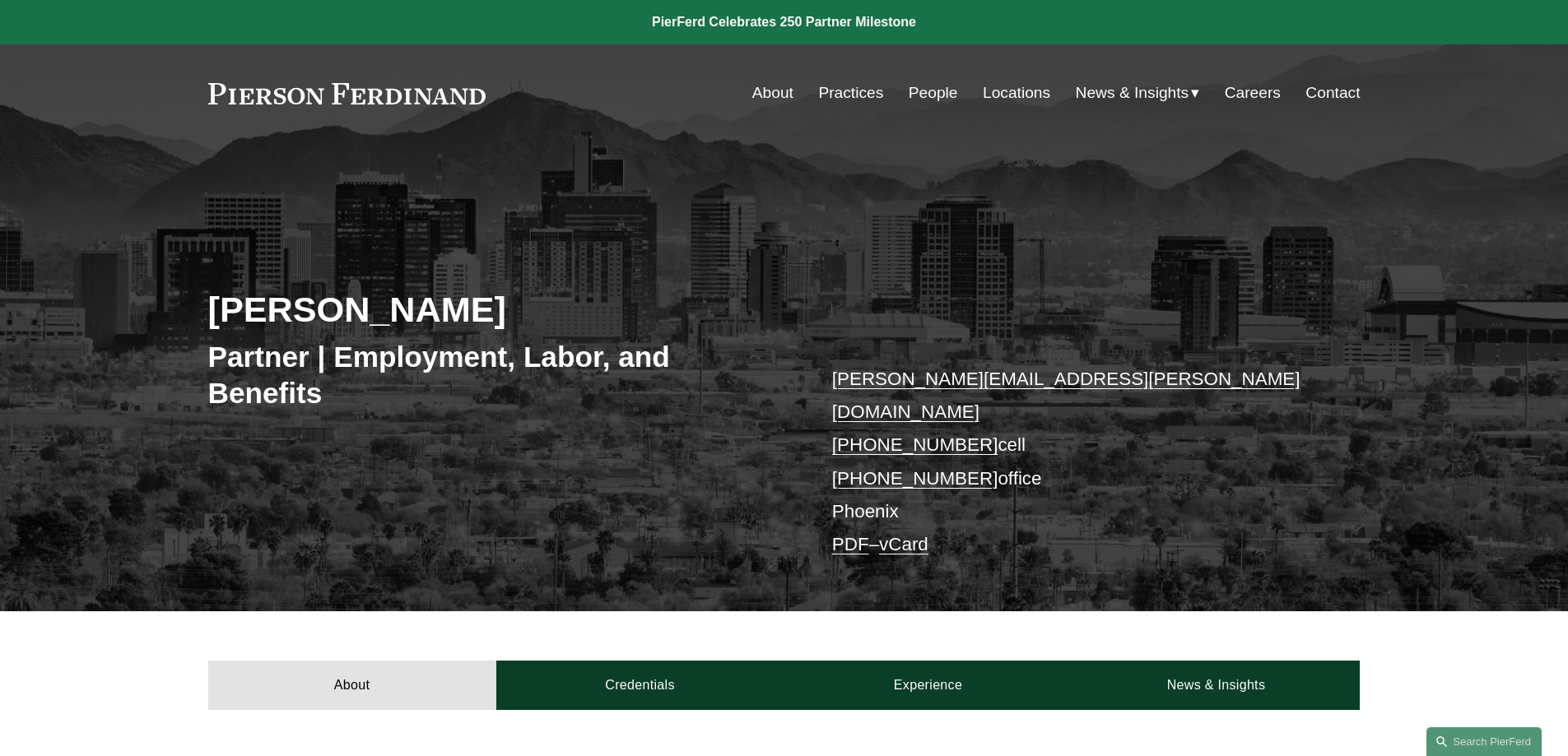
click at [610, 510] on div "[PERSON_NAME] Partner | Employment, Labor, and Benefits [PERSON_NAME][EMAIL_ADD…" at bounding box center [784, 400] width 1568 height 422
copy h2 "[PERSON_NAME]"
drag, startPoint x: 312, startPoint y: 313, endPoint x: 178, endPoint y: 309, distance: 134.1
click at [178, 309] on div "[PERSON_NAME] Partner | Employment, Labor, and Benefits [PERSON_NAME][EMAIL_ADD…" at bounding box center [784, 400] width 1568 height 422
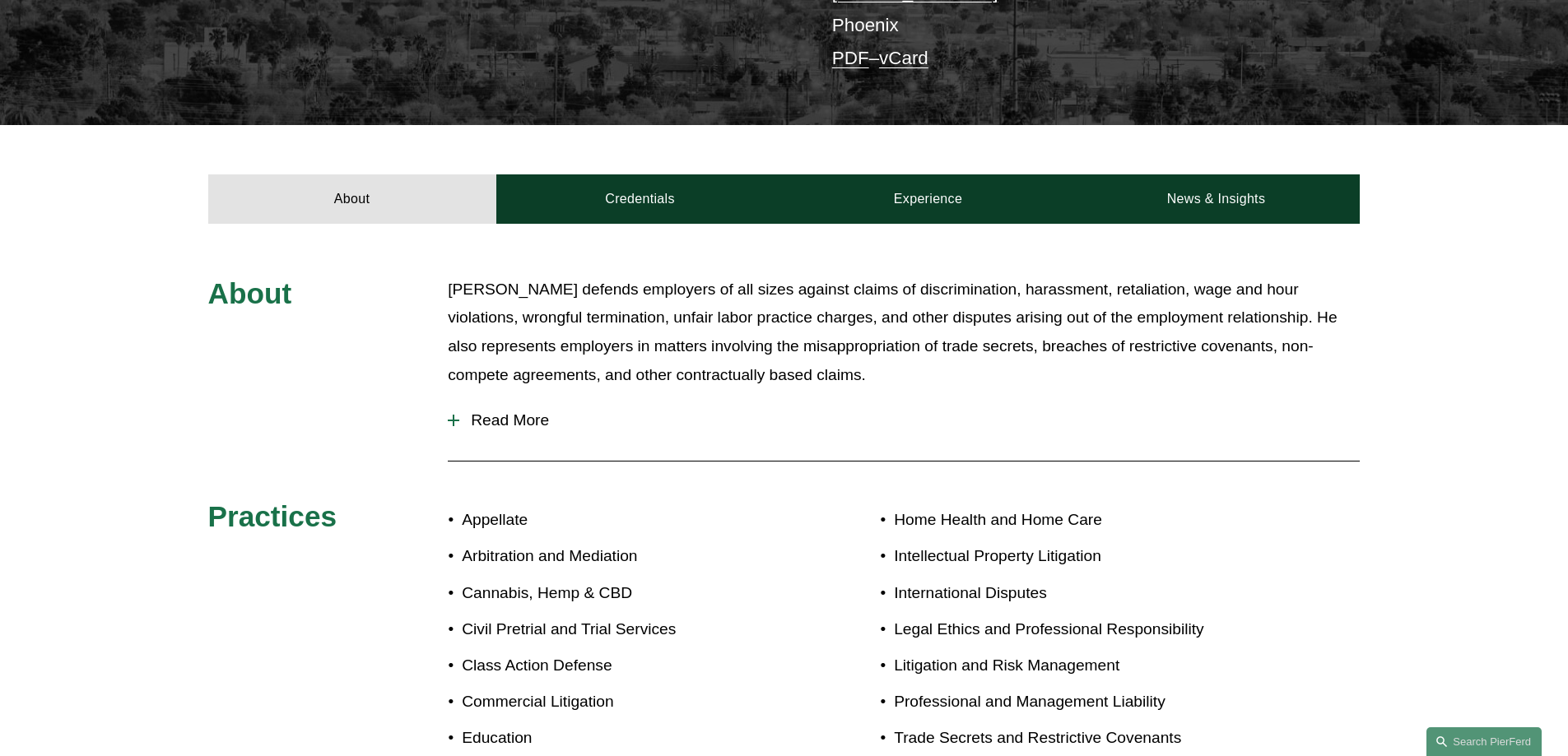
scroll to position [494, 0]
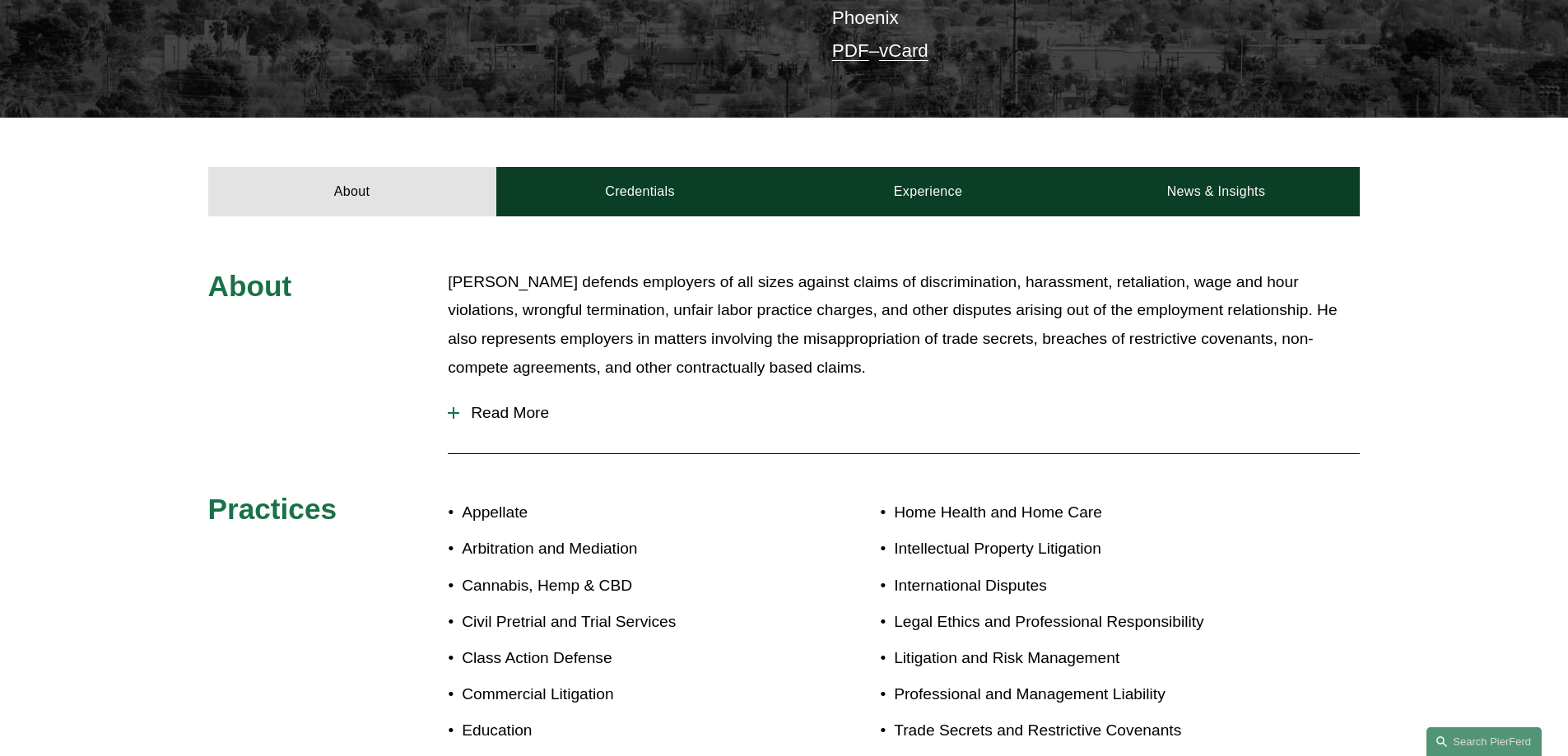
click at [534, 404] on span "Read More" at bounding box center [909, 412] width 900 height 18
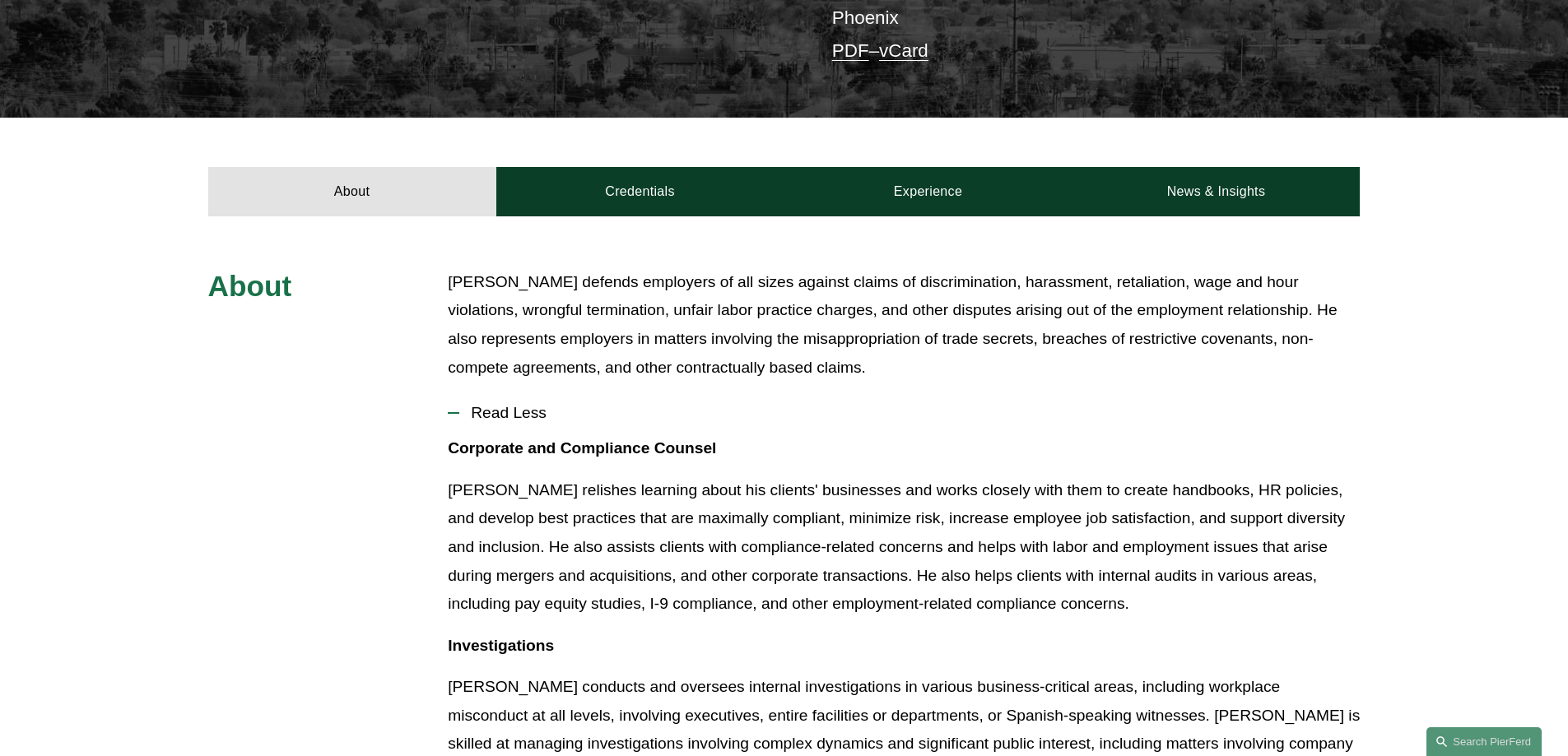
click at [466, 268] on p "Alejandro defends employers of all sizes against claims of discrimination, hara…" at bounding box center [903, 325] width 911 height 114
copy p "Alejandro"
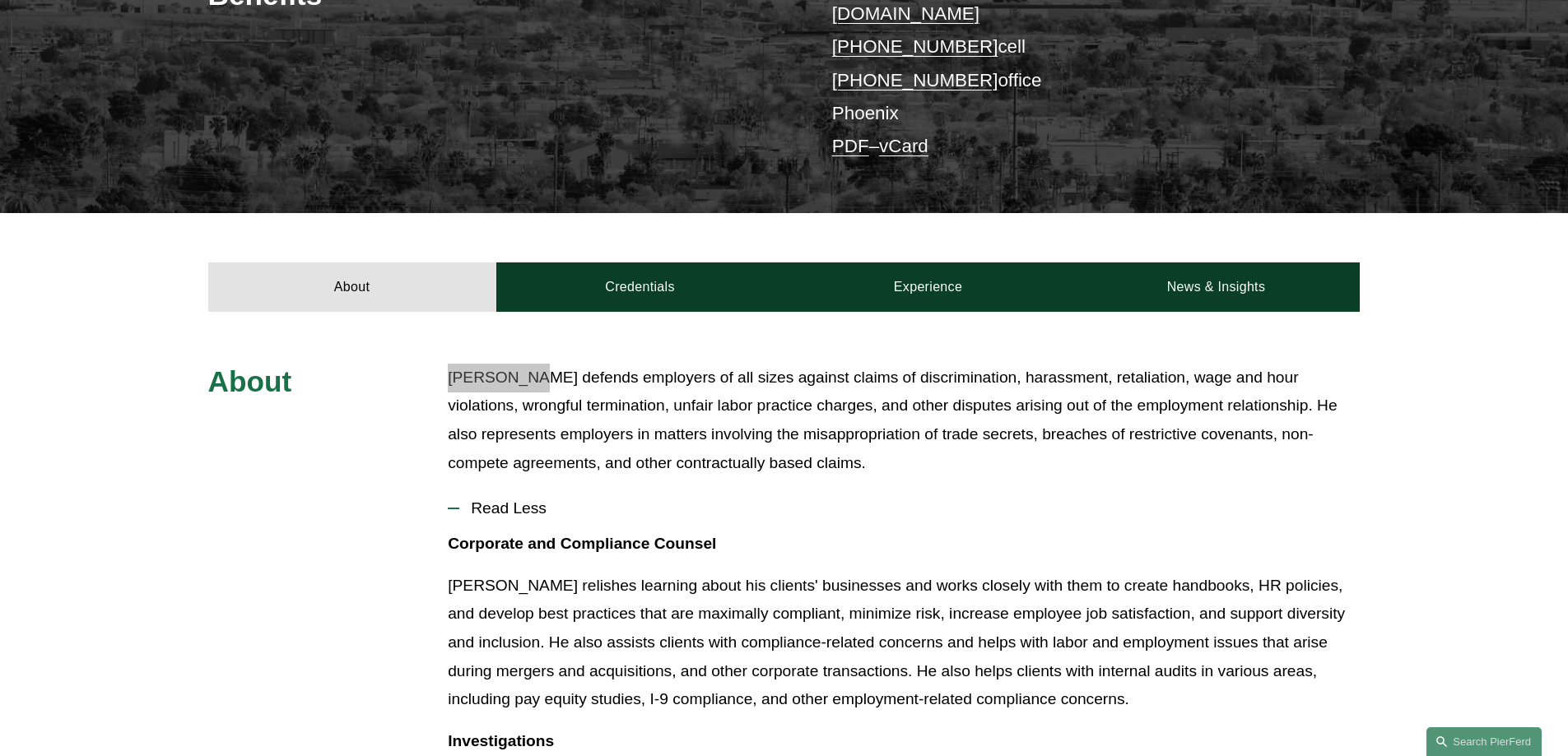
scroll to position [164, 0]
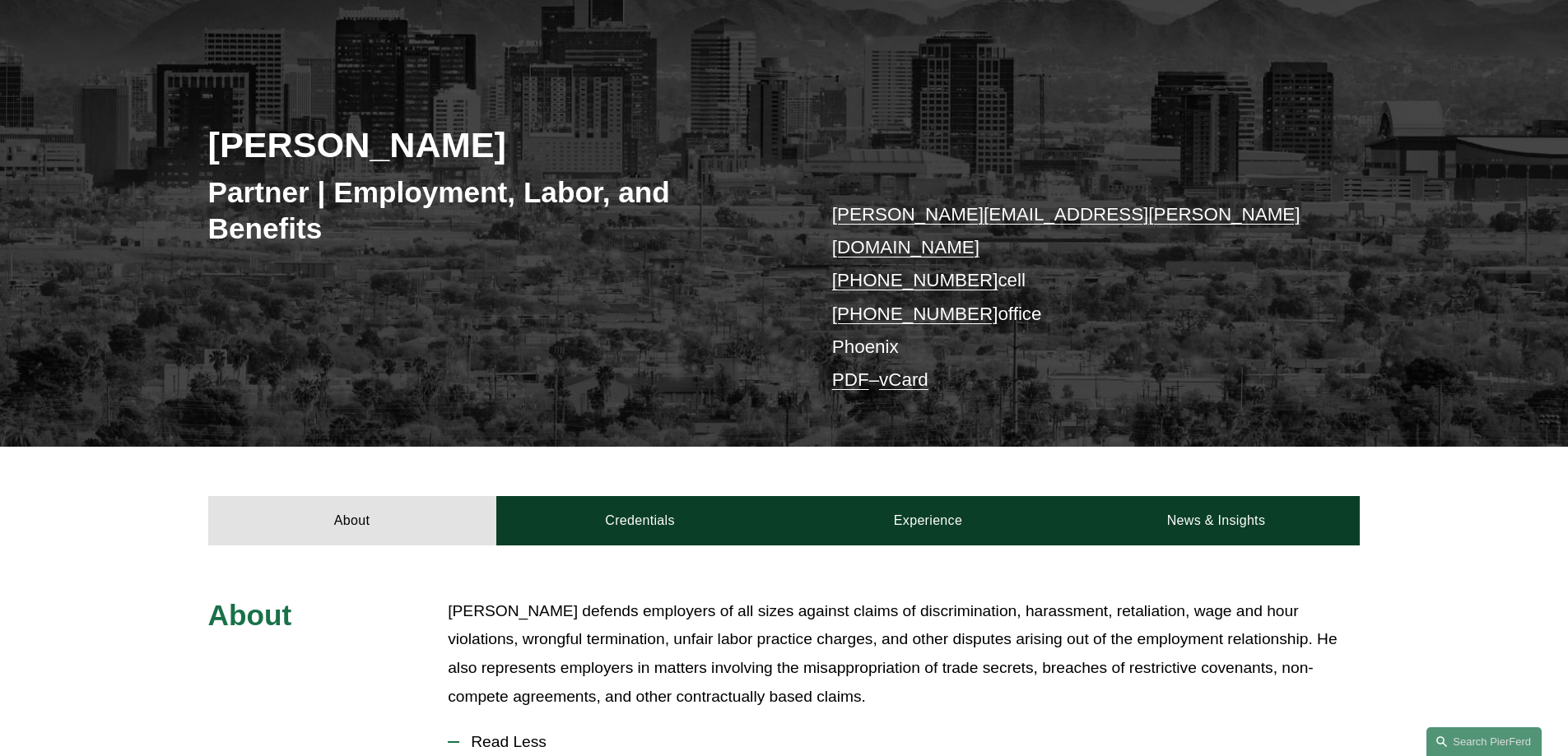
click at [267, 205] on h3 "Partner | Employment, Labor, and Benefits" at bounding box center [496, 210] width 576 height 72
copy h3 "Partner"
click at [267, 205] on h3 "Partner | Employment, Labor, and Benefits" at bounding box center [496, 210] width 576 height 72
click at [860, 314] on p "alejandro.perez@pierferd.com +1.210.387.7767 cell +1.602.887.3368 office Phoeni…" at bounding box center [1072, 298] width 480 height 200
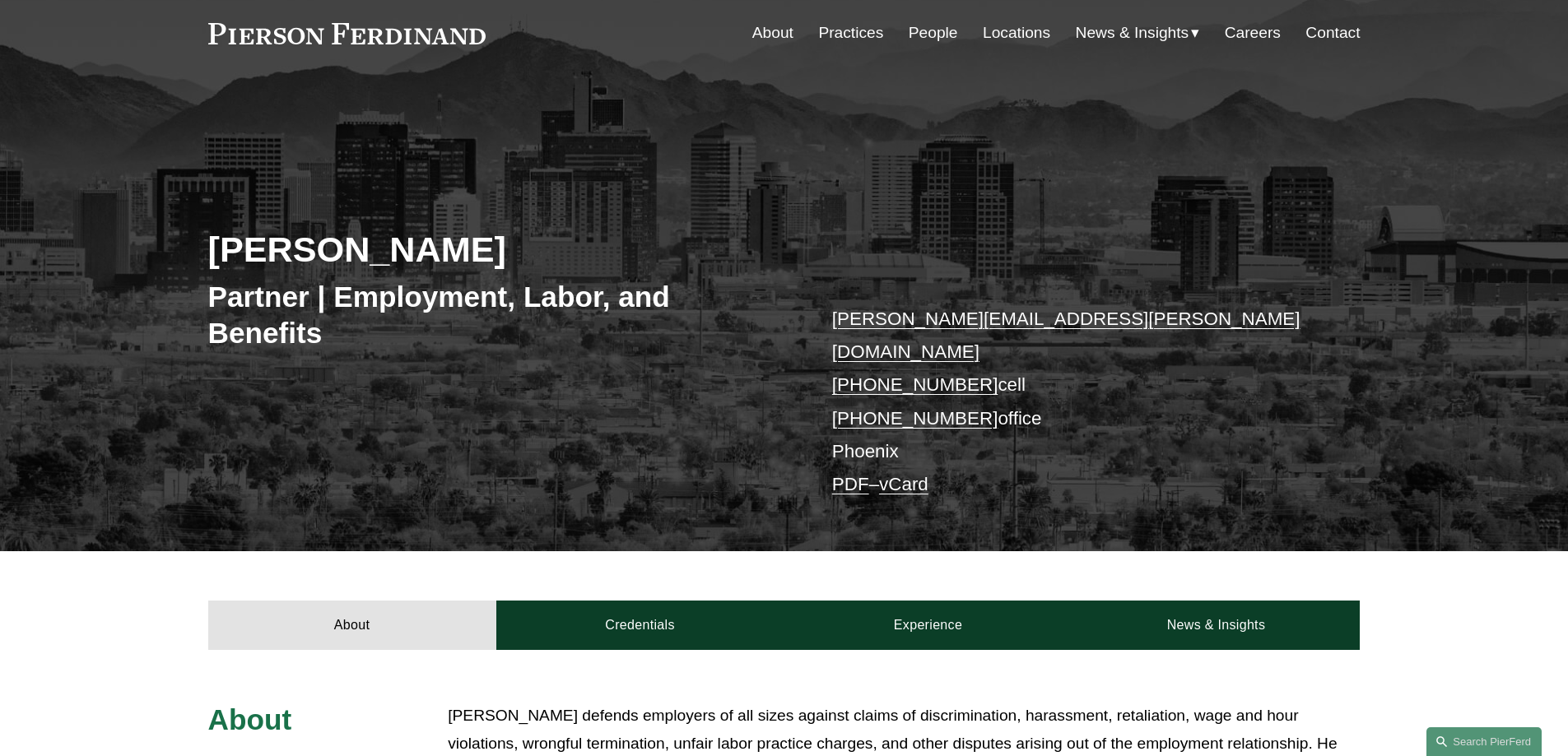
scroll to position [0, 0]
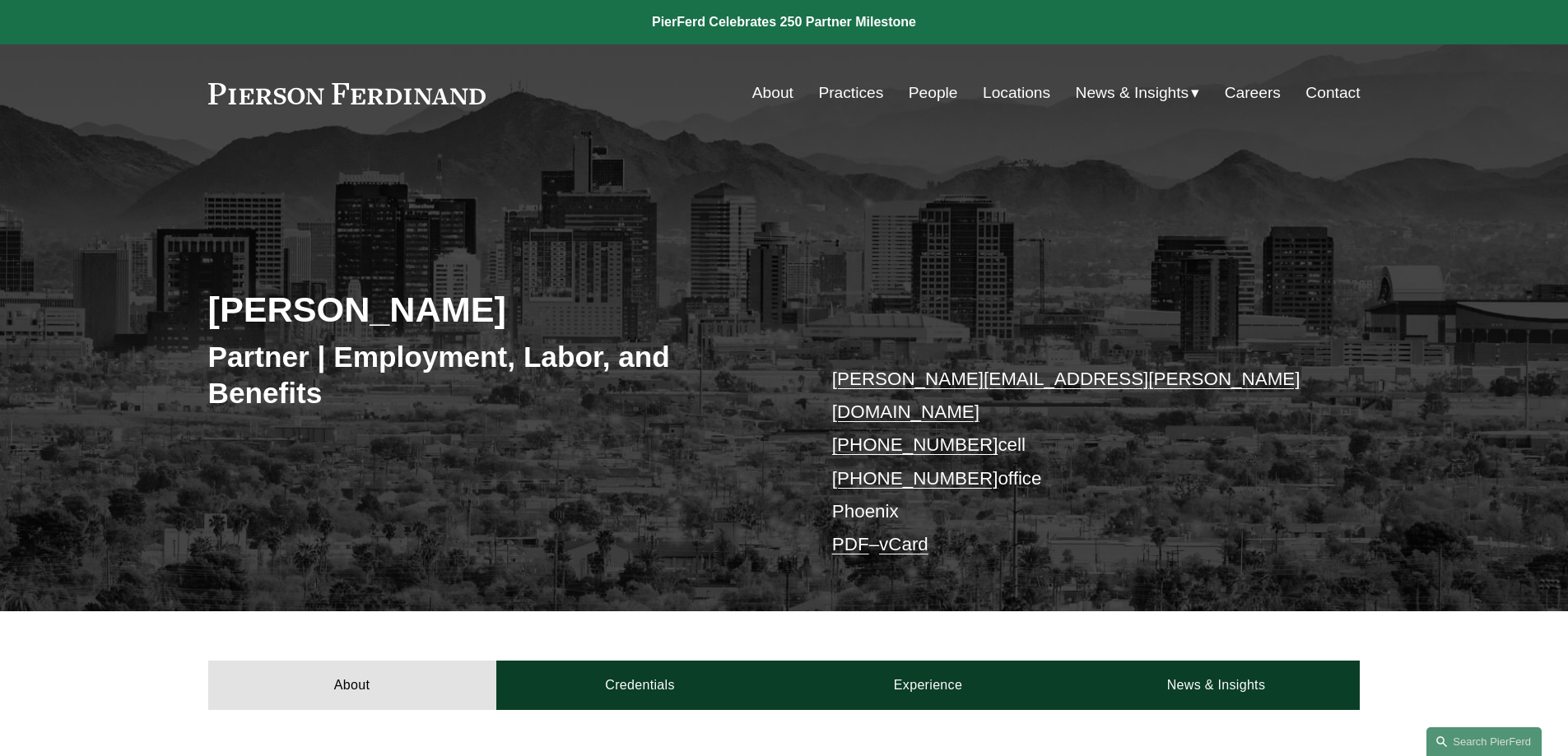
click at [1019, 93] on link "Locations" at bounding box center [1016, 93] width 68 height 32
click at [861, 474] on p "alejandro.perez@pierferd.com +1.210.387.7767 cell +1.602.887.3368 office Phoeni…" at bounding box center [1072, 462] width 480 height 200
click at [909, 535] on link "vCard" at bounding box center [904, 545] width 50 height 21
click at [913, 535] on link "vCard" at bounding box center [904, 545] width 50 height 21
click at [914, 535] on link "vCard" at bounding box center [904, 545] width 50 height 21
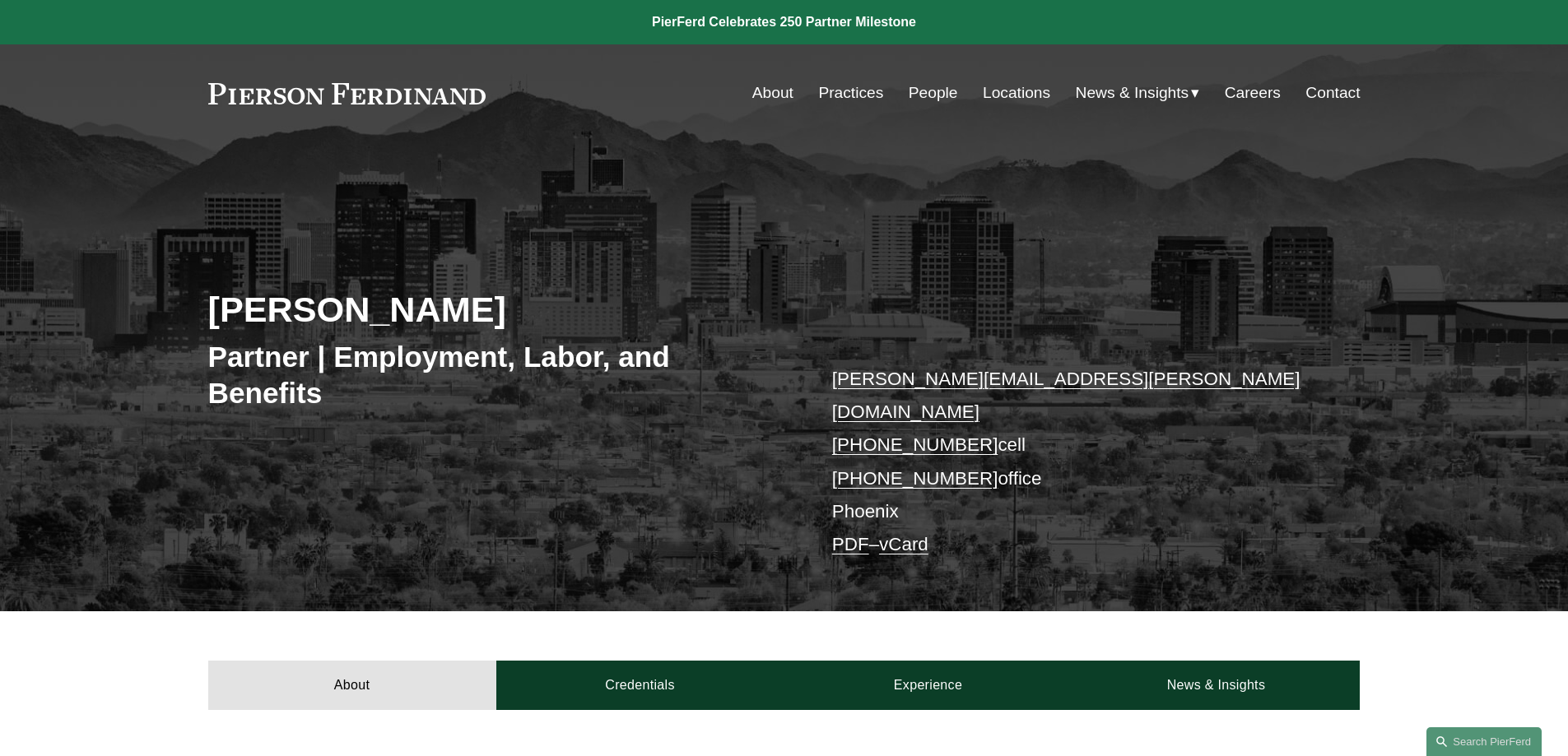
click at [918, 535] on link "vCard" at bounding box center [904, 545] width 50 height 21
click at [977, 294] on div "Alejandro Pérez Partner | Employment, Labor, and Benefits alejandro.perez@pierf…" at bounding box center [784, 400] width 1568 height 422
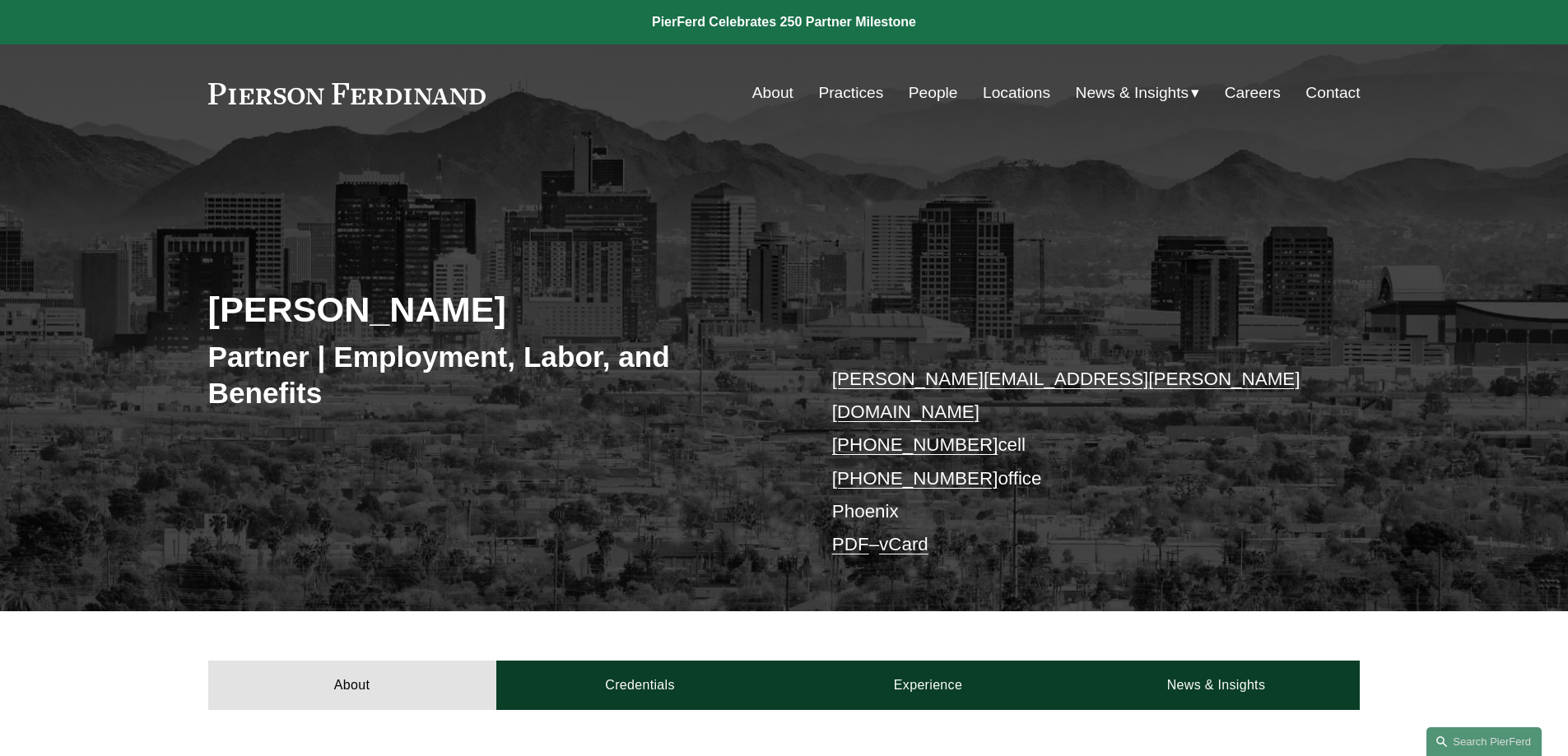
drag, startPoint x: 816, startPoint y: 453, endPoint x: 968, endPoint y: 453, distance: 152.0
click at [968, 453] on div "Alejandro Pérez Partner | Employment, Labor, and Benefits alejandro.perez@pierf…" at bounding box center [784, 400] width 1568 height 422
copy link "+1.602.887.3368"
drag, startPoint x: 819, startPoint y: 414, endPoint x: 967, endPoint y: 406, distance: 148.2
click at [967, 406] on div "Alejandro Pérez Partner | Employment, Labor, and Benefits alejandro.perez@pierf…" at bounding box center [784, 400] width 1568 height 422
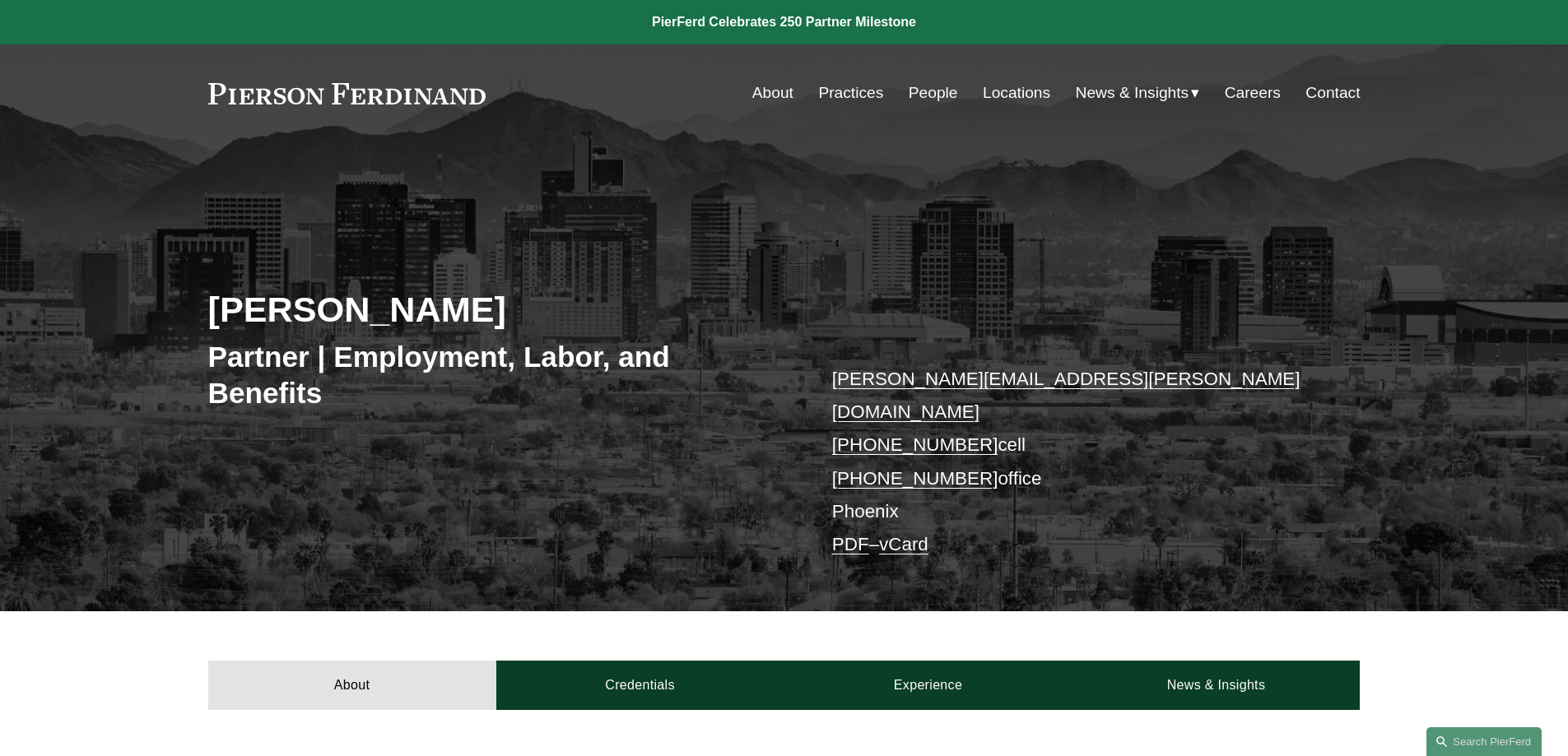
copy link "+1.210.387.7767"
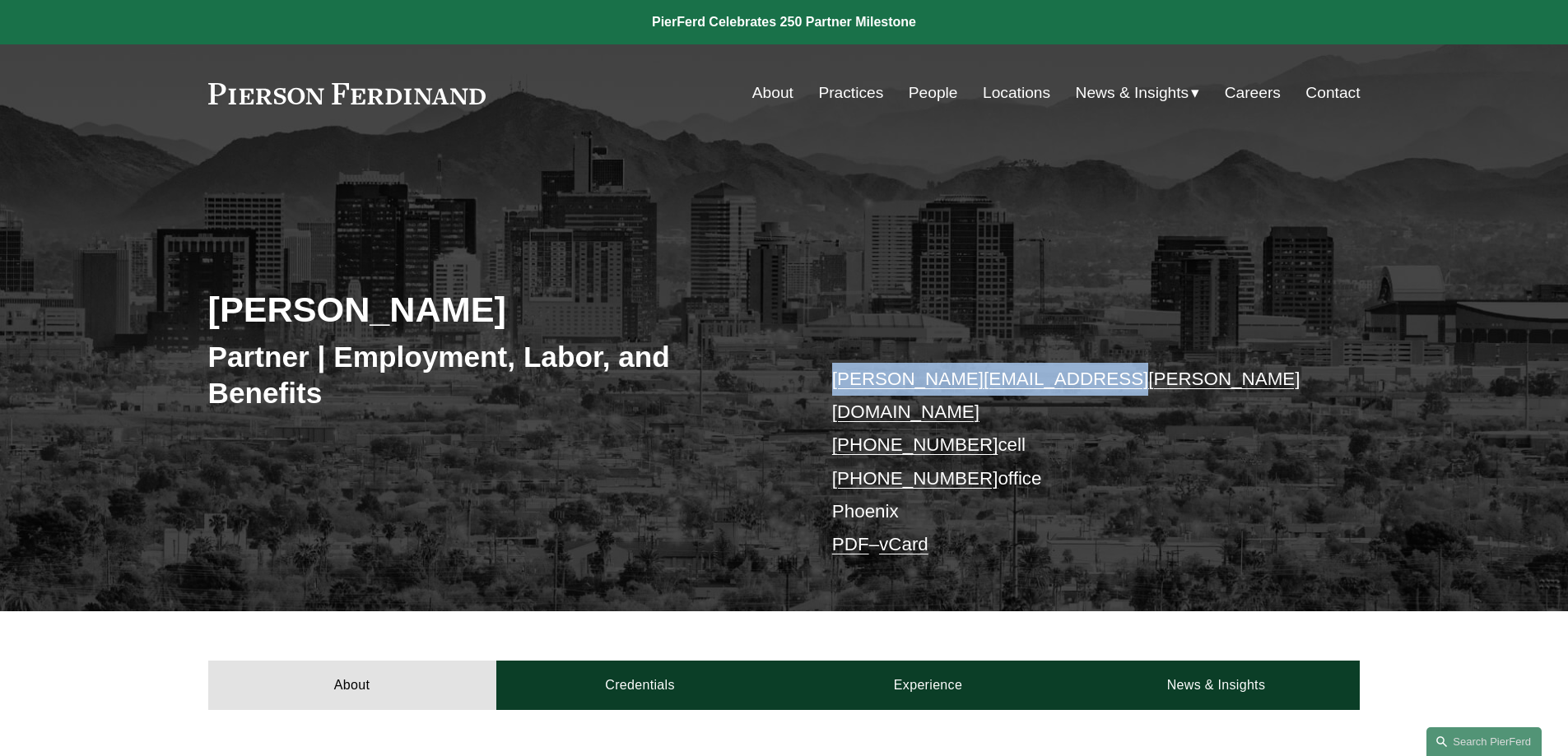
drag, startPoint x: 827, startPoint y: 378, endPoint x: 1223, endPoint y: 360, distance: 396.4
click at [1223, 360] on div "Alejandro Pérez Partner | Employment, Labor, and Benefits alejandro.perez@pierf…" at bounding box center [784, 400] width 1568 height 422
copy link "alejandro.perez@pierferd.com"
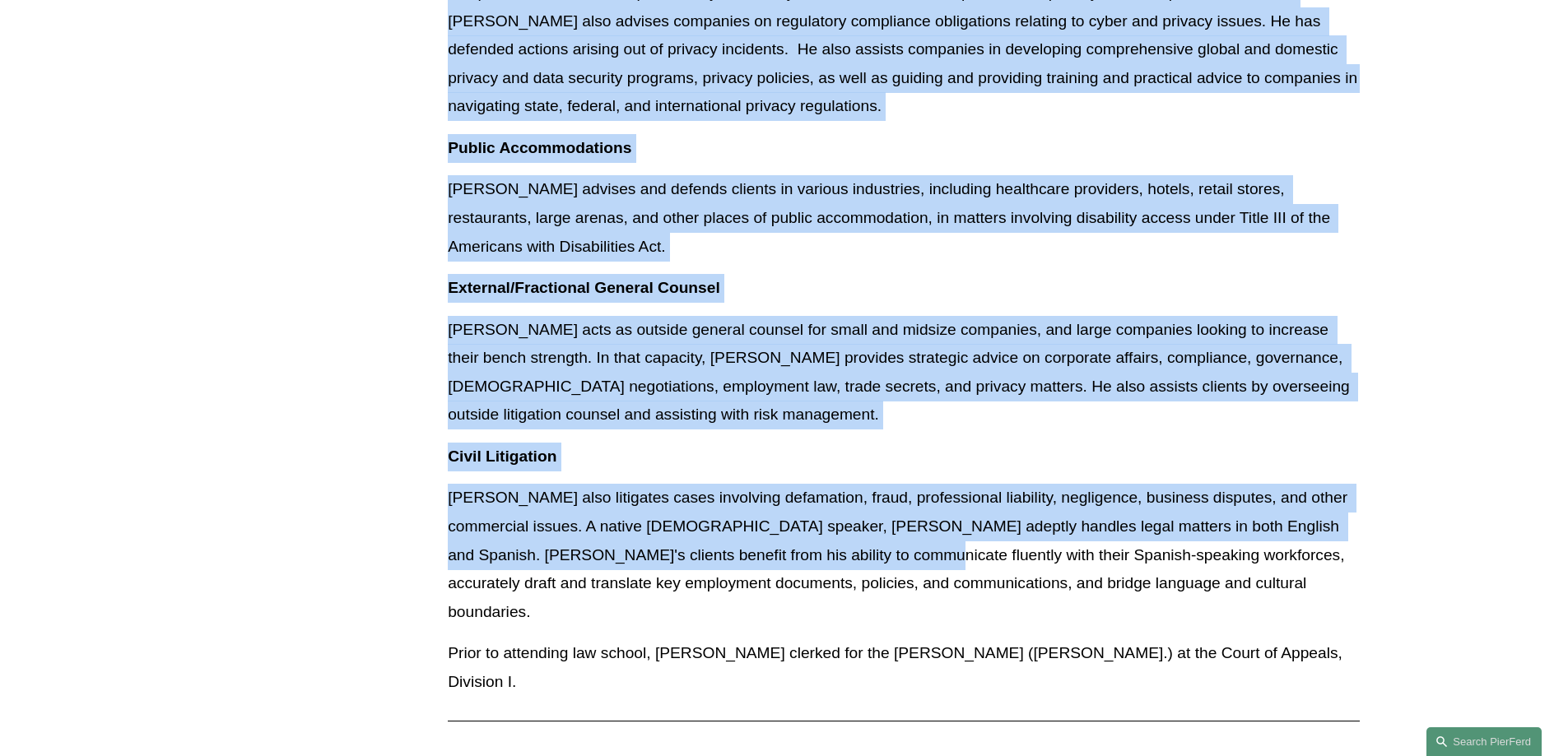
scroll to position [1811, 0]
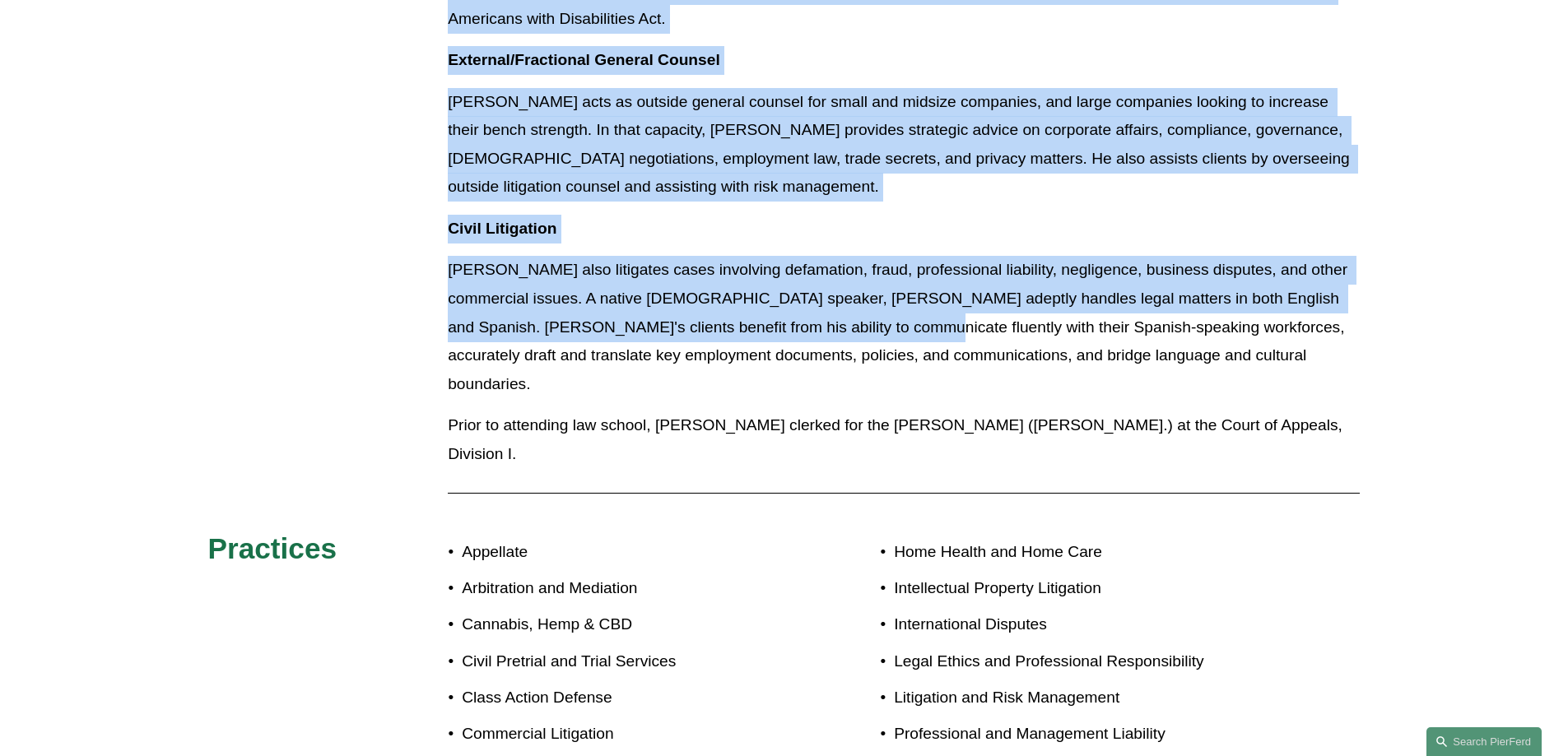
copy div "Alejandro defends employers of all sizes against claims of discrimination, hara…"
drag, startPoint x: 444, startPoint y: 338, endPoint x: 1376, endPoint y: 352, distance: 932.1
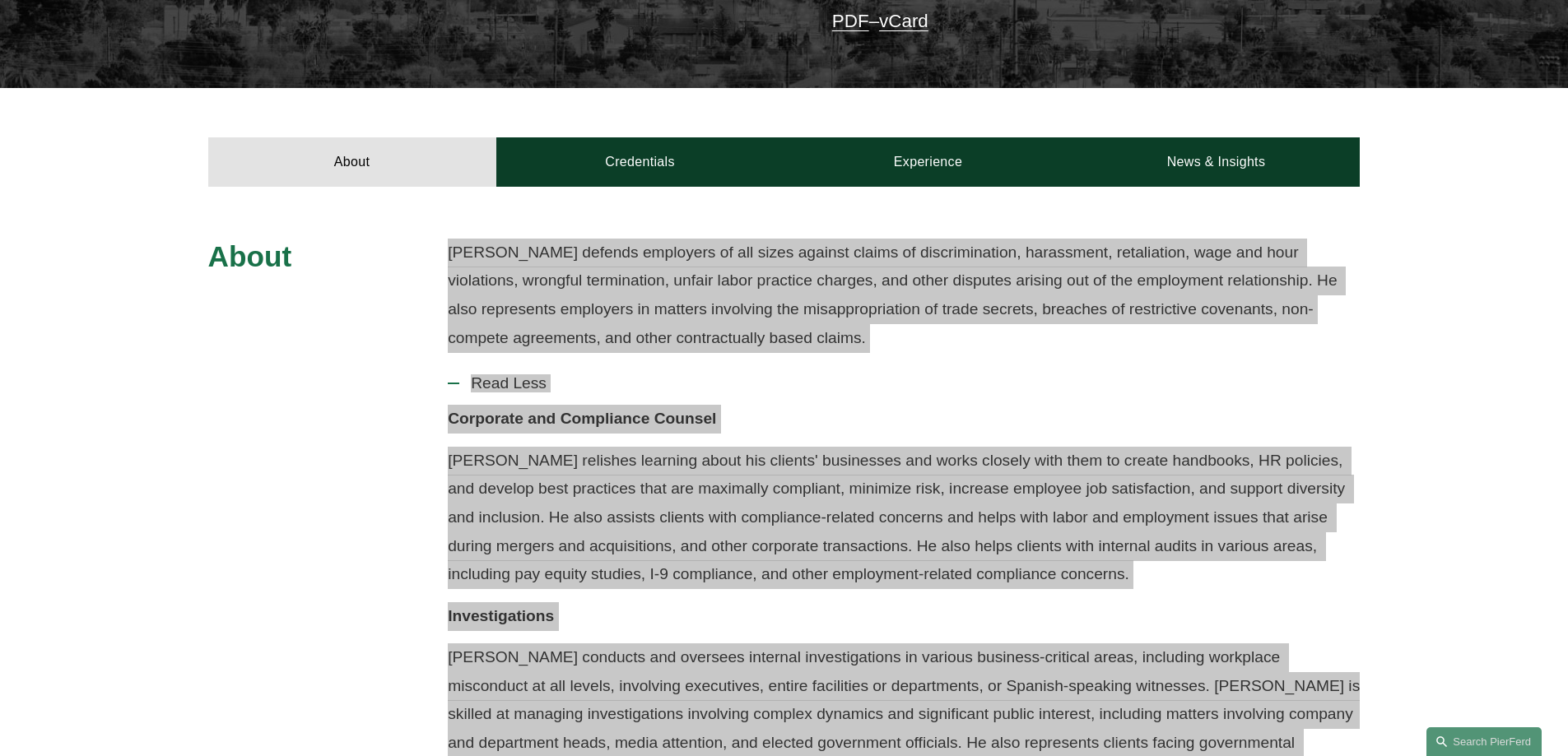
scroll to position [494, 0]
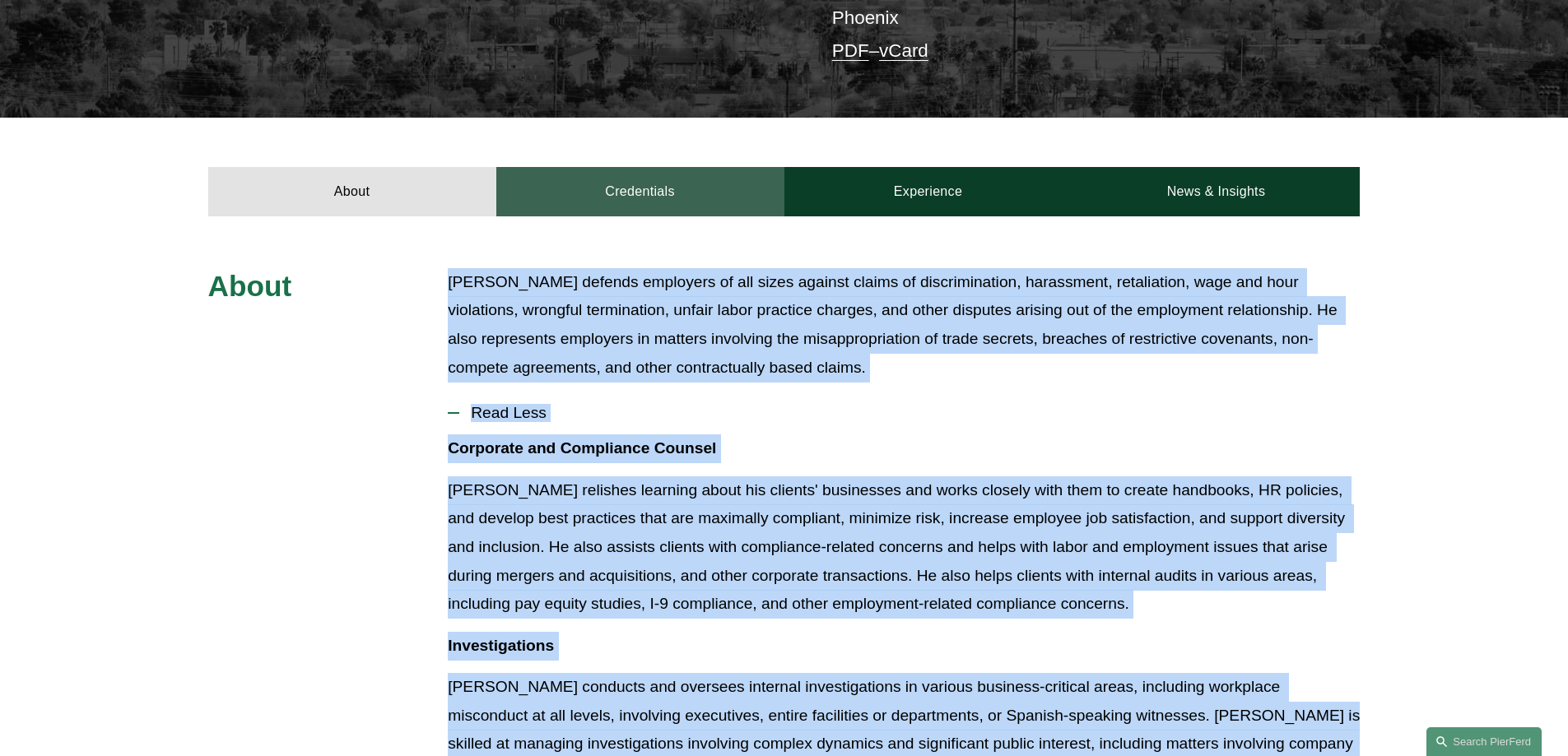
click at [660, 167] on link "Credentials" at bounding box center [640, 192] width 288 height 50
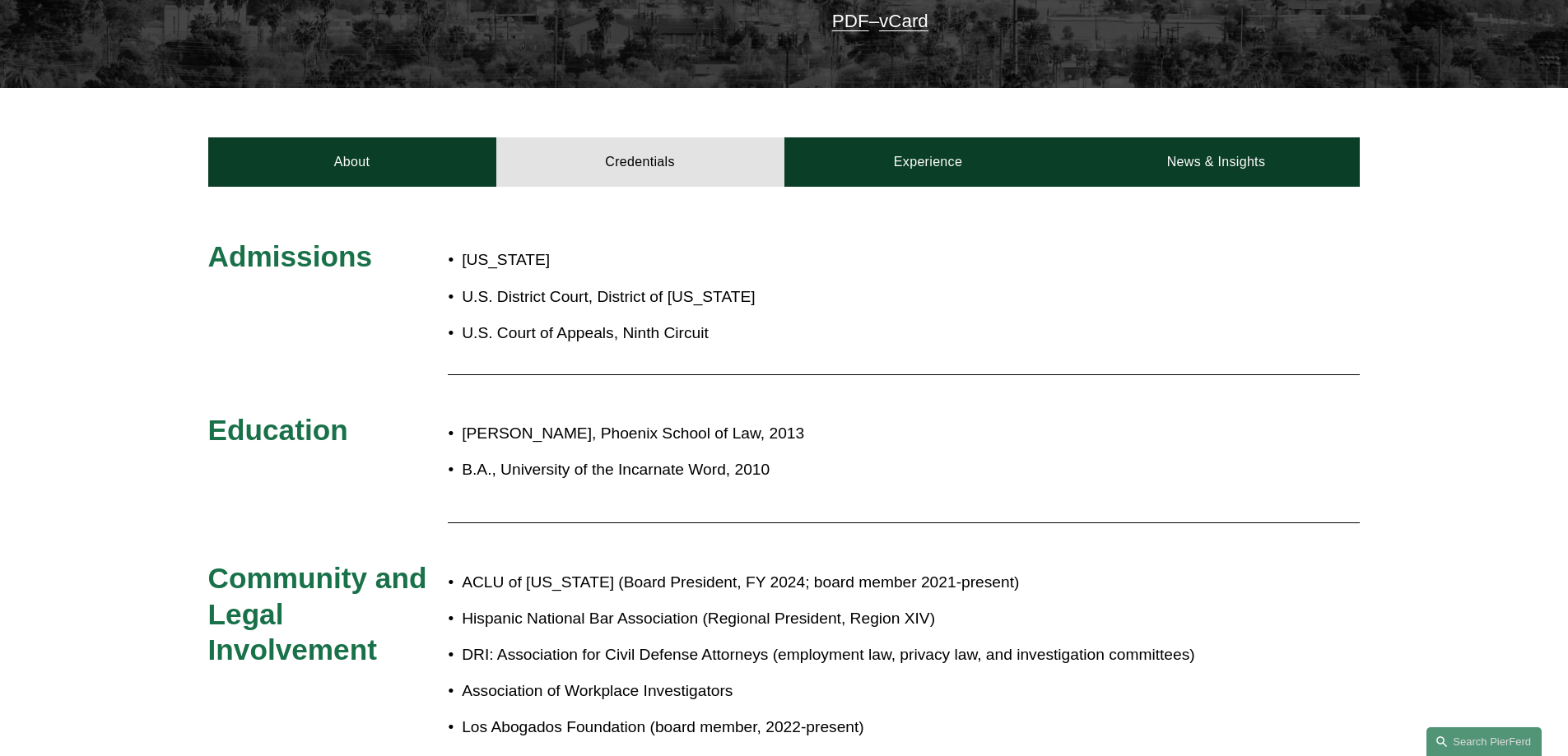
scroll to position [577, 0]
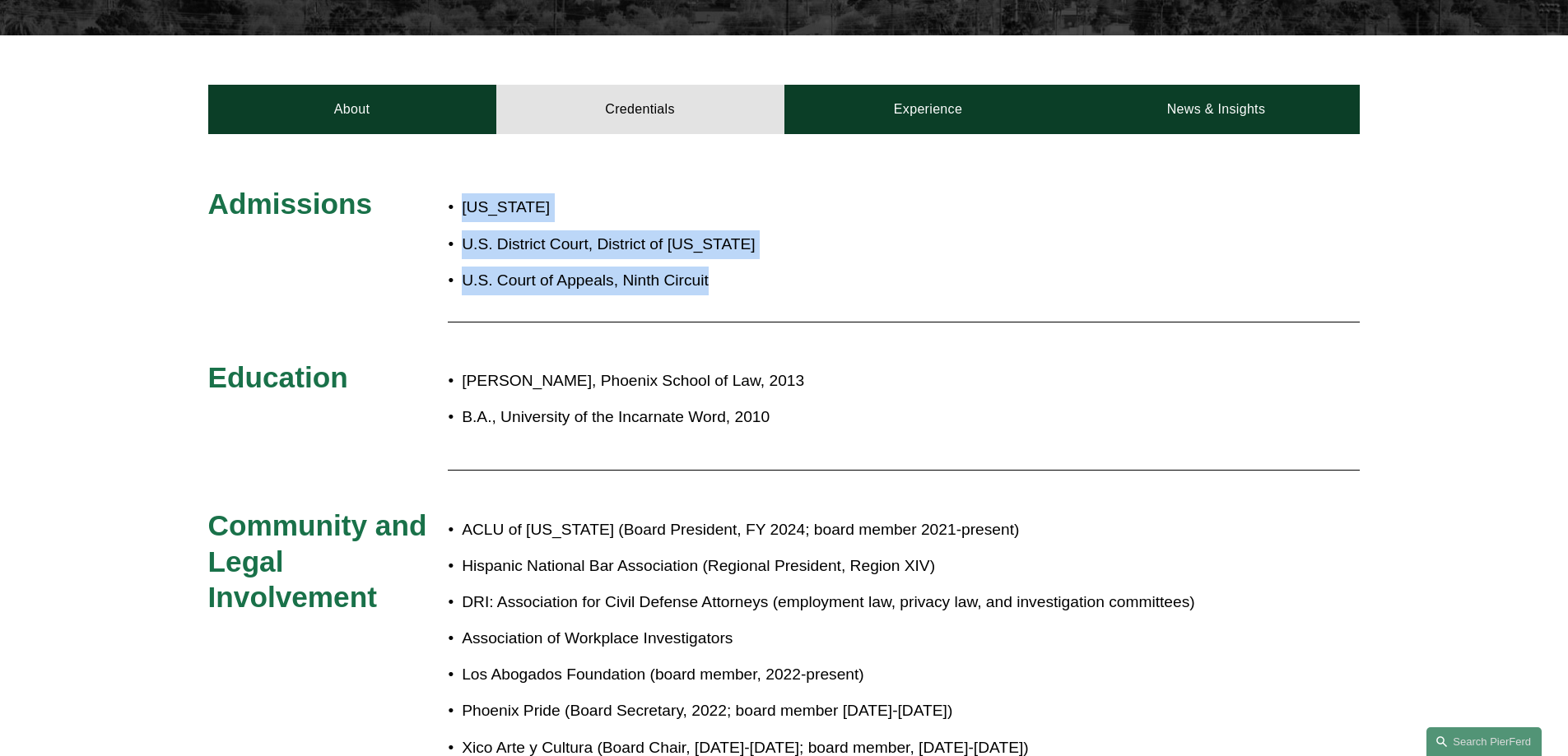
drag, startPoint x: 746, startPoint y: 246, endPoint x: 433, endPoint y: 190, distance: 318.0
click at [433, 190] on div "Admissions Arizona U.S. District Court, District of Arizona U.S. Court of Appea…" at bounding box center [784, 595] width 1568 height 817
copy div "Arizona U.S. District Court, District of Arizona U.S. Court of Appeals, Ninth C…"
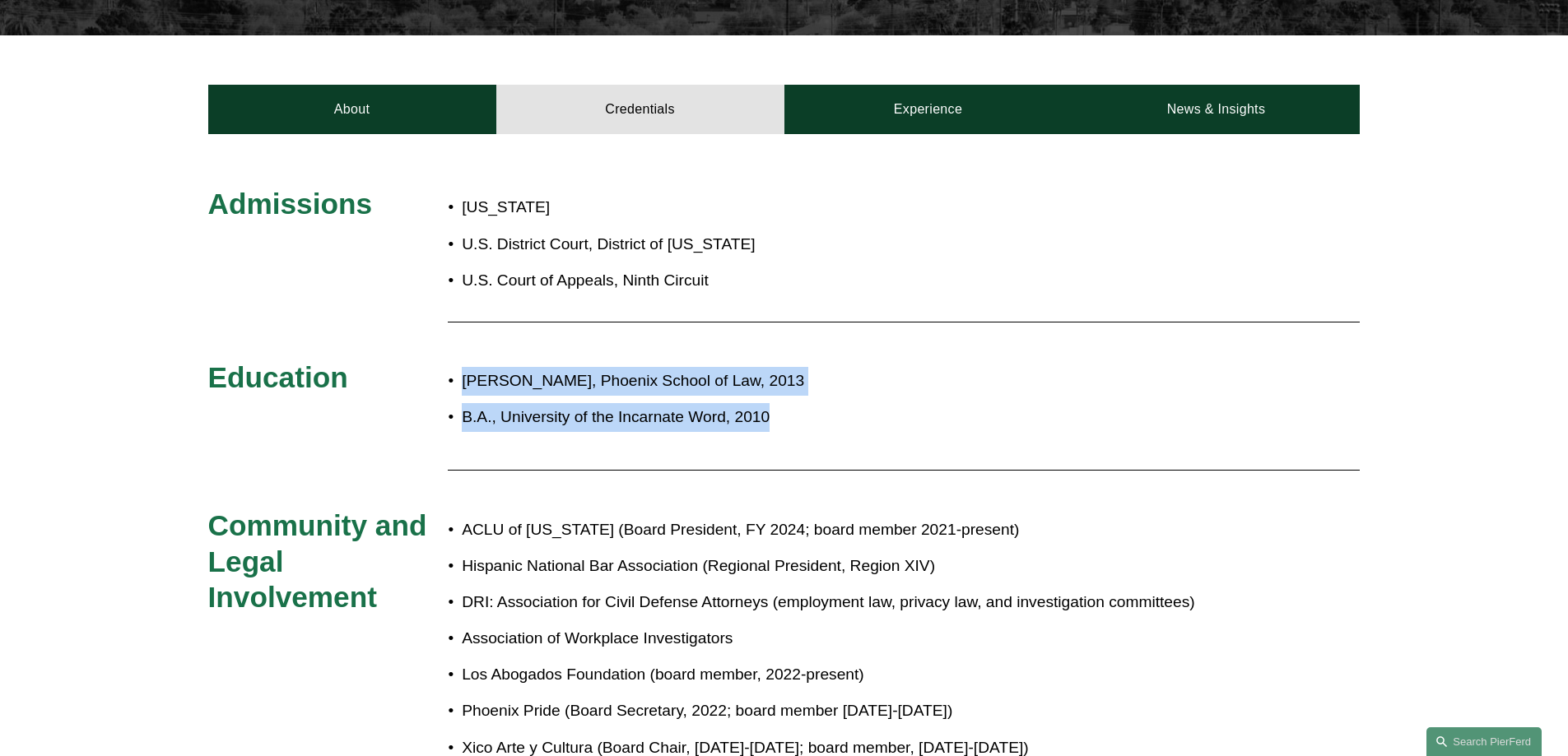
copy ul "J.D., Phoenix School of Law, 2013 B.A., University of the Incarnate Word, 2010"
drag, startPoint x: 456, startPoint y: 352, endPoint x: 811, endPoint y: 385, distance: 356.5
click at [811, 385] on ul "J.D., Phoenix School of Law, 2013 B.A., University of the Incarnate Word, 2010" at bounding box center [831, 400] width 768 height 65
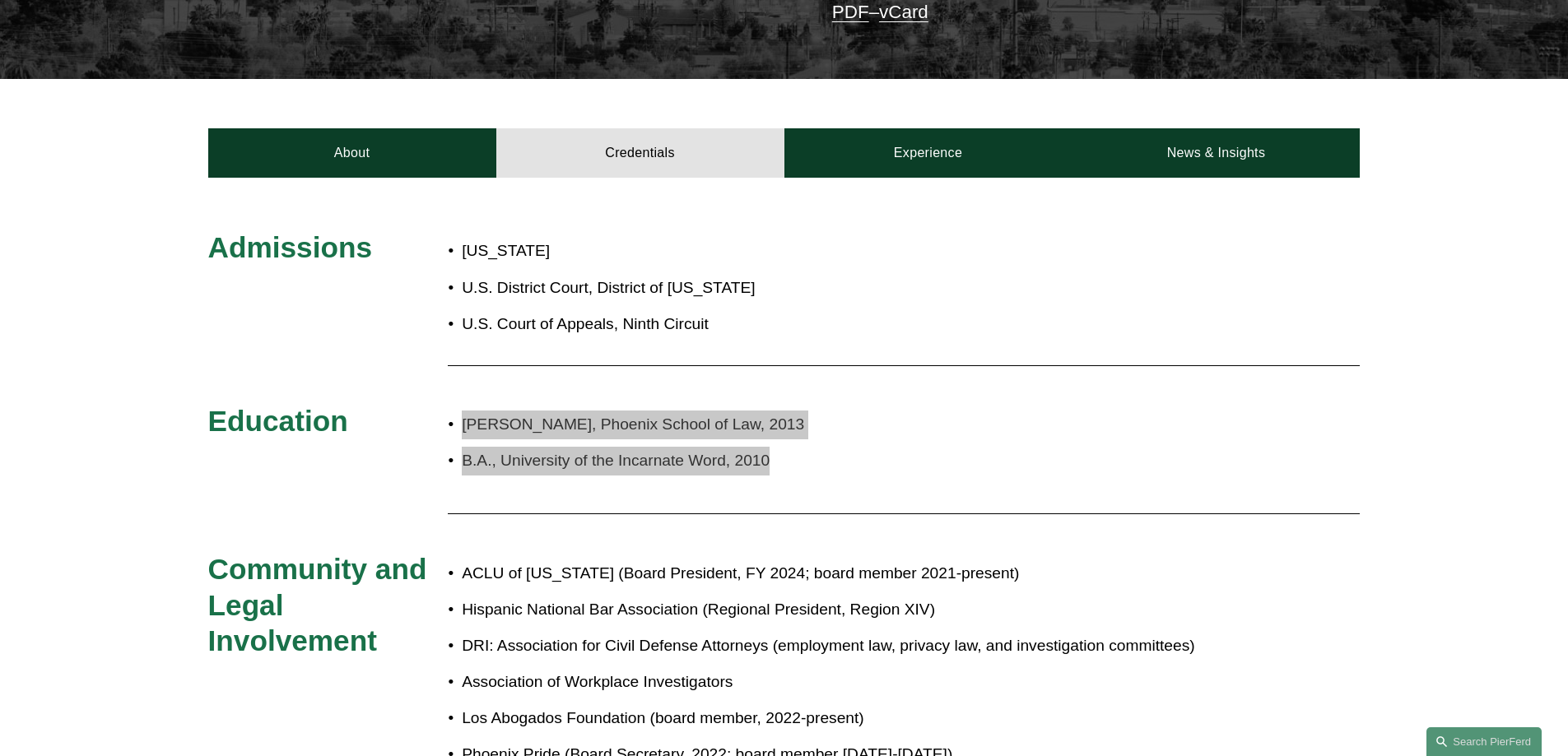
scroll to position [494, 0]
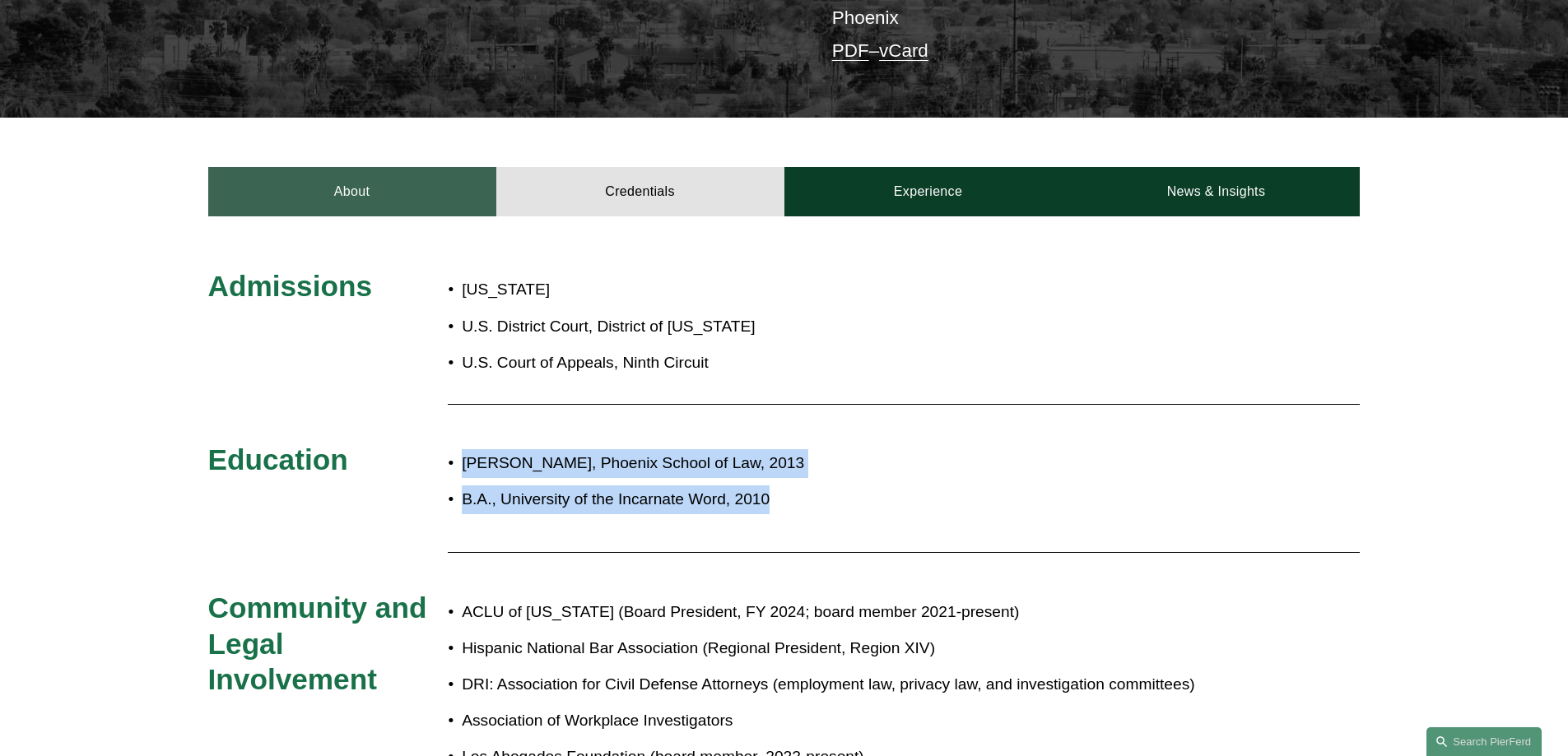
click at [341, 167] on link "About" at bounding box center [352, 192] width 288 height 50
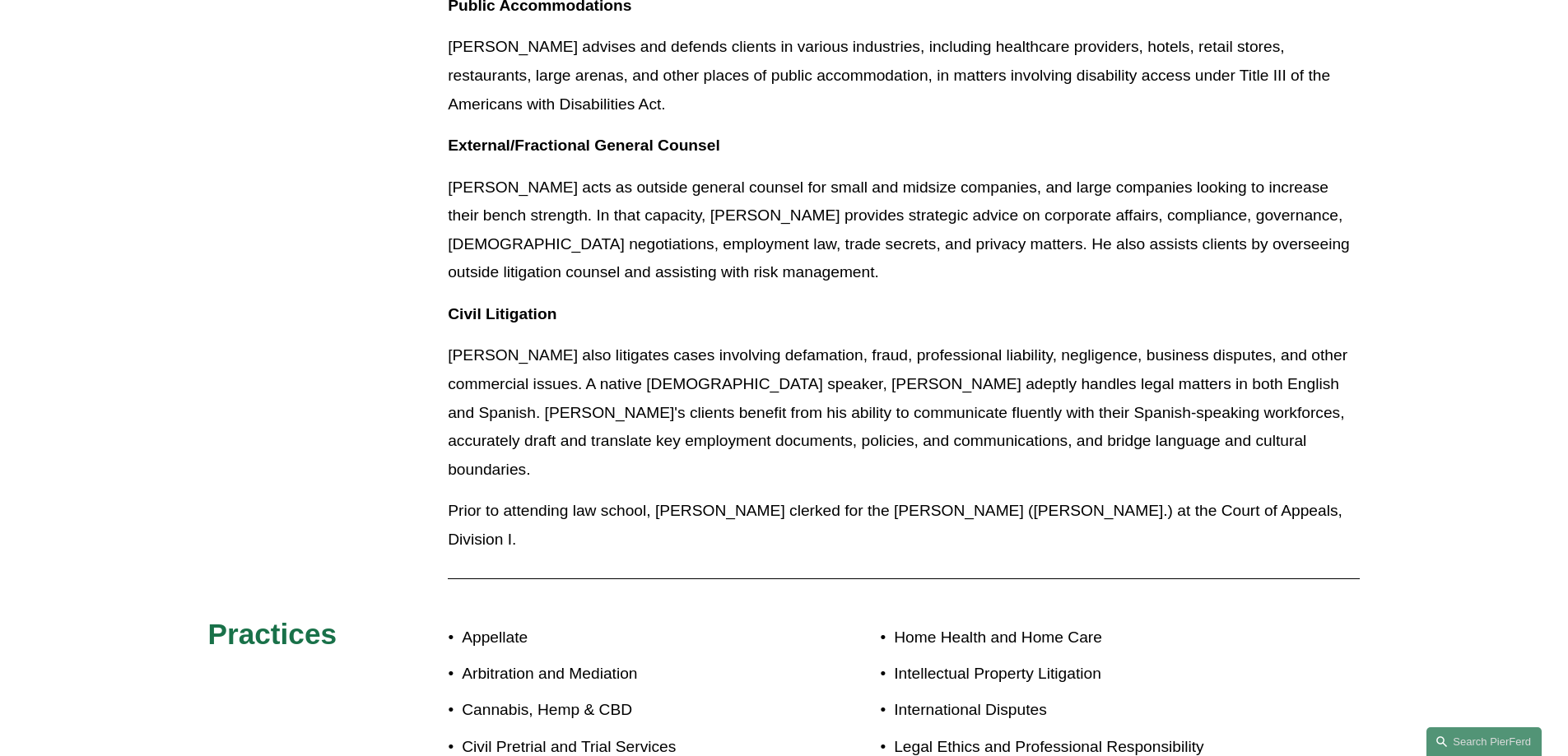
scroll to position [1811, 0]
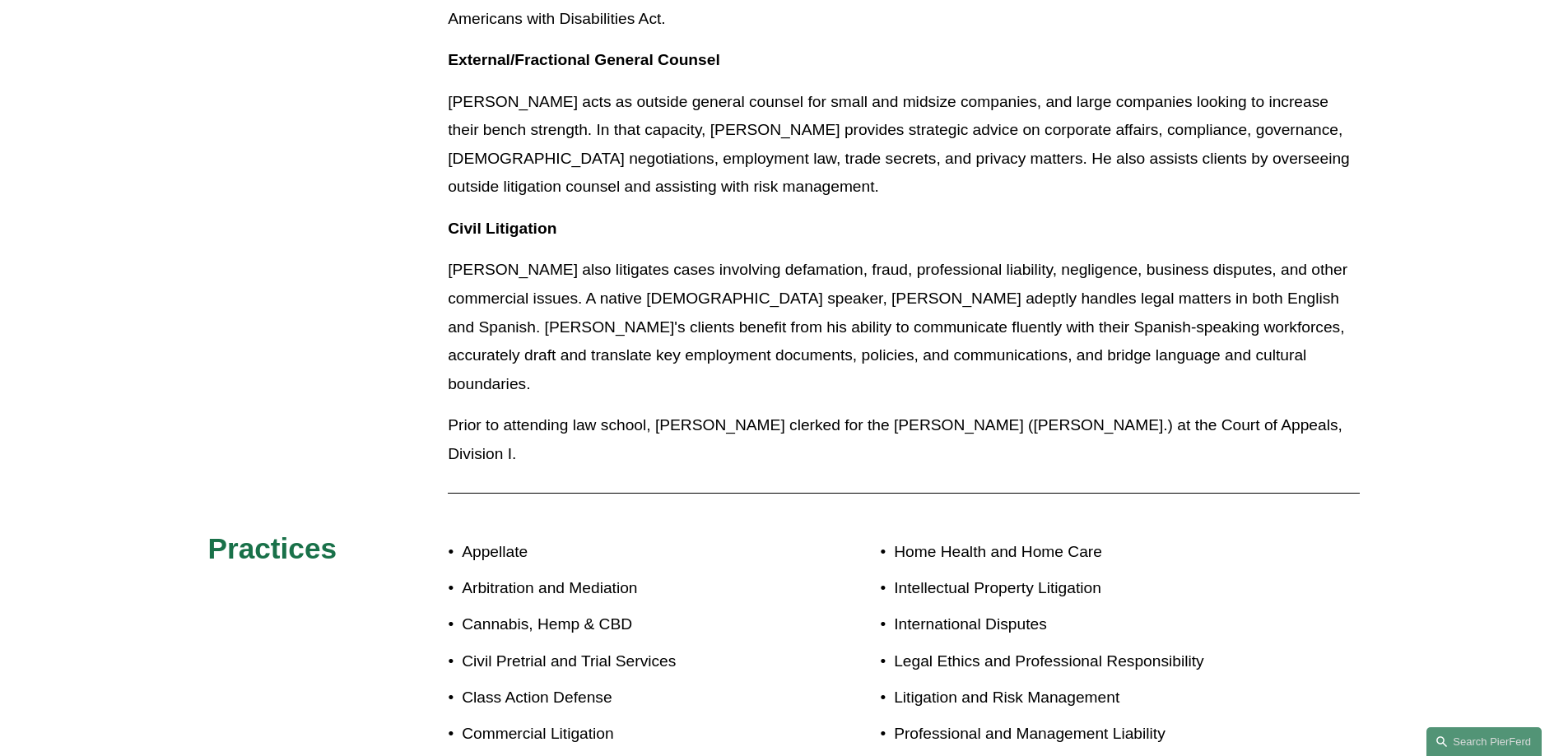
click at [505, 575] on p "Arbitration and Mediation" at bounding box center [622, 589] width 322 height 29
copy p "Arbitration"
click at [483, 684] on p "Class Action Defense" at bounding box center [622, 699] width 322 height 29
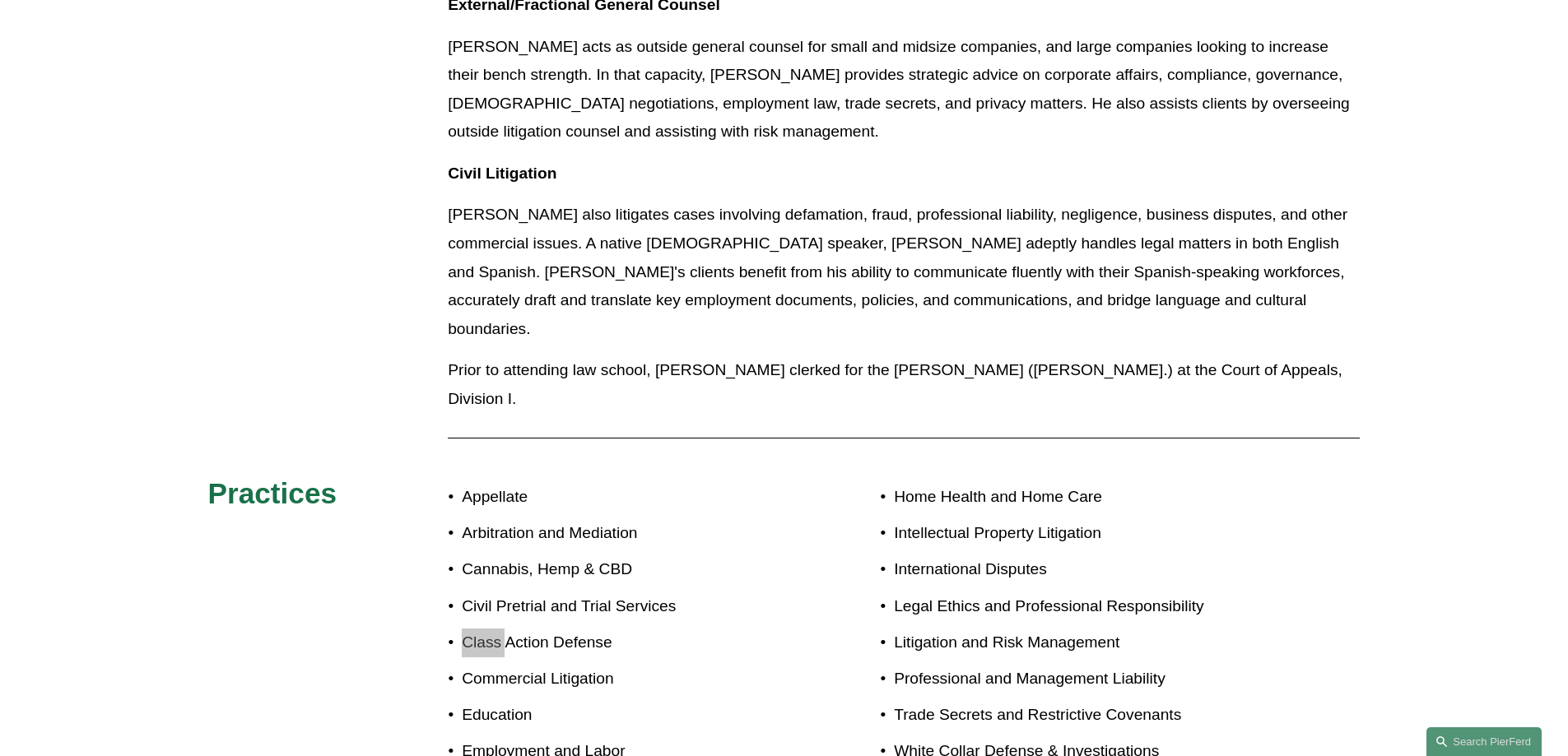
scroll to position [1893, 0]
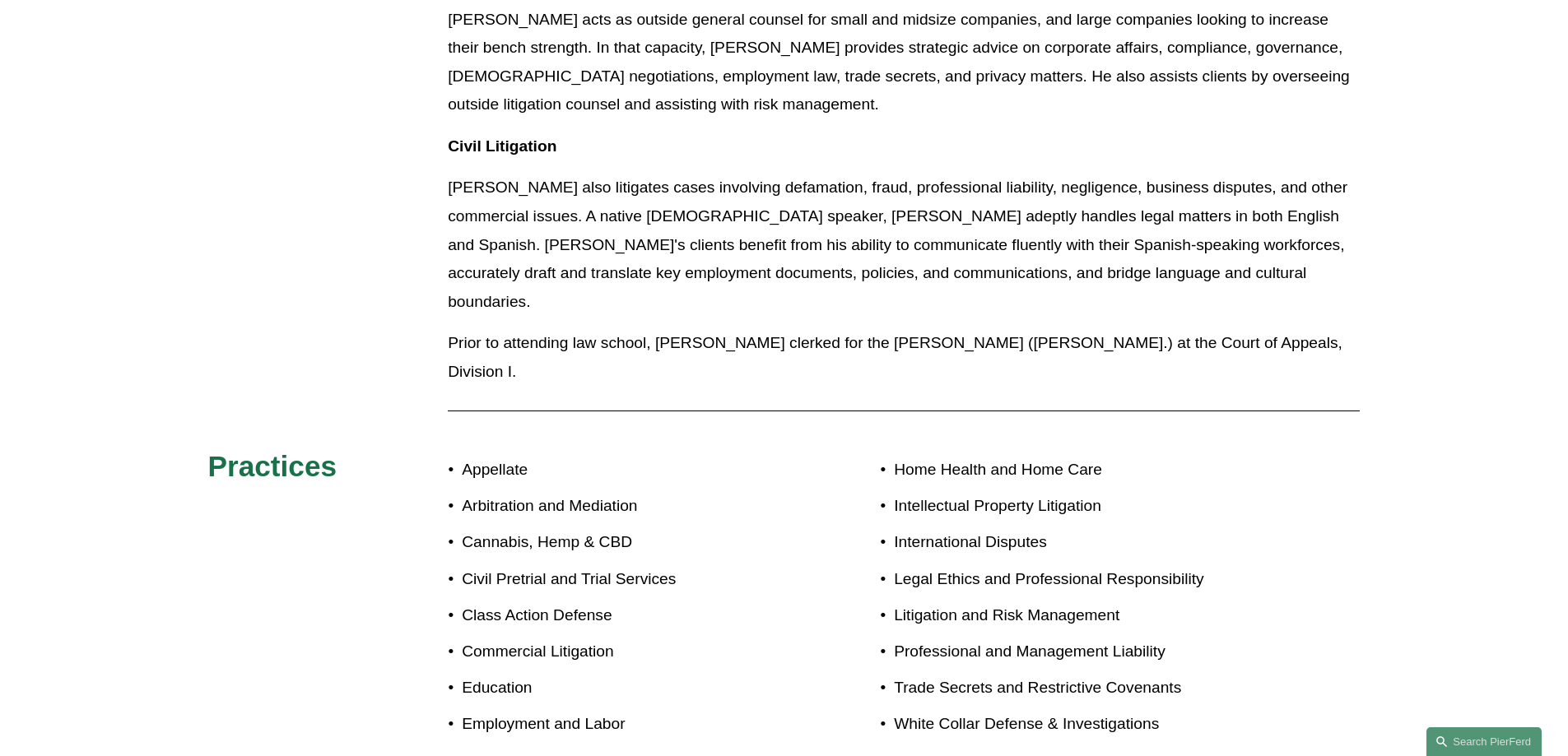
click at [511, 638] on p "Commercial Litigation" at bounding box center [622, 652] width 322 height 29
click at [510, 710] on p "Employment and Labor" at bounding box center [622, 724] width 322 height 29
click at [920, 493] on p "Intellectual Property Litigation" at bounding box center [1078, 507] width 370 height 29
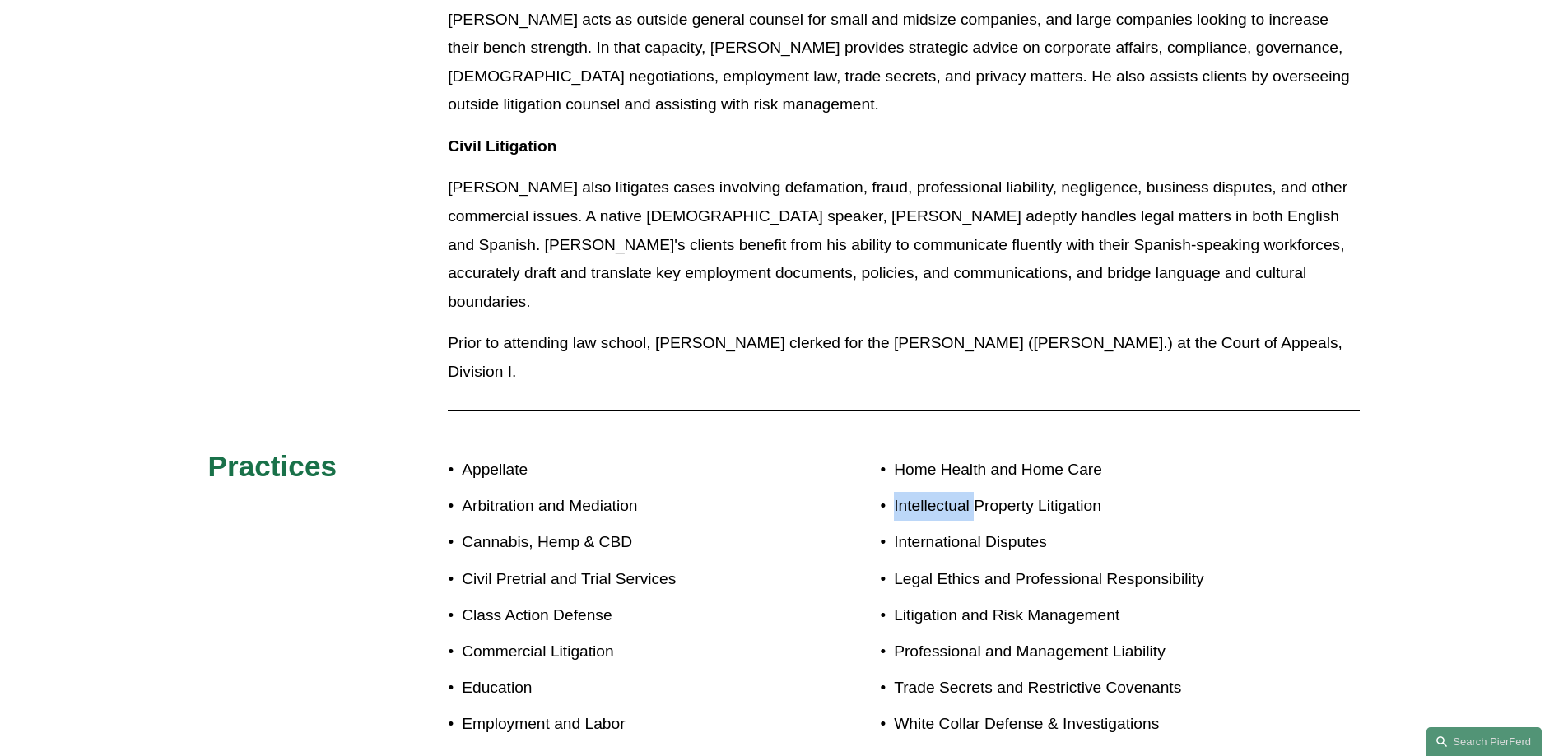
click at [920, 493] on p "Intellectual Property Litigation" at bounding box center [1078, 507] width 370 height 29
click at [924, 674] on p "Trade Secrets and Restrictive Covenants" at bounding box center [1078, 688] width 370 height 29
click at [919, 710] on p "White Collar Defense & Investigations" at bounding box center [1078, 724] width 370 height 29
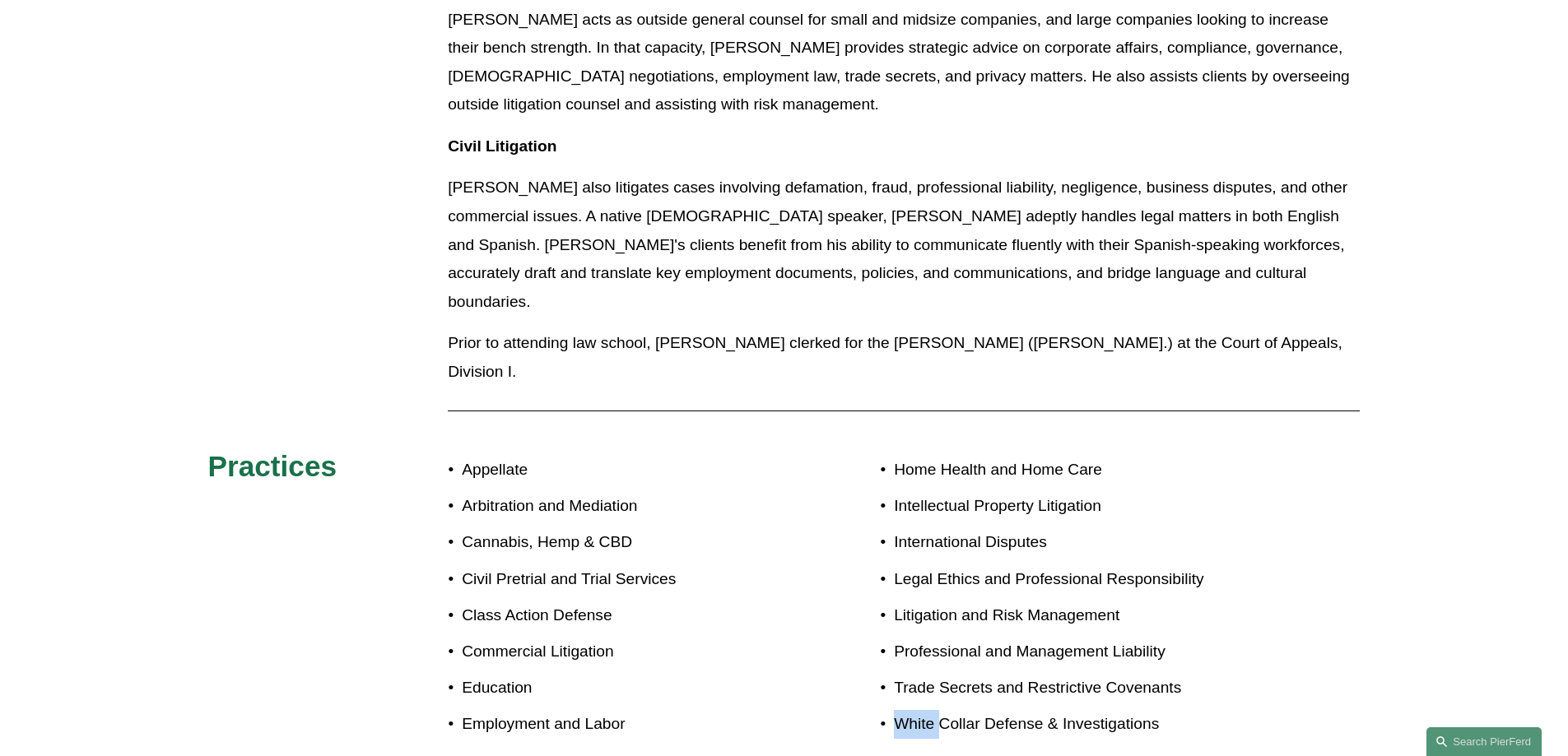
click at [919, 710] on p "White Collar Defense & Investigations" at bounding box center [1078, 724] width 370 height 29
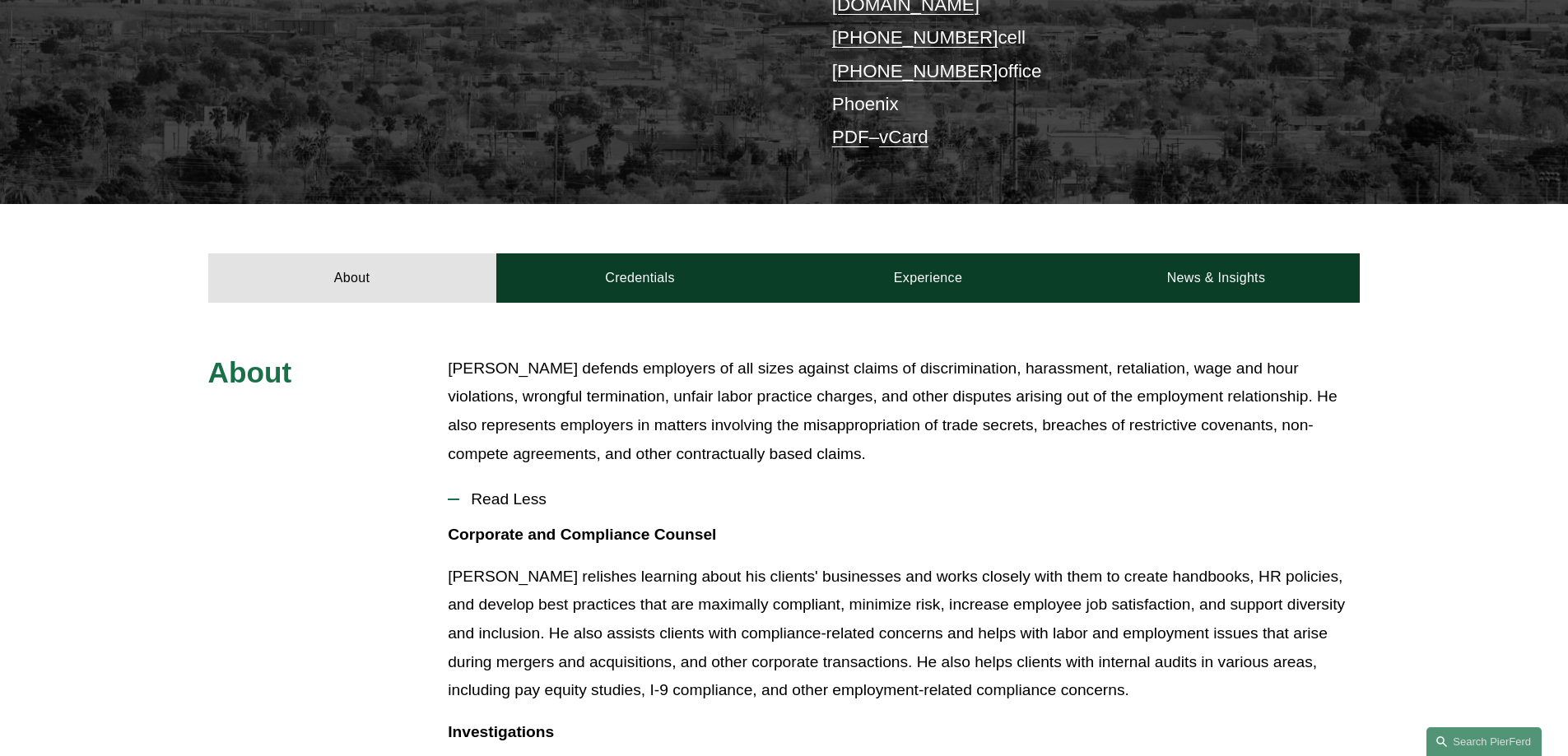
scroll to position [411, 0]
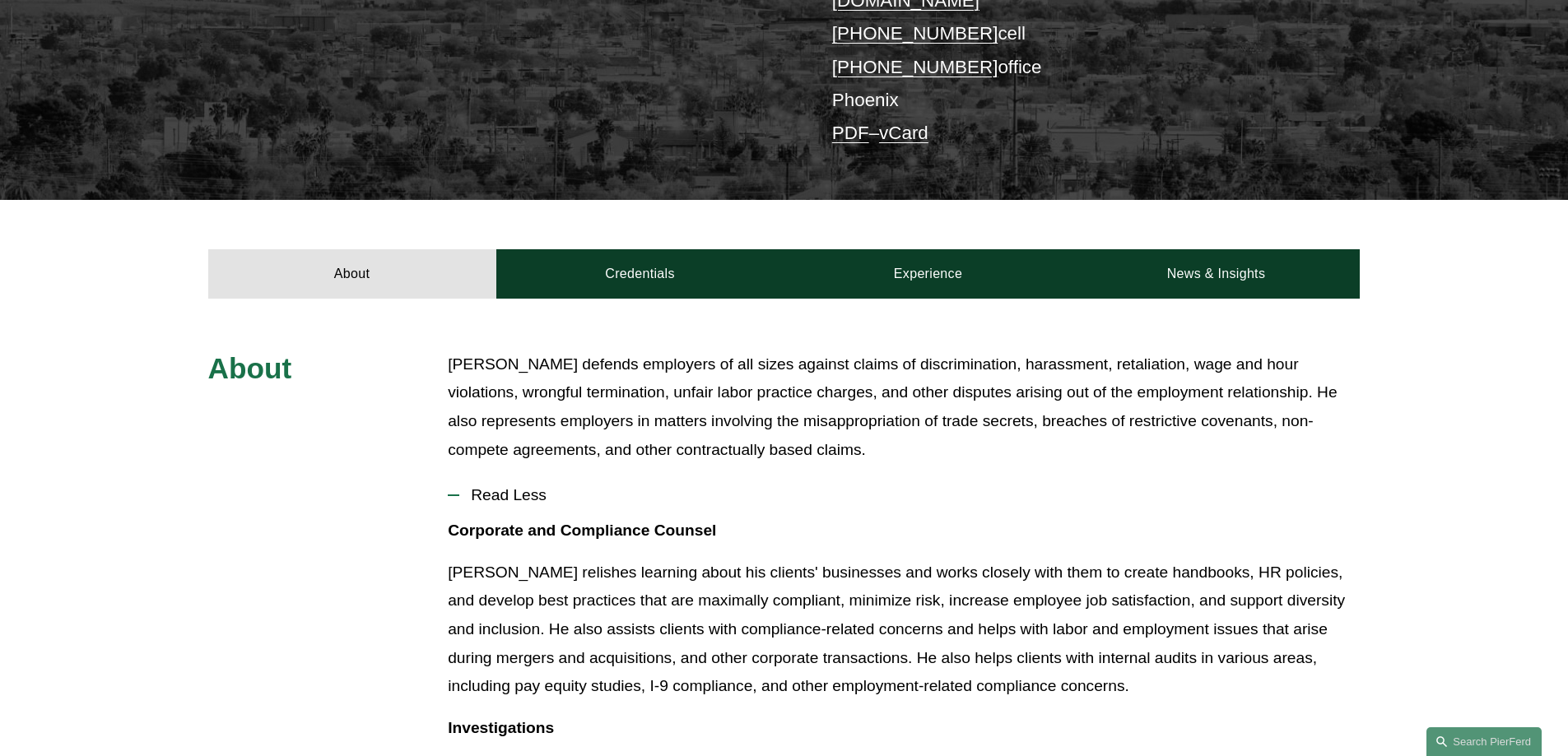
click at [1219, 517] on p "Corporate and Compliance Counsel" at bounding box center [903, 532] width 911 height 29
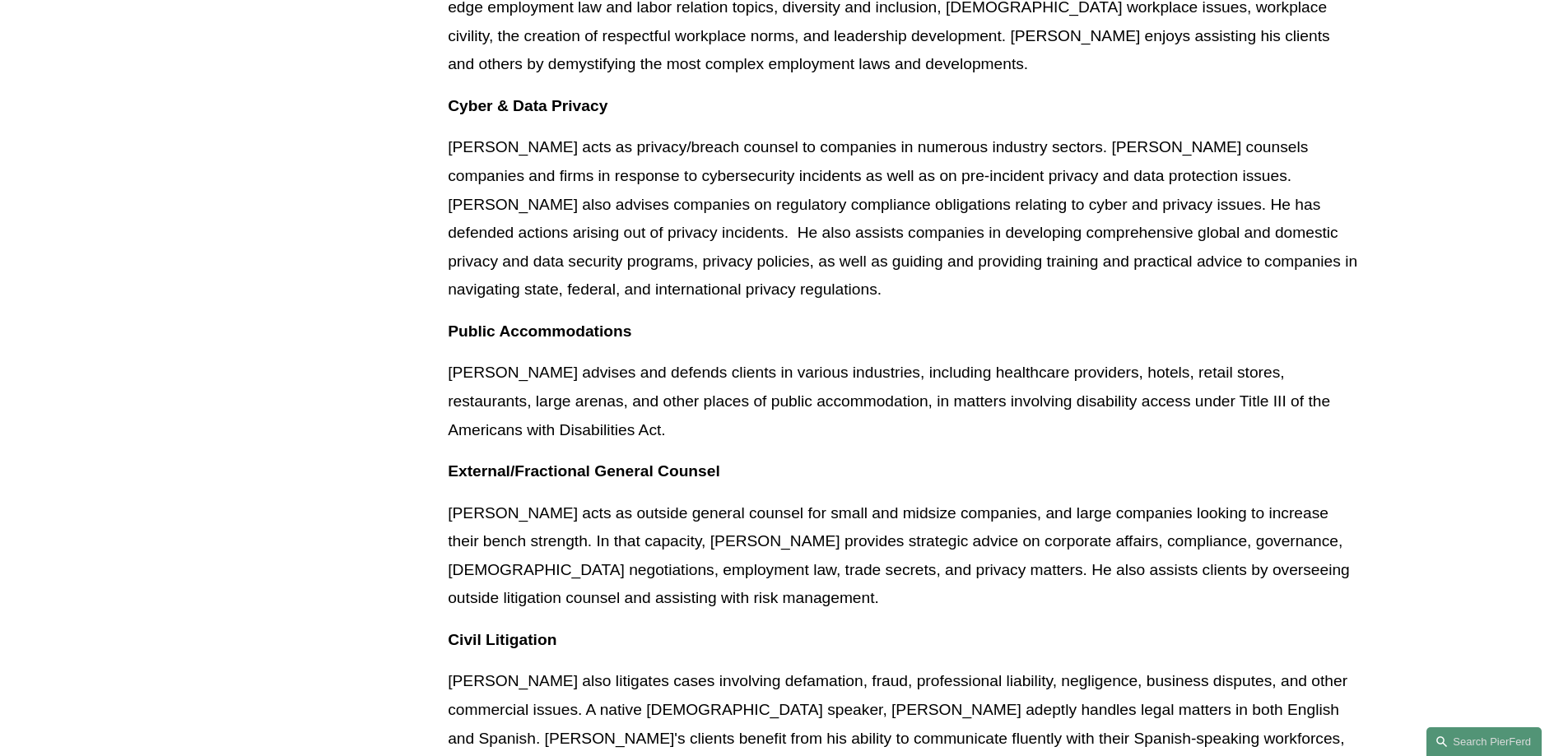
scroll to position [1481, 0]
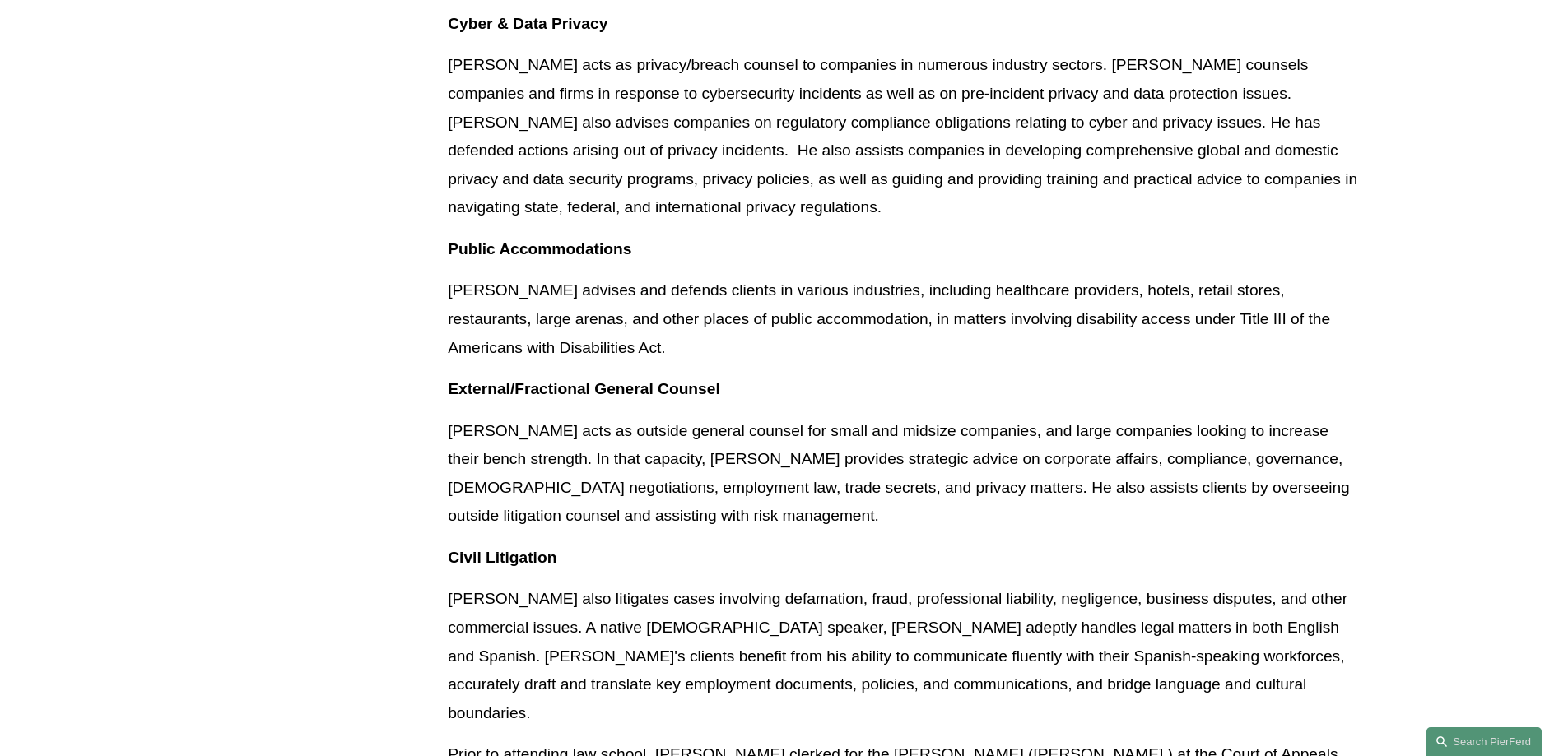
click at [1115, 585] on p "Alejandro also litigates cases involving defamation, fraud, professional liabil…" at bounding box center [903, 656] width 911 height 142
click at [910, 494] on p "Alejandro acts as outside general counsel for small and midsize companies, and …" at bounding box center [903, 473] width 911 height 114
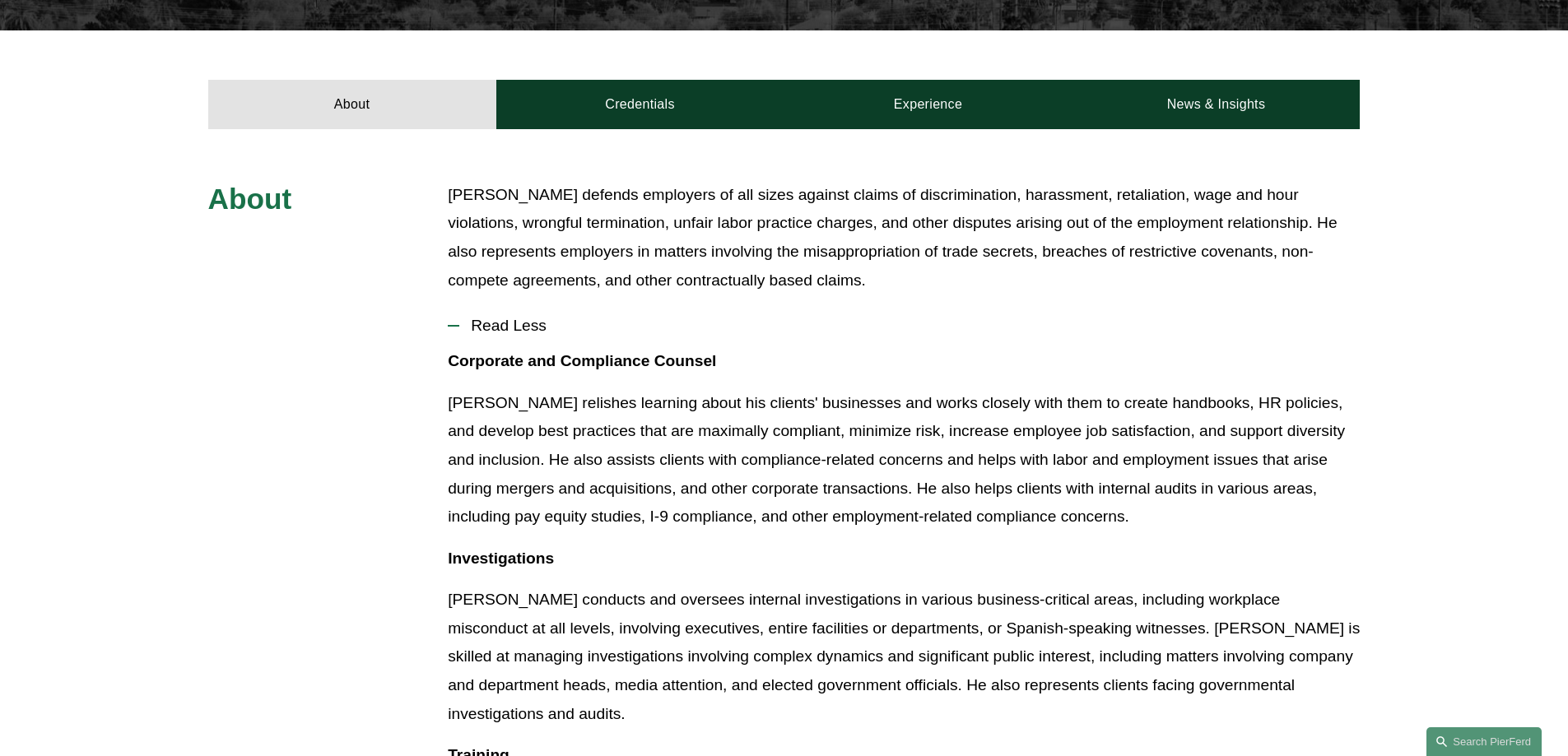
scroll to position [1678, 0]
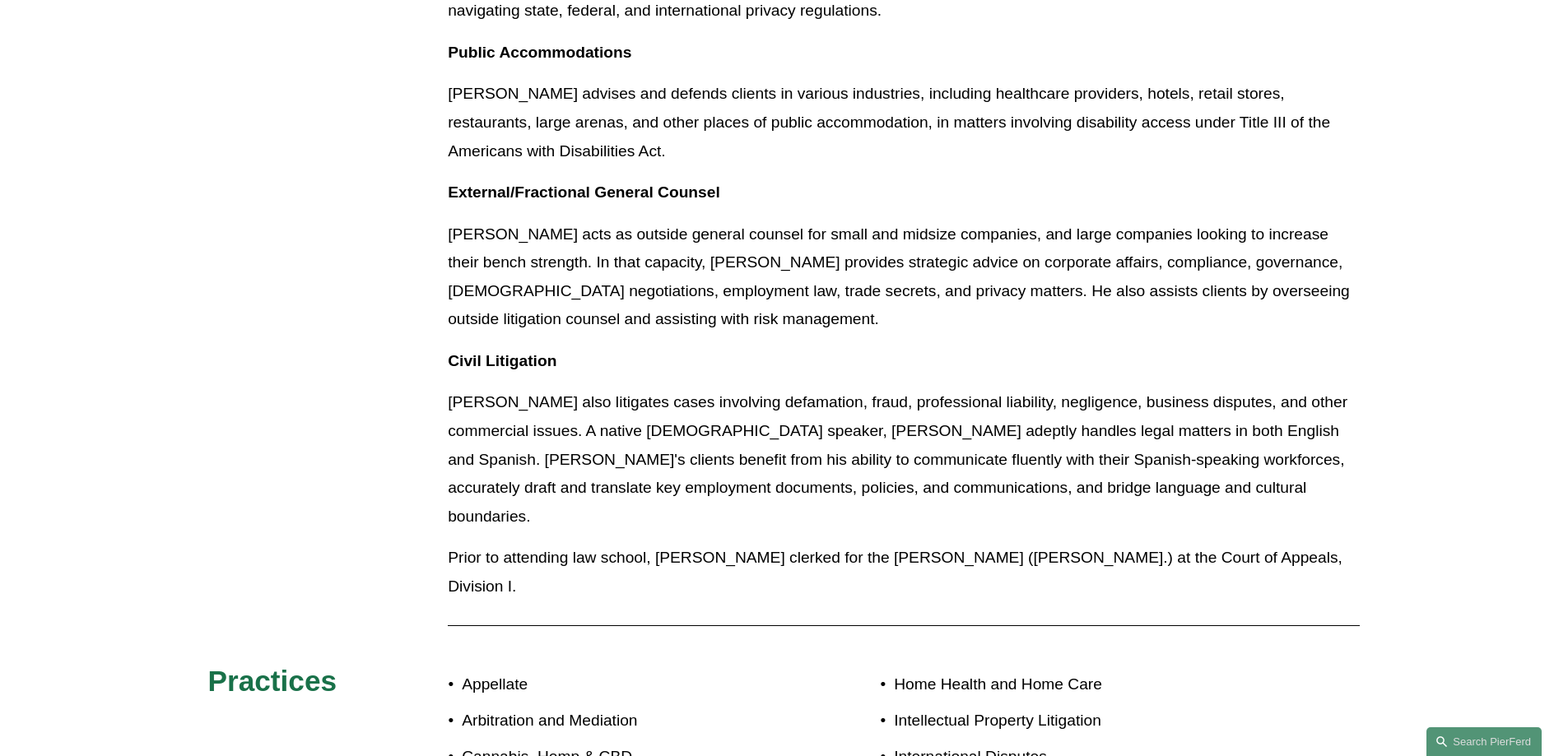
click at [829, 388] on p "Alejandro also litigates cases involving defamation, fraud, professional liabil…" at bounding box center [903, 459] width 911 height 142
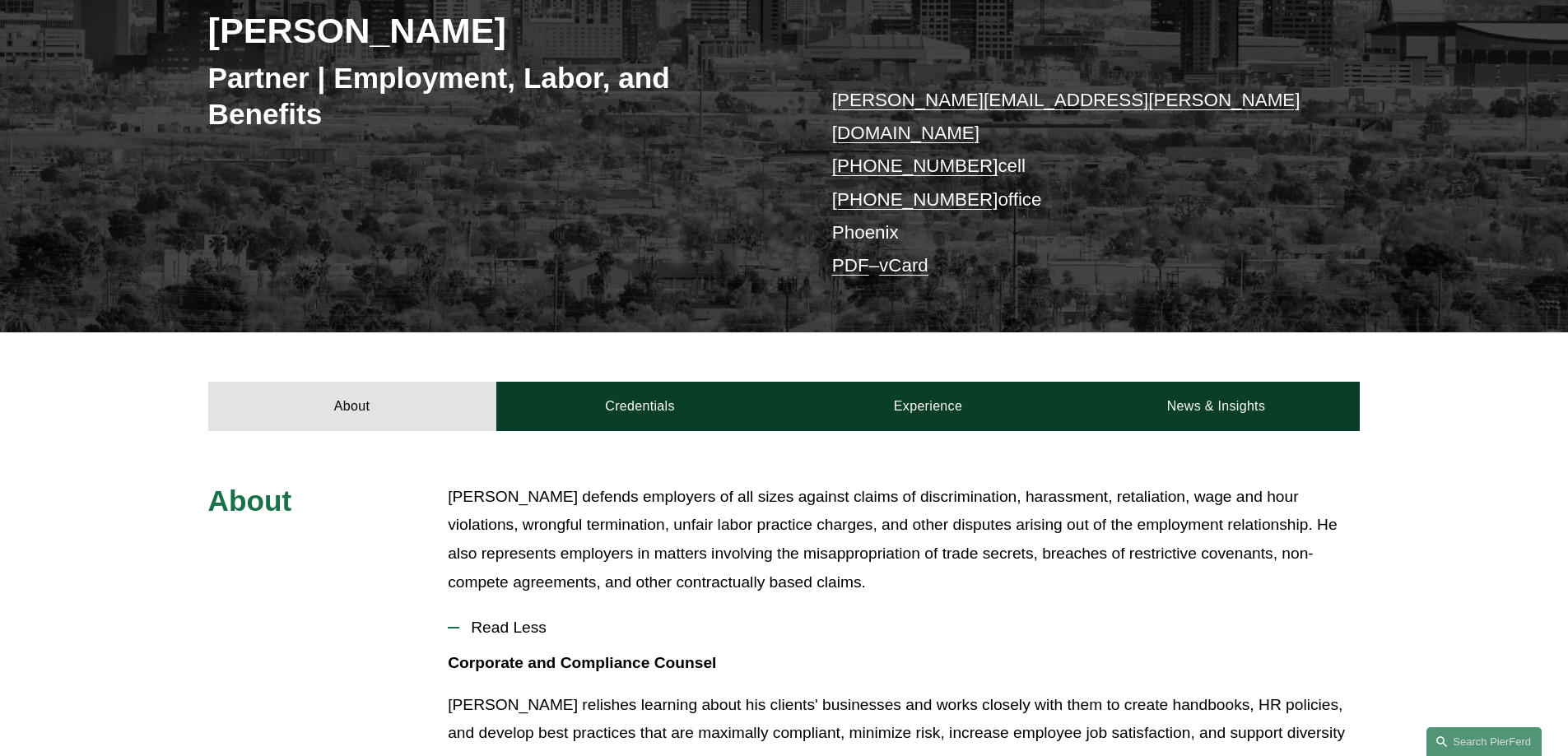
scroll to position [0, 0]
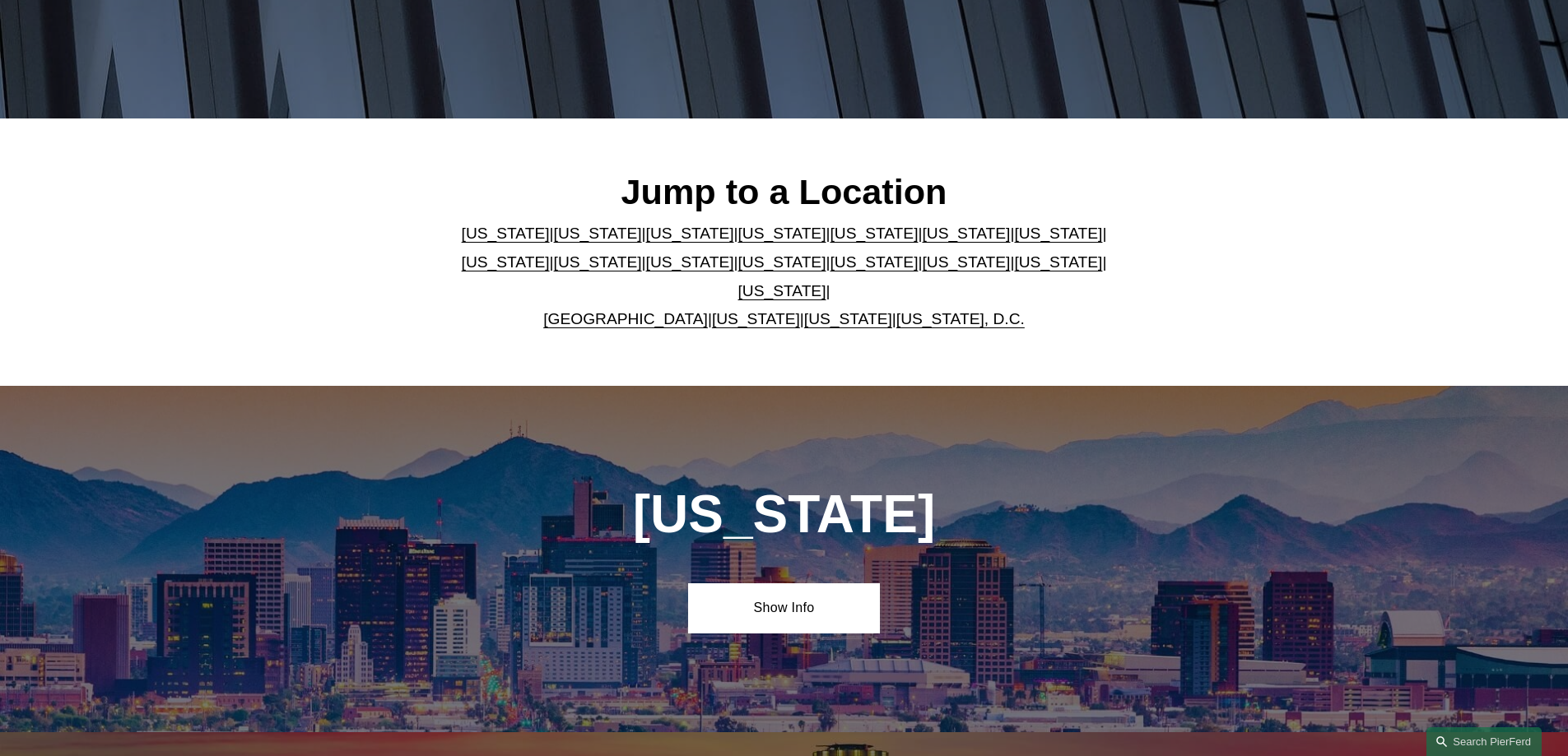
scroll to position [411, 0]
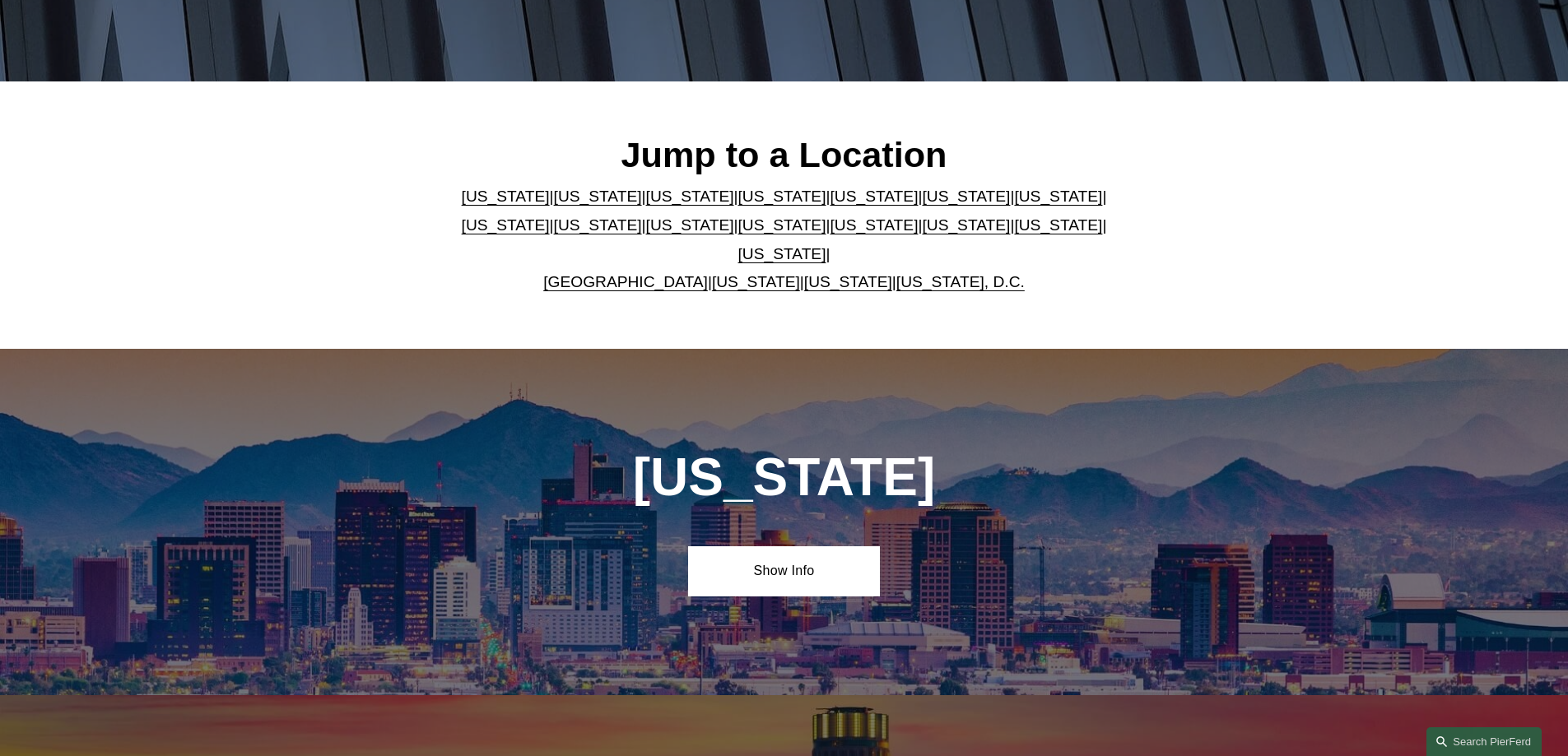
click at [480, 200] on link "[US_STATE]" at bounding box center [506, 197] width 88 height 17
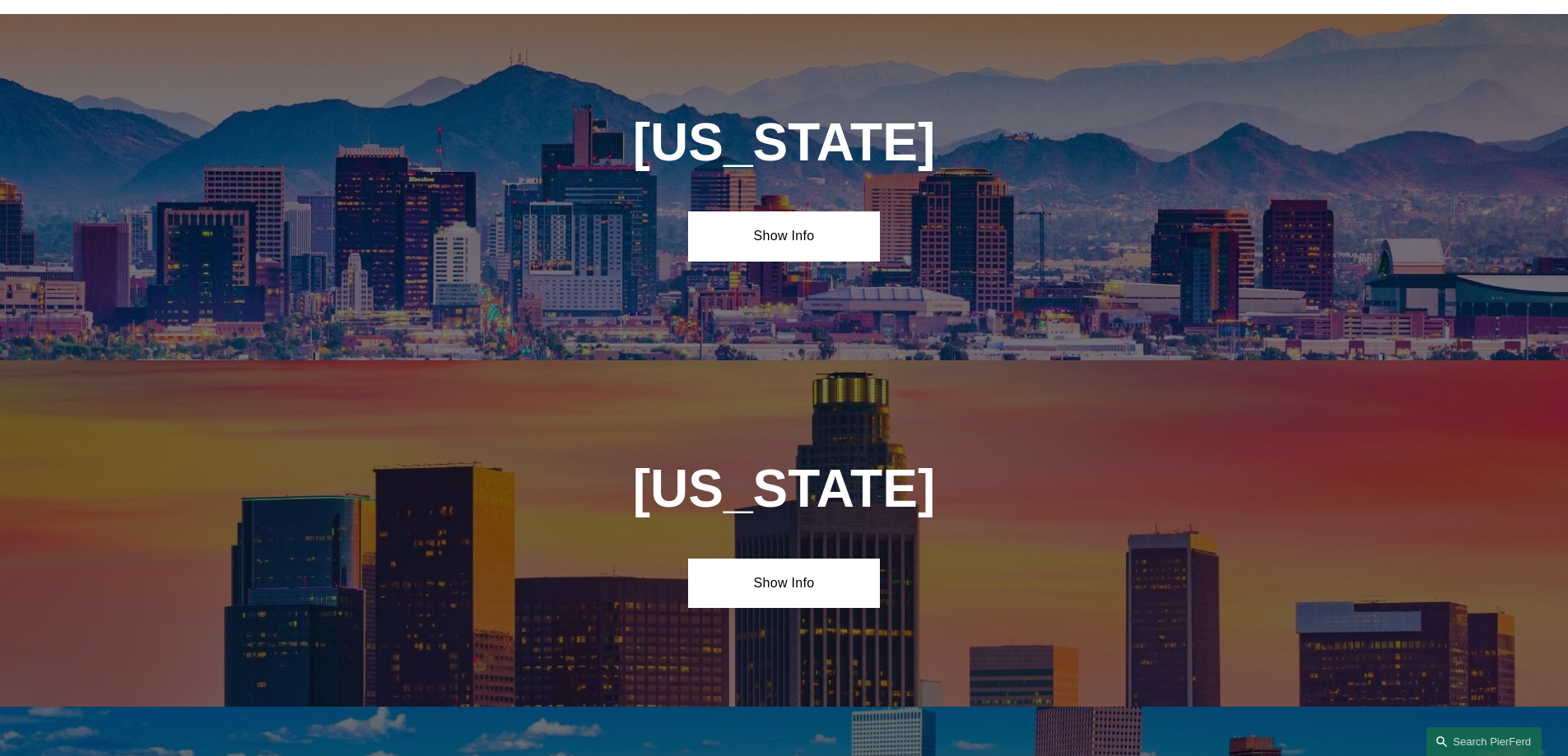
scroll to position [747, 0]
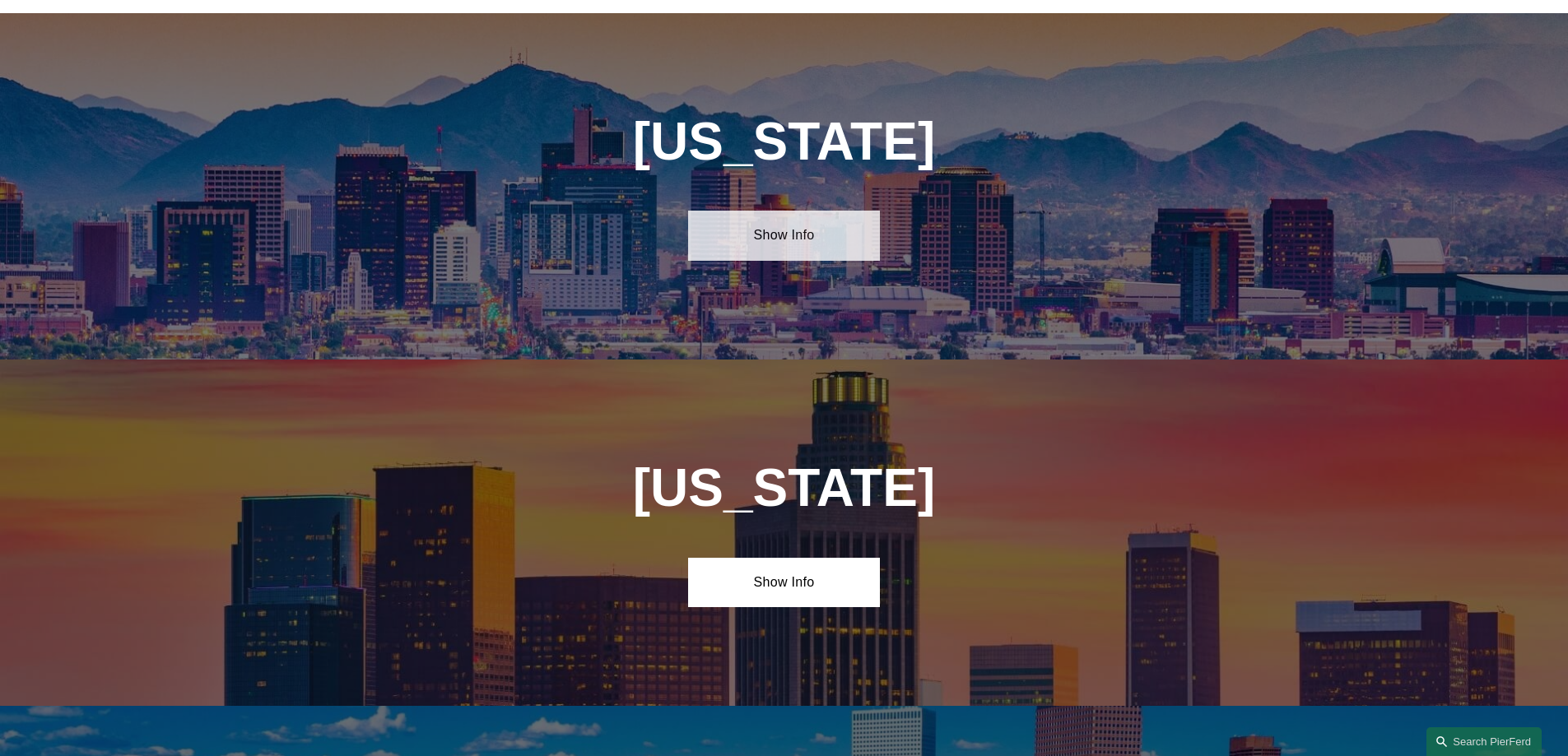
click at [750, 219] on link "Show Info" at bounding box center [784, 236] width 192 height 50
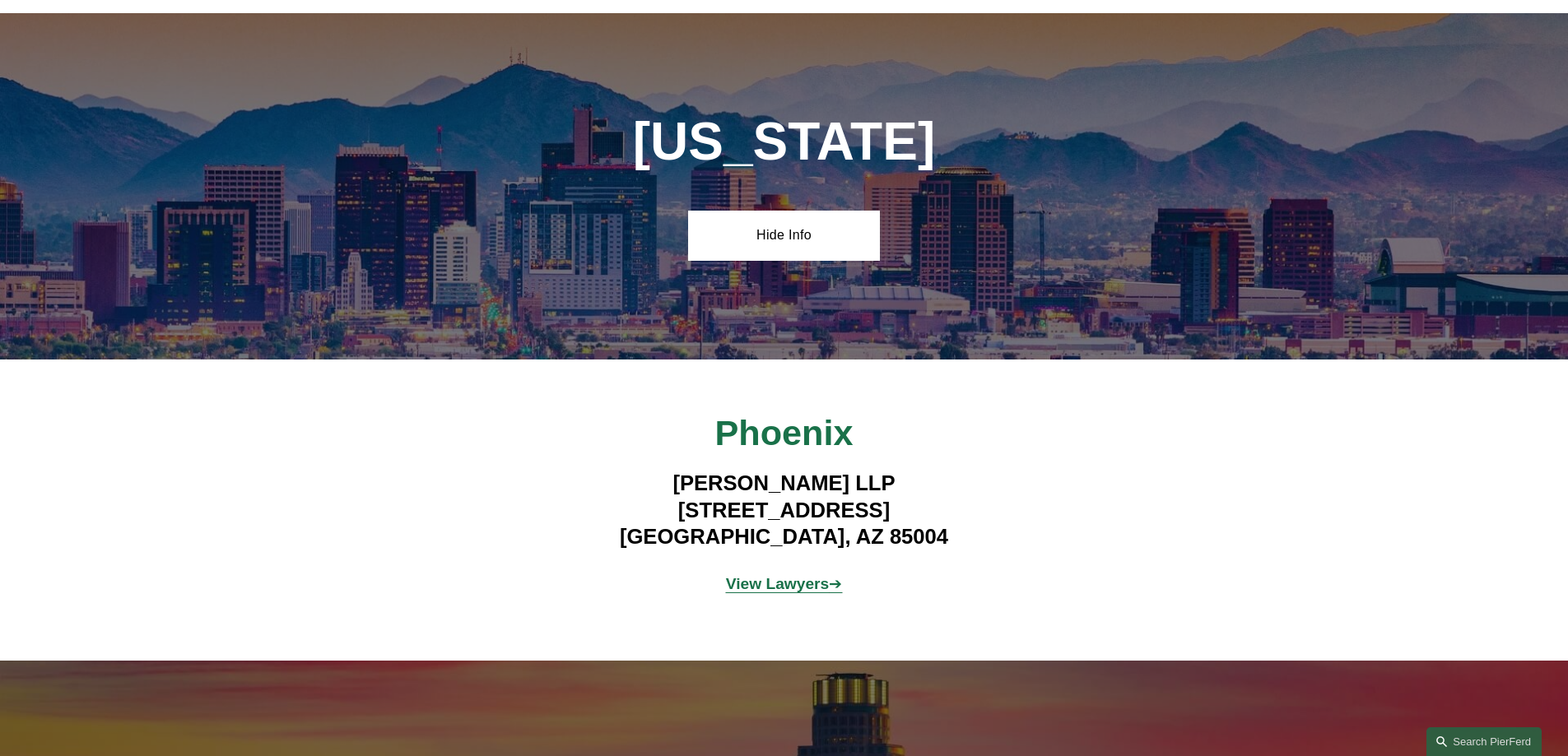
click at [742, 517] on h4 "[PERSON_NAME] LLP [STREET_ADDRESS]" at bounding box center [784, 510] width 480 height 80
copy h4 "Phoenix"
drag, startPoint x: 932, startPoint y: 498, endPoint x: 577, endPoint y: 502, distance: 355.0
click at [577, 502] on h4 "[PERSON_NAME] LLP [STREET_ADDRESS]" at bounding box center [784, 510] width 480 height 80
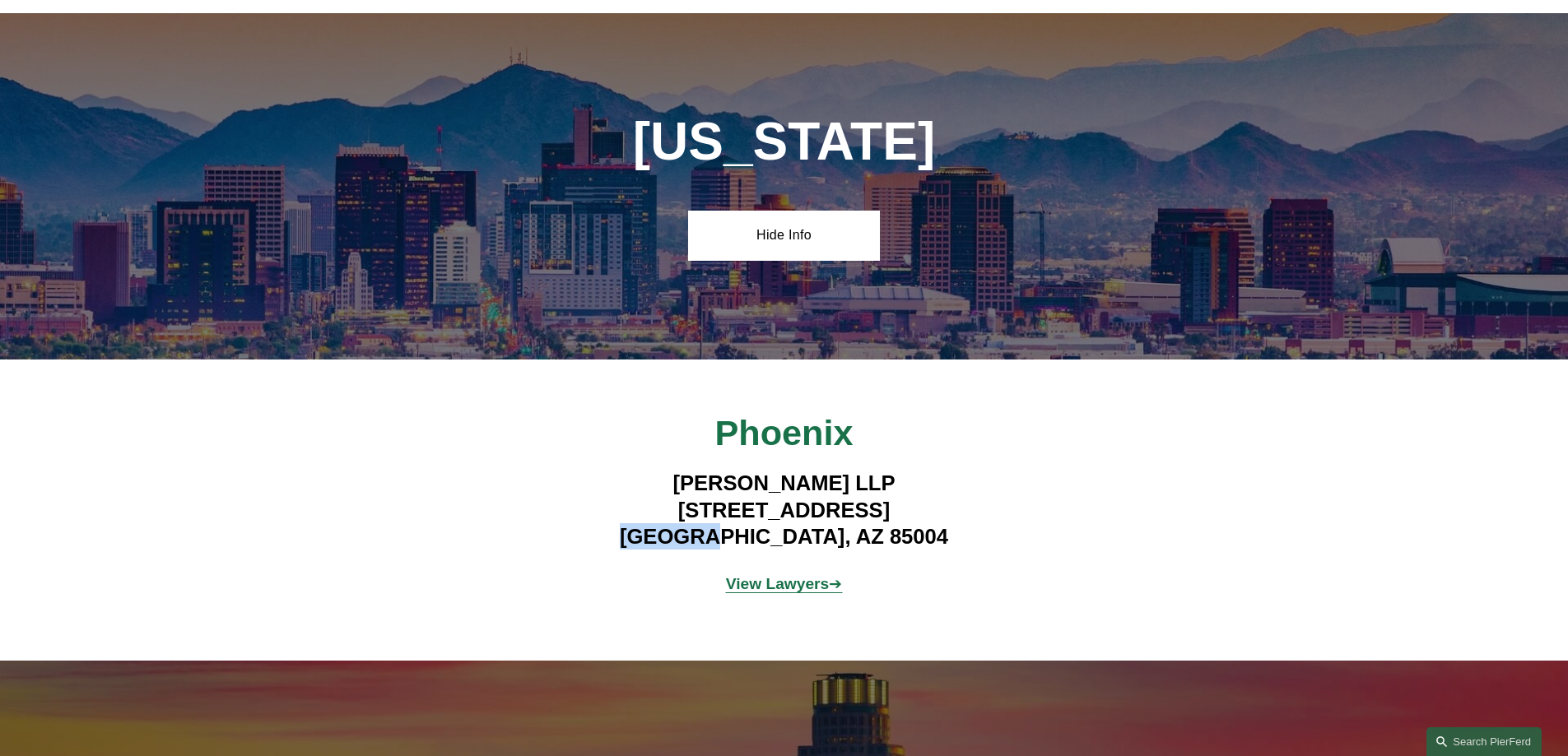
copy h4 "[STREET_ADDRESS]"
click at [911, 497] on h4 "[PERSON_NAME] LLP [STREET_ADDRESS]" at bounding box center [784, 510] width 480 height 80
drag, startPoint x: 949, startPoint y: 491, endPoint x: 841, endPoint y: 499, distance: 108.3
click at [841, 499] on h4 "[PERSON_NAME] LLP [STREET_ADDRESS]" at bounding box center [784, 510] width 480 height 80
copy h4 "Suite 1800"
